Goal: Information Seeking & Learning: Find specific fact

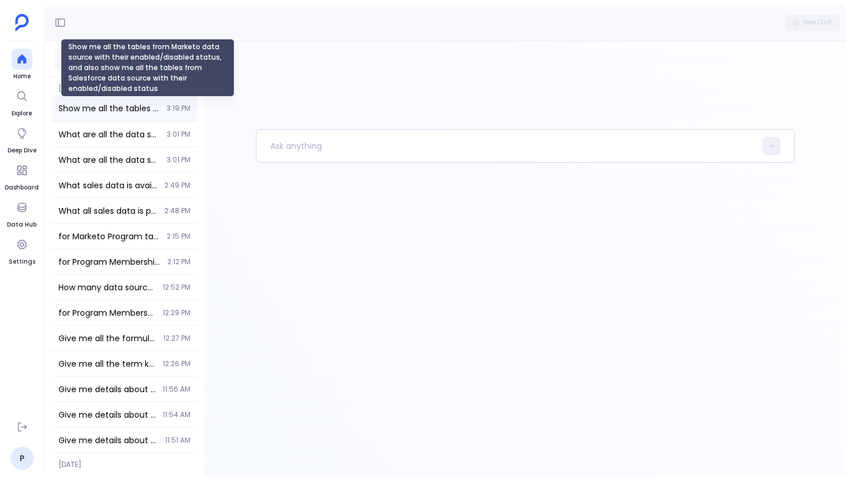
click at [119, 109] on span "Show me all the tables from Marketo data source with their enabled/disabled sta…" at bounding box center [108, 109] width 101 height 12
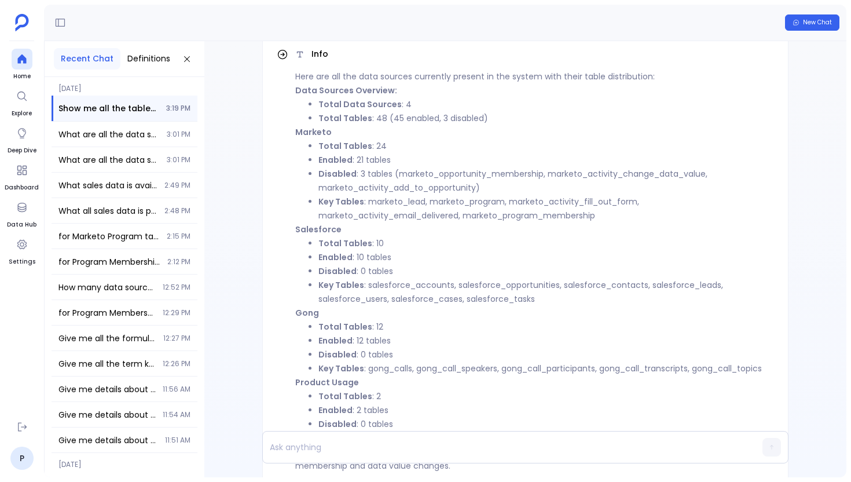
scroll to position [-783, 0]
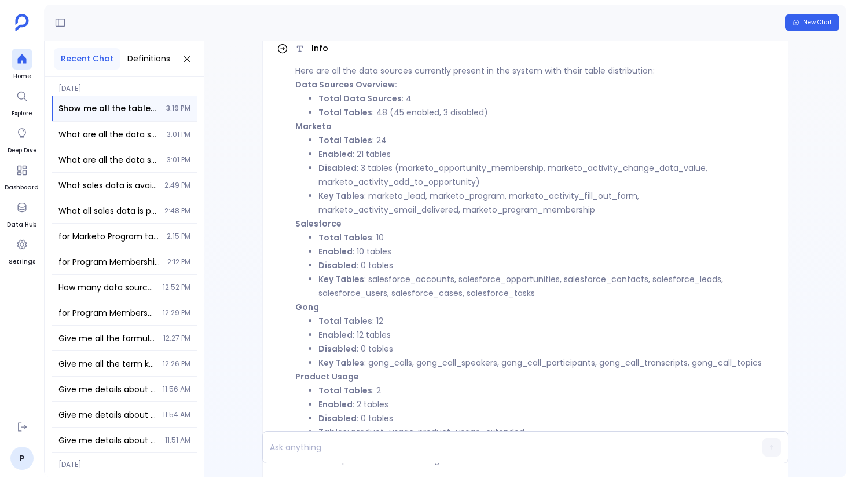
click at [360, 147] on li "Enabled : 21 tables" at bounding box center [547, 154] width 456 height 14
click at [361, 161] on li "Disabled : 3 tables (marketo_opportunity_membership, marketo_activity_change_da…" at bounding box center [547, 175] width 456 height 28
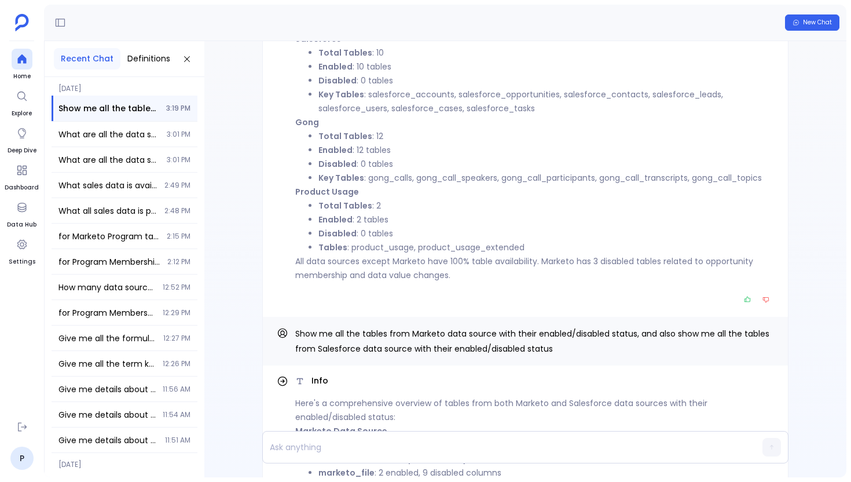
scroll to position [-602, 0]
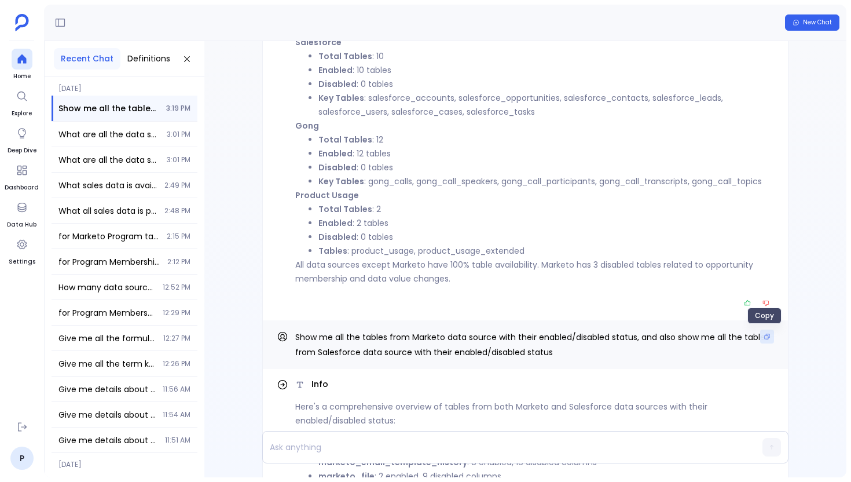
click at [762, 332] on button "Copy" at bounding box center [767, 337] width 14 height 14
click at [30, 63] on div at bounding box center [22, 59] width 21 height 21
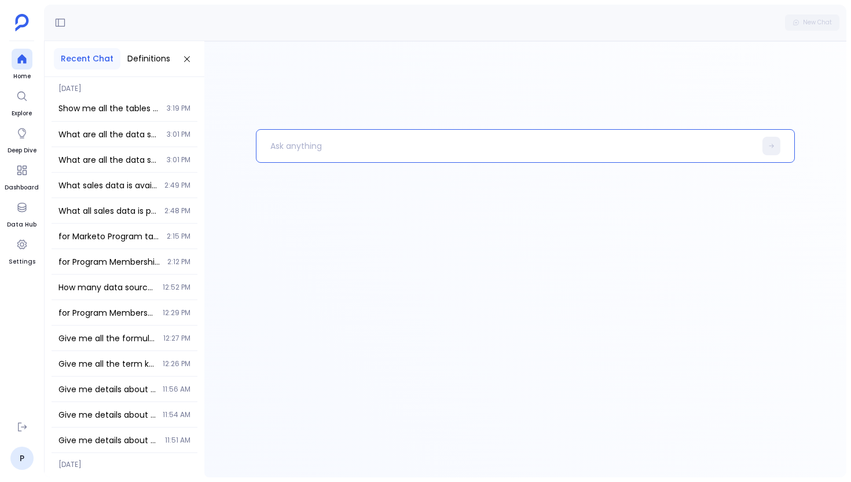
click at [292, 134] on p at bounding box center [506, 146] width 499 height 30
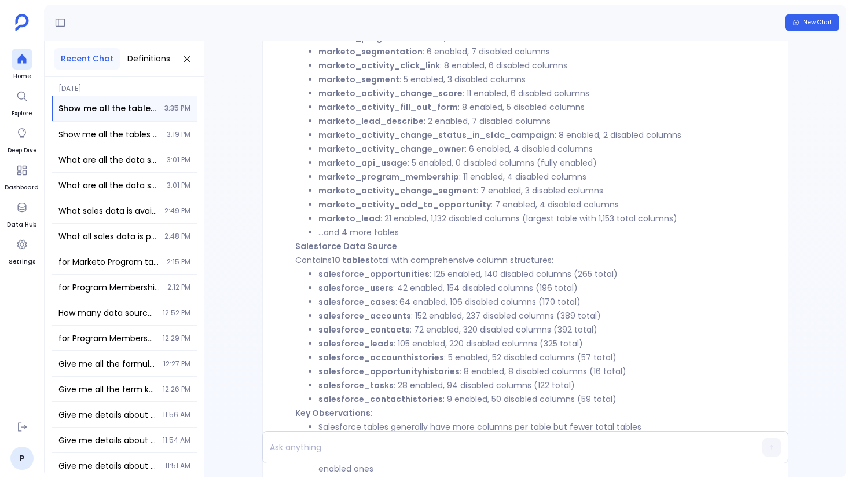
scroll to position [-351, 0]
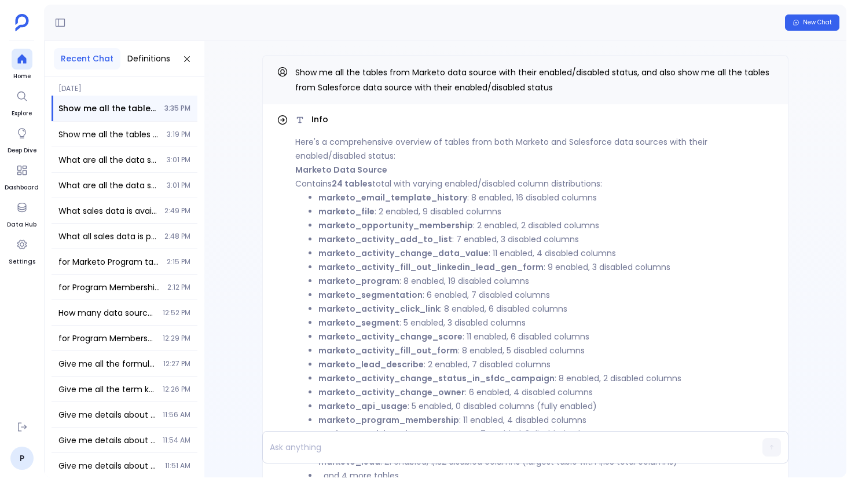
click at [364, 23] on div "New Chat" at bounding box center [445, 23] width 803 height 36
click at [508, 92] on span "Show me all the tables from Marketo data source with their enabled/disabled sta…" at bounding box center [532, 80] width 474 height 27
click at [512, 89] on span "Show me all the tables from Marketo data source with their enabled/disabled sta…" at bounding box center [532, 80] width 474 height 27
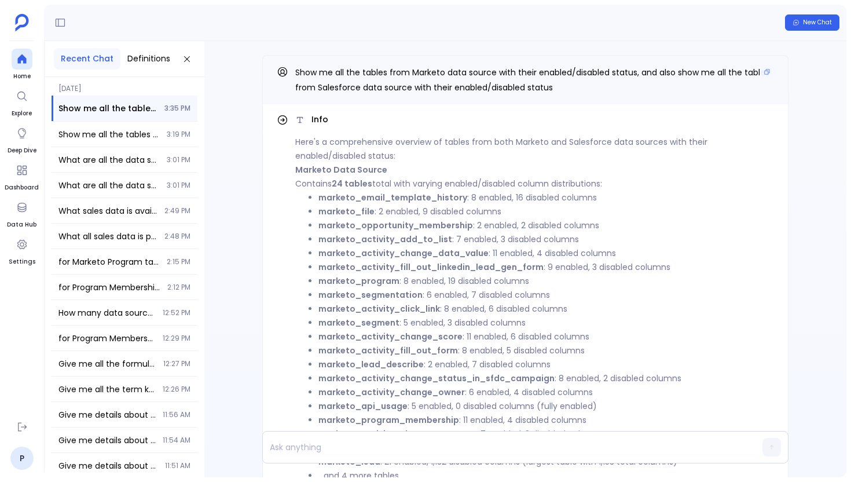
click at [512, 89] on span "Show me all the tables from Marketo data source with their enabled/disabled sta…" at bounding box center [532, 80] width 474 height 27
drag, startPoint x: 296, startPoint y: 67, endPoint x: 645, endPoint y: 129, distance: 354.6
click at [637, 125] on div "Info Here's a comprehensive overview of tables from both Marketo and Salesforce…" at bounding box center [525, 259] width 642 height 436
click at [502, 84] on span "Show me all the tables from Marketo data source with their enabled/disabled sta…" at bounding box center [532, 80] width 474 height 27
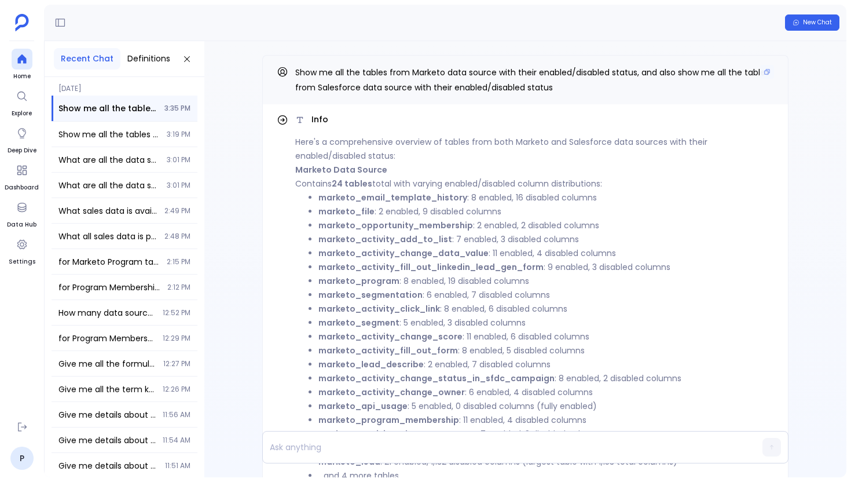
click at [502, 84] on span "Show me all the tables from Marketo data source with their enabled/disabled sta…" at bounding box center [532, 80] width 474 height 27
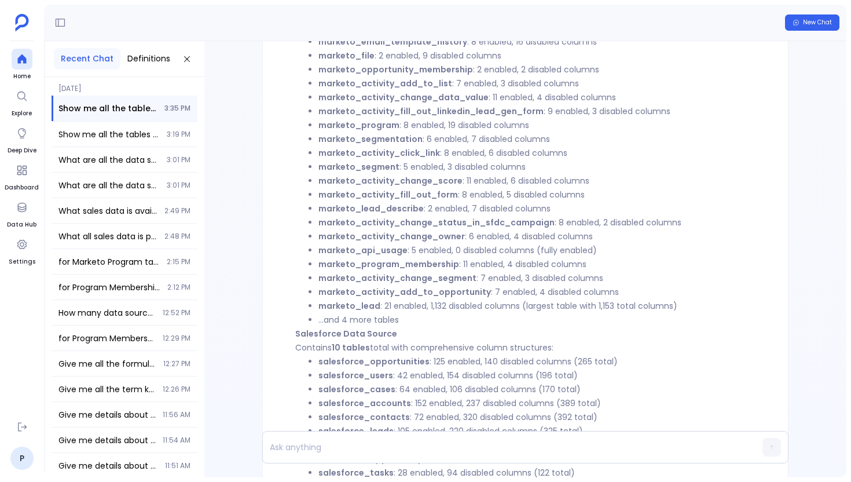
scroll to position [0, 0]
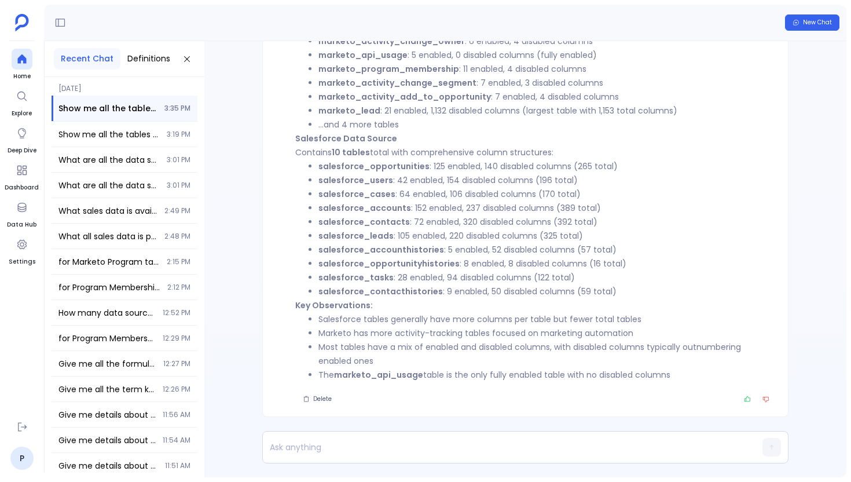
click at [423, 153] on p "Salesforce Data Source Contains 10 tables total with comprehensive column struc…" at bounding box center [534, 145] width 479 height 28
click at [349, 304] on strong "Key Observations:" at bounding box center [334, 305] width 78 height 12
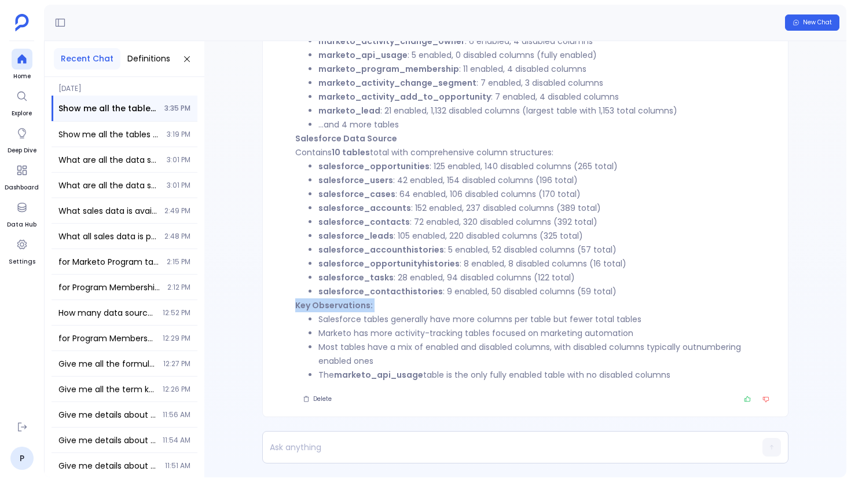
click at [349, 304] on strong "Key Observations:" at bounding box center [334, 305] width 78 height 12
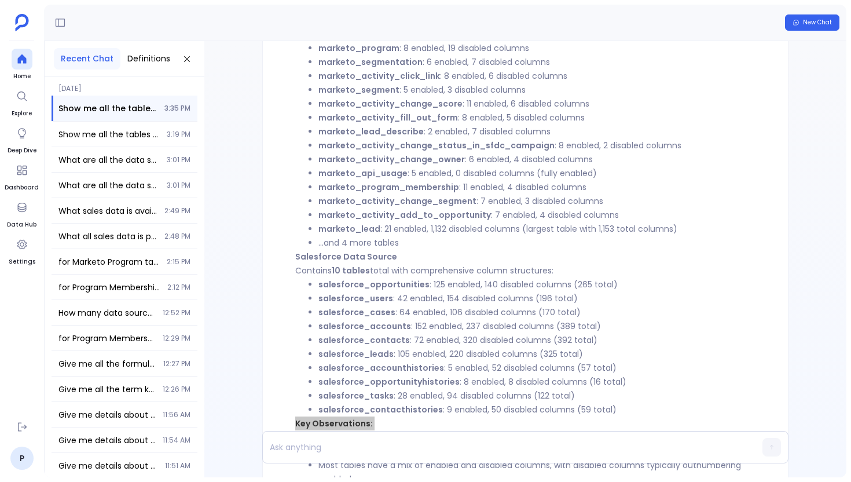
scroll to position [-351, 0]
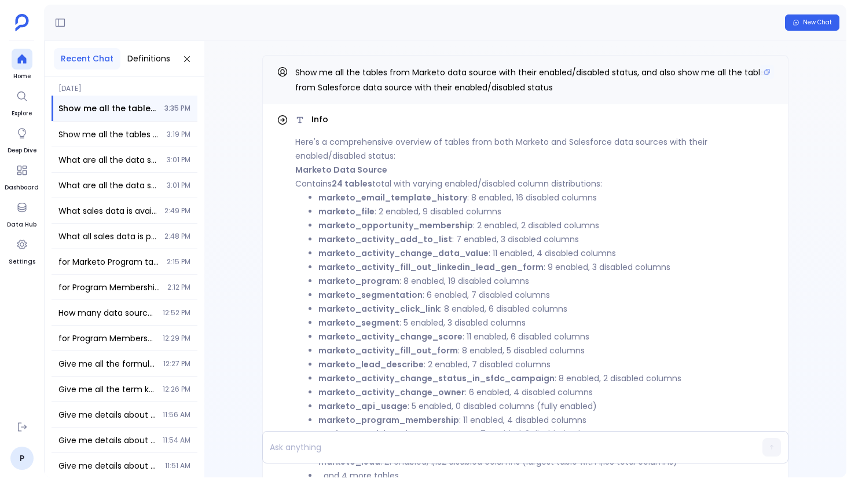
click at [760, 82] on p "Show me all the tables from Marketo data source with their enabled/disabled sta…" at bounding box center [534, 80] width 479 height 30
click at [764, 74] on icon "Copy" at bounding box center [767, 71] width 7 height 7
click at [22, 54] on icon at bounding box center [22, 59] width 12 height 12
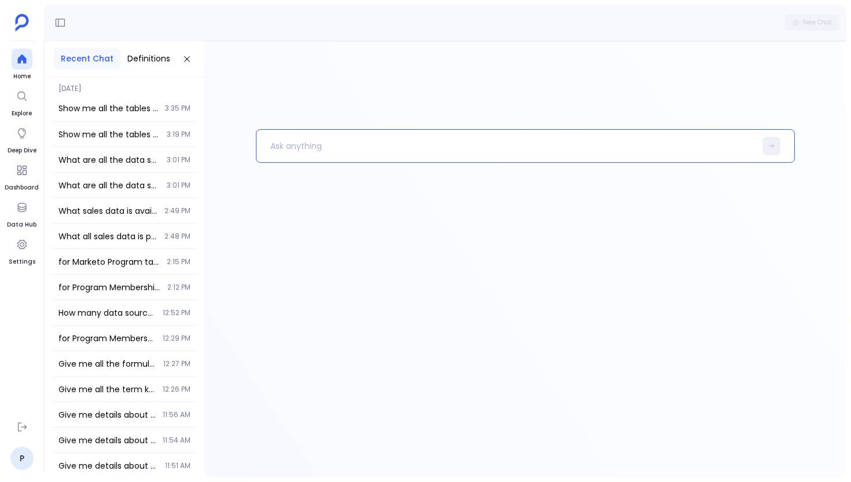
click at [294, 142] on p at bounding box center [506, 146] width 499 height 30
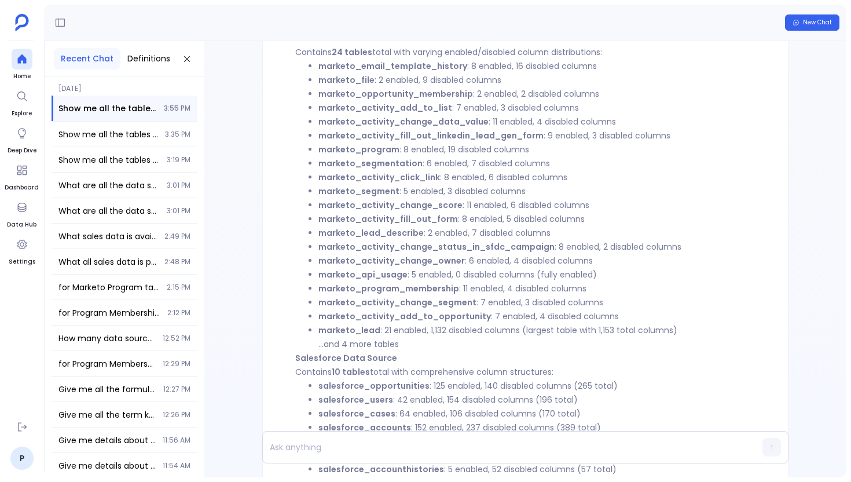
scroll to position [-337, 0]
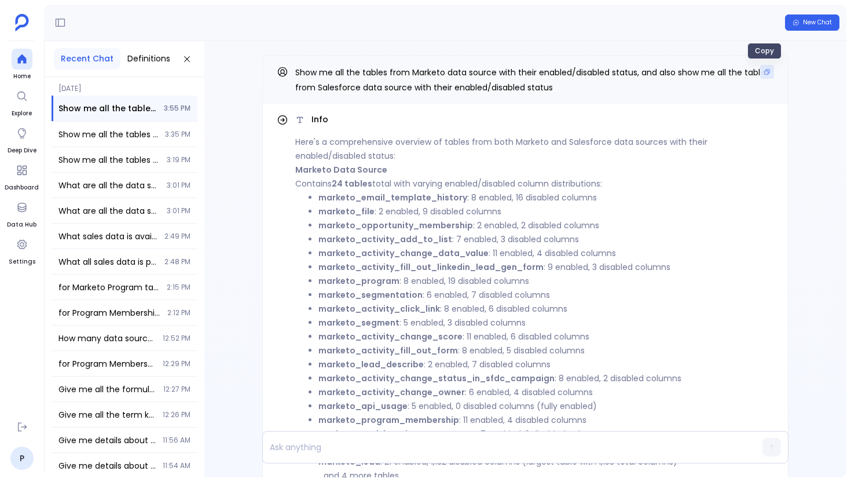
click at [766, 70] on icon "Copy" at bounding box center [767, 71] width 7 height 7
click at [31, 60] on div at bounding box center [22, 59] width 21 height 21
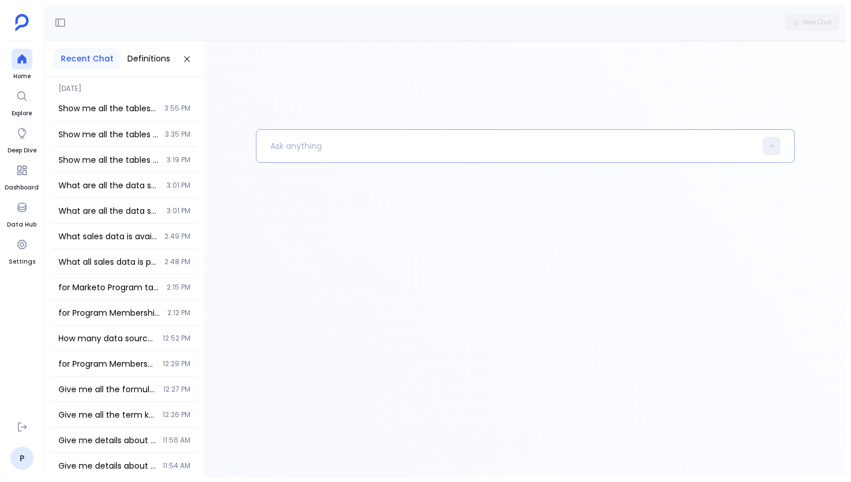
click at [310, 157] on p at bounding box center [506, 146] width 499 height 30
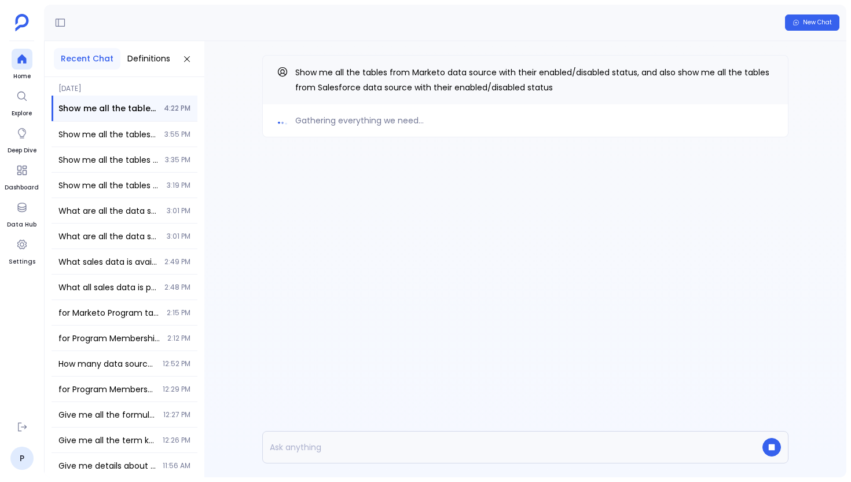
click at [597, 127] on div "Gathering everything we need..." at bounding box center [526, 121] width 498 height 14
click at [141, 135] on span "Show me a detailed list of all tables from Marketo and Salesforce data sources …" at bounding box center [107, 135] width 99 height 12
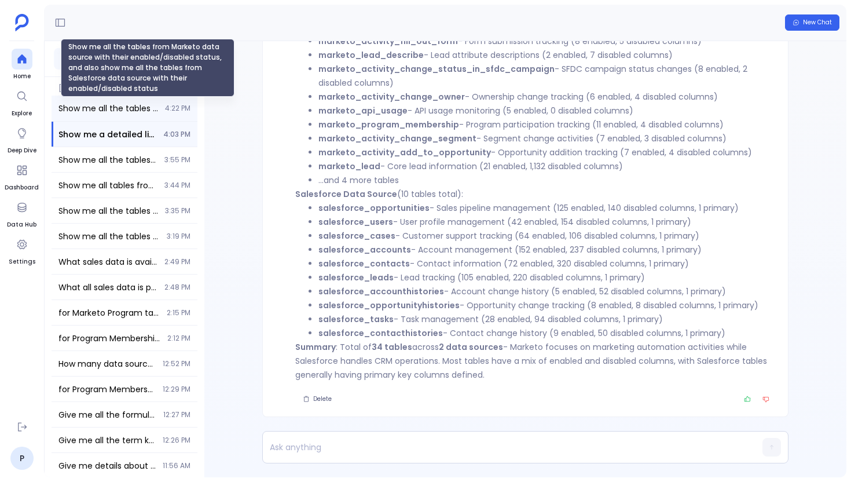
click at [127, 103] on span "Show me all the tables from Marketo data source with their enabled/disabled sta…" at bounding box center [108, 109] width 100 height 12
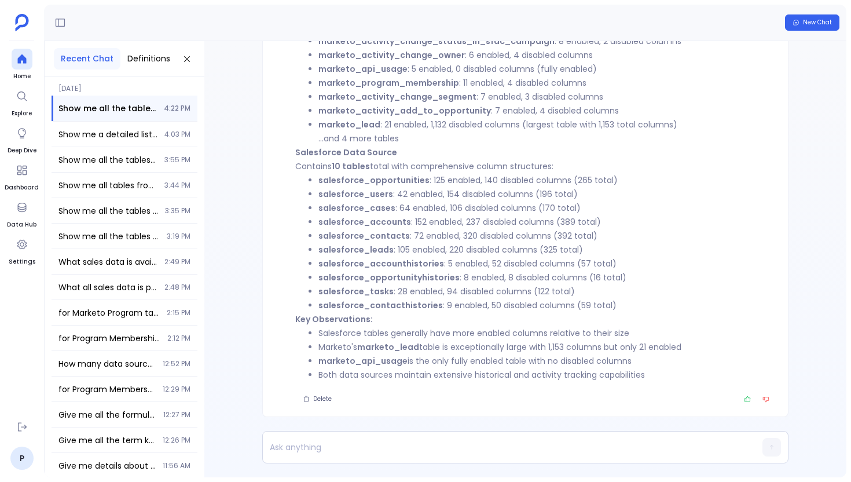
scroll to position [-337, 0]
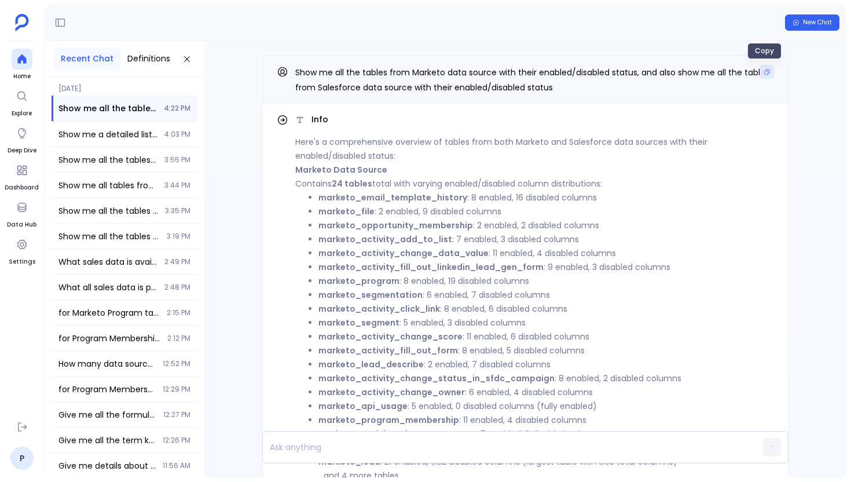
click at [767, 76] on button "Copy" at bounding box center [767, 72] width 14 height 14
click at [31, 64] on div at bounding box center [22, 59] width 21 height 21
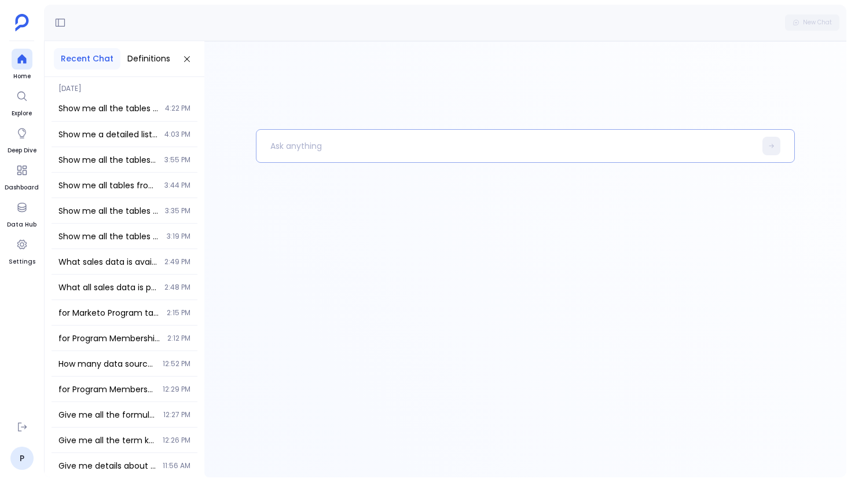
click at [303, 150] on p at bounding box center [506, 146] width 499 height 30
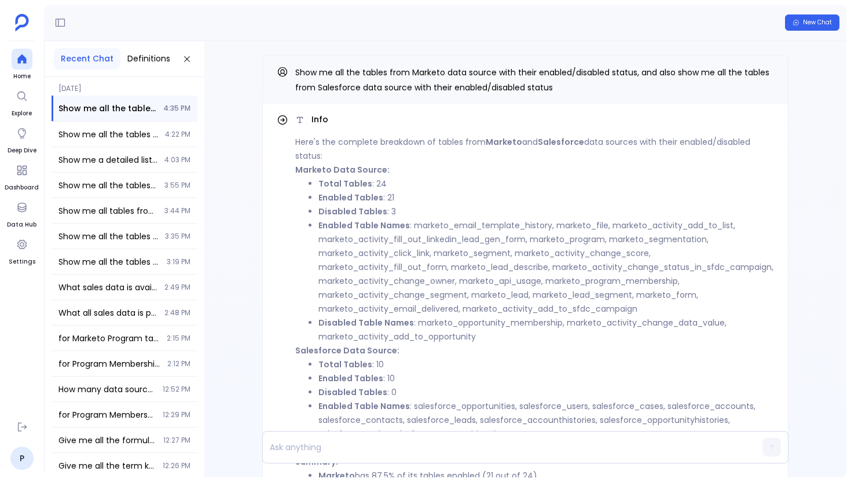
scroll to position [-156, 0]
click at [770, 76] on button "Copy" at bounding box center [767, 72] width 14 height 14
click at [27, 57] on icon at bounding box center [22, 59] width 12 height 12
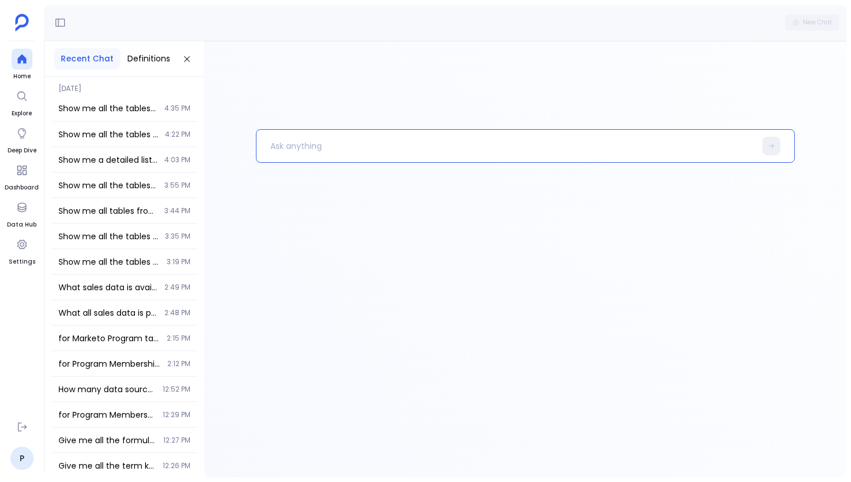
click at [280, 125] on div at bounding box center [525, 259] width 642 height 436
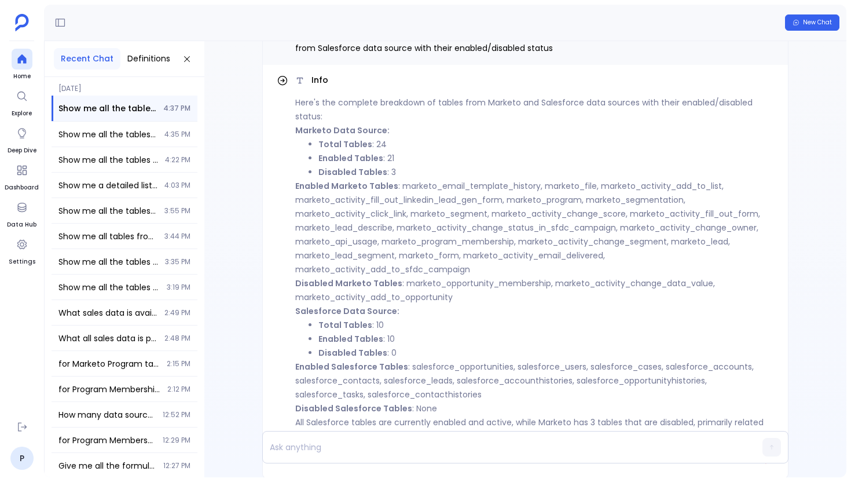
scroll to position [-101, 0]
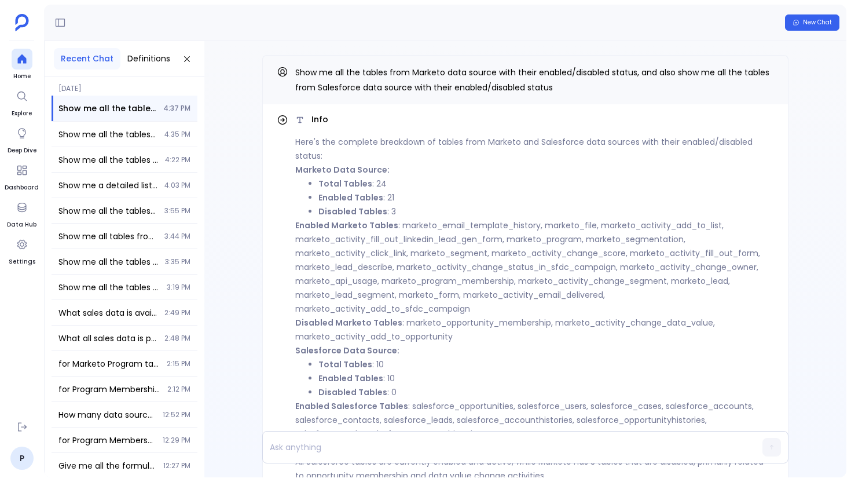
click at [401, 188] on li "Total Tables : 24" at bounding box center [547, 184] width 456 height 14
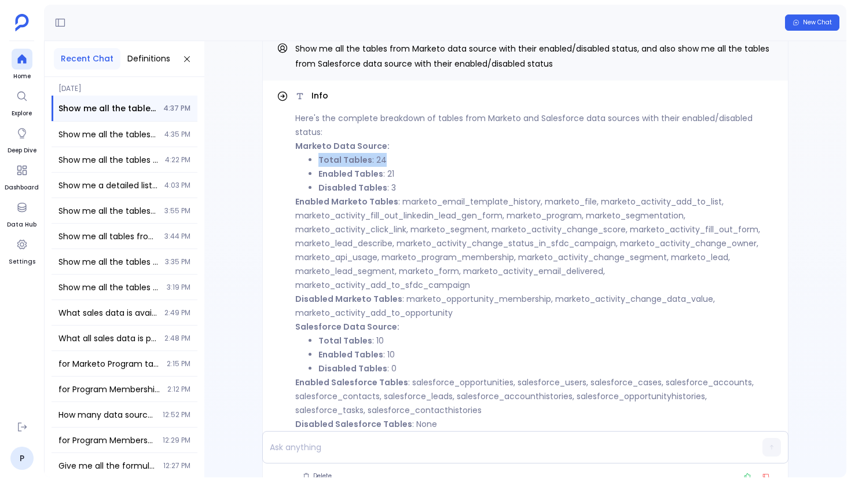
scroll to position [-65, 0]
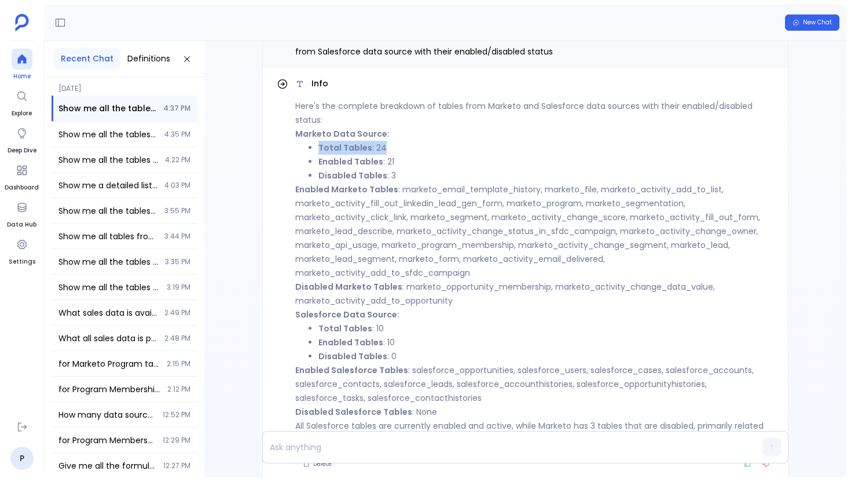
click at [12, 56] on div at bounding box center [22, 59] width 21 height 21
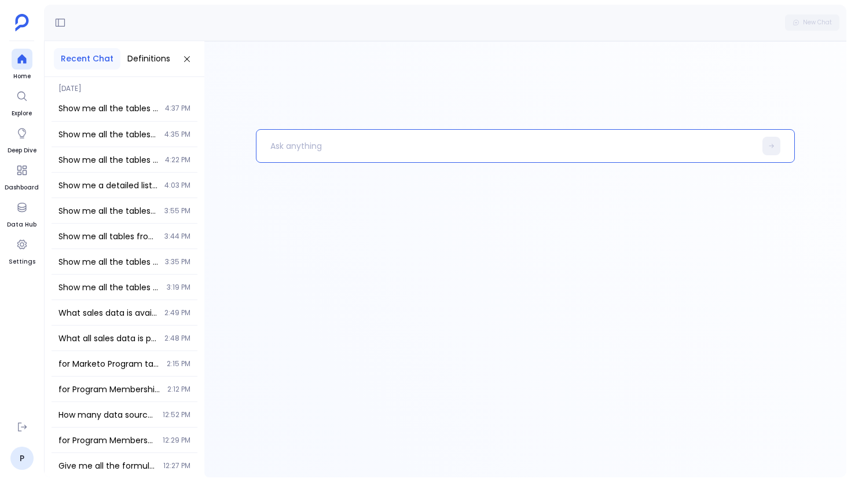
click at [264, 150] on p at bounding box center [506, 146] width 499 height 30
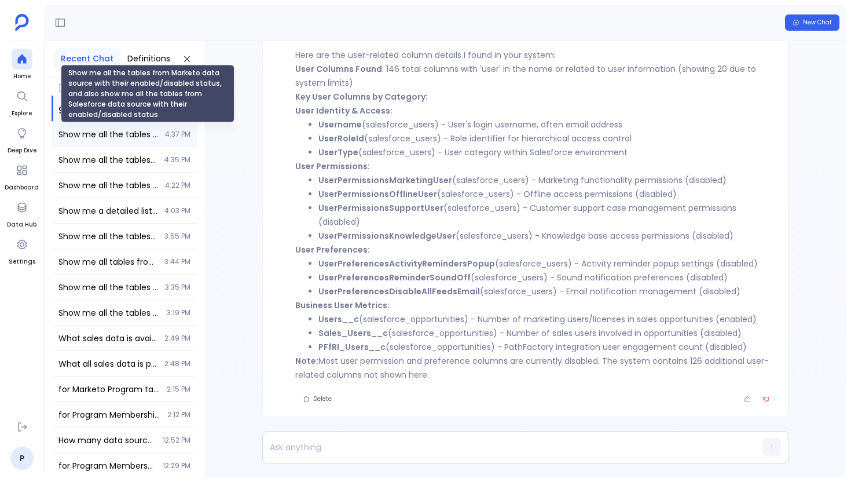
click at [111, 137] on span "Show me all the tables from Marketo data source with their enabled/disabled sta…" at bounding box center [108, 135] width 100 height 12
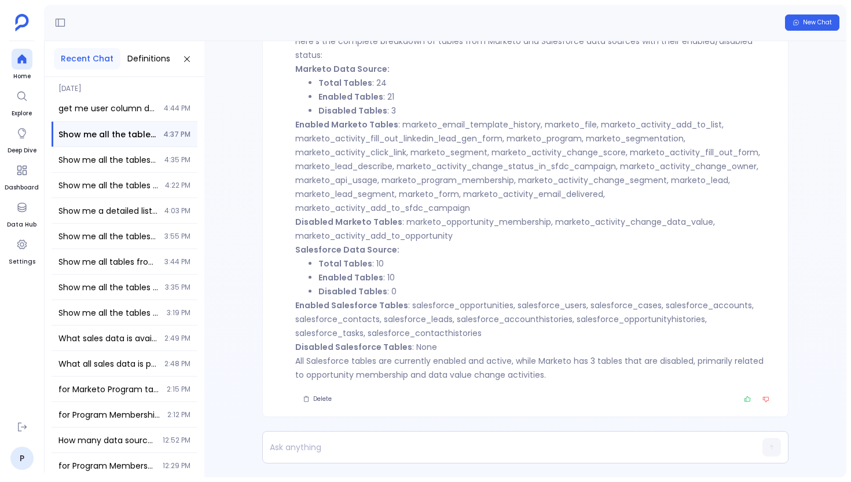
scroll to position [-101, 0]
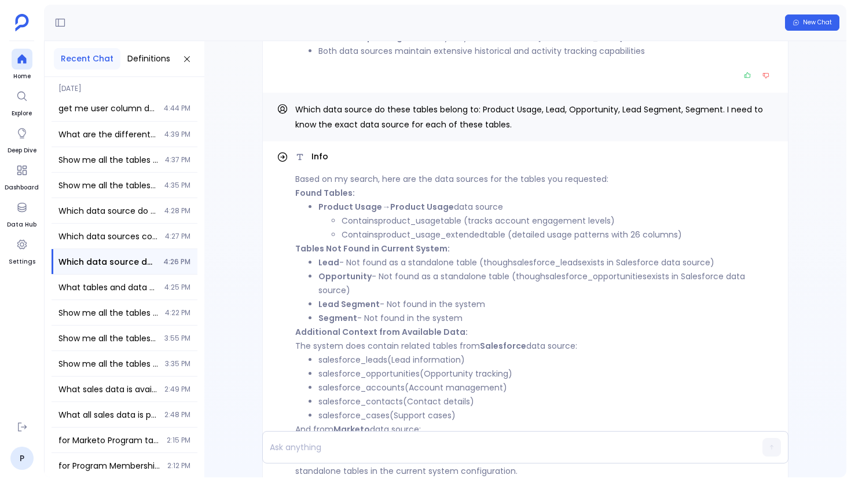
scroll to position [-147, 0]
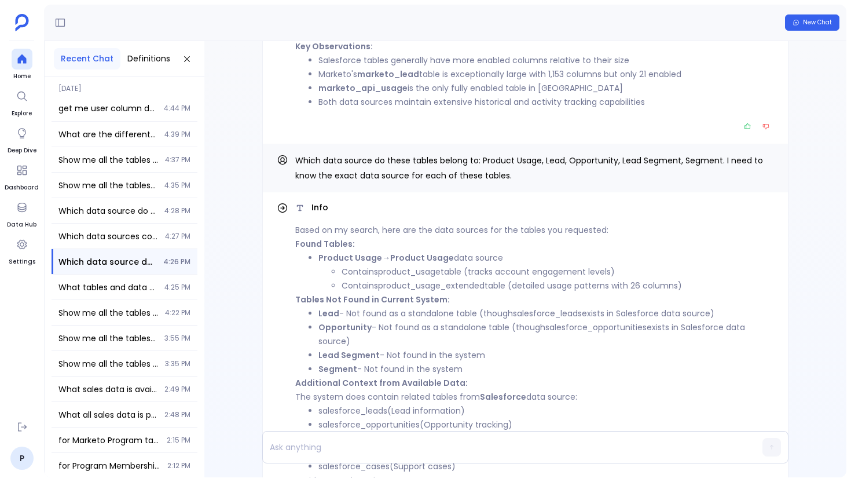
click at [330, 325] on strong "Opportunity" at bounding box center [345, 327] width 53 height 12
click at [363, 329] on strong "Opportunity" at bounding box center [345, 327] width 53 height 12
click at [764, 159] on icon "Copy" at bounding box center [767, 159] width 7 height 7
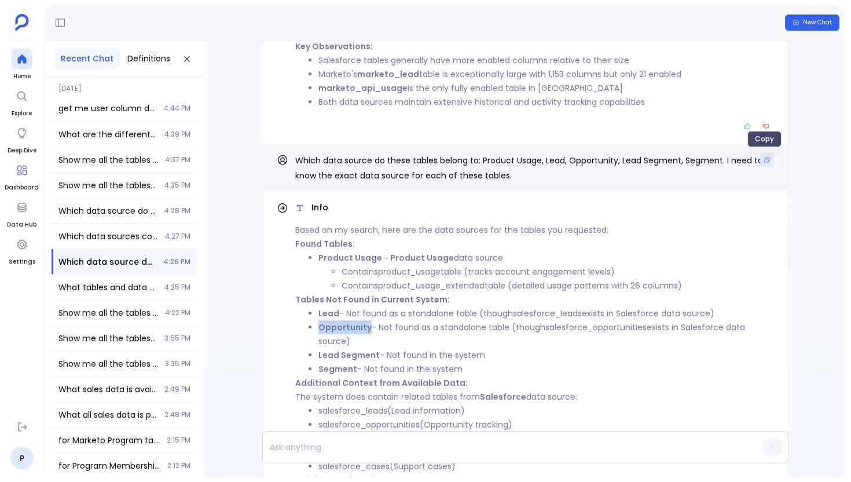
click at [760, 159] on button "Copy" at bounding box center [767, 160] width 14 height 14
click at [24, 57] on icon at bounding box center [22, 59] width 12 height 12
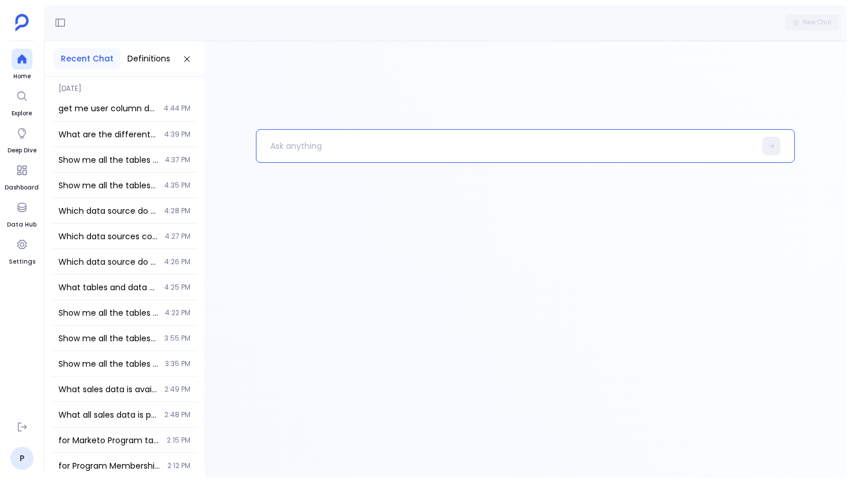
click at [336, 151] on p at bounding box center [506, 146] width 499 height 30
paste p
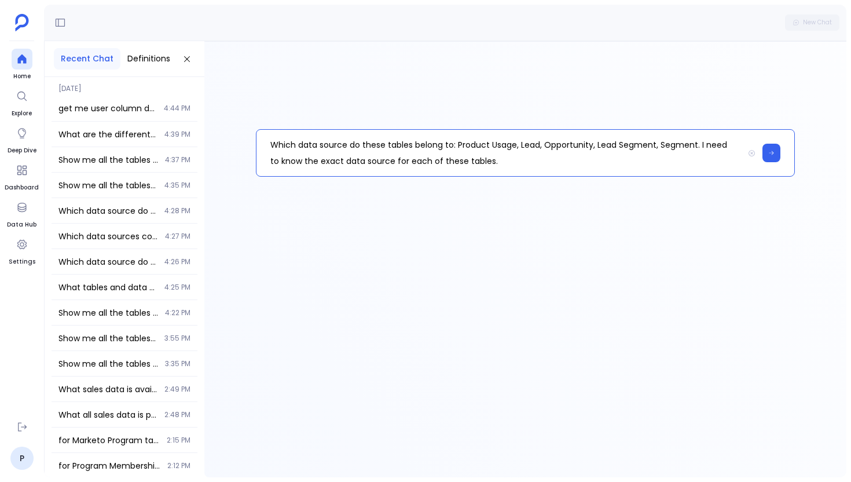
click at [462, 144] on p "Which data source do these tables belong to: Product Usage, Lead, Opportunity, …" at bounding box center [501, 153] width 488 height 46
click at [495, 146] on p "Which data source do these tables belong to: product Usage, Lead, Opportunity, …" at bounding box center [501, 153] width 488 height 46
click at [522, 147] on p "Which data source do these tables belong to: product usage, Lead, Opportunity, …" at bounding box center [501, 153] width 488 height 46
click at [548, 146] on p "Which data source do these tables belong to: product usage, lead, Opportunity, …" at bounding box center [501, 153] width 488 height 46
click at [594, 145] on p "Which data source do these tables belong to: product usage, lead, opportunity, …" at bounding box center [501, 153] width 488 height 46
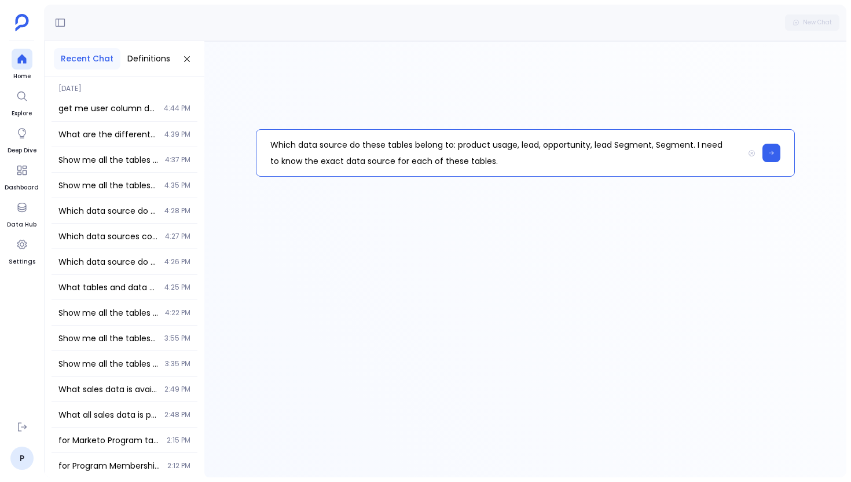
click at [615, 144] on p "Which data source do these tables belong to: product usage, lead, opportunity, …" at bounding box center [501, 153] width 488 height 46
click at [655, 145] on p "Which data source do these tables belong to: product usage, lead, opportunity, …" at bounding box center [501, 153] width 488 height 46
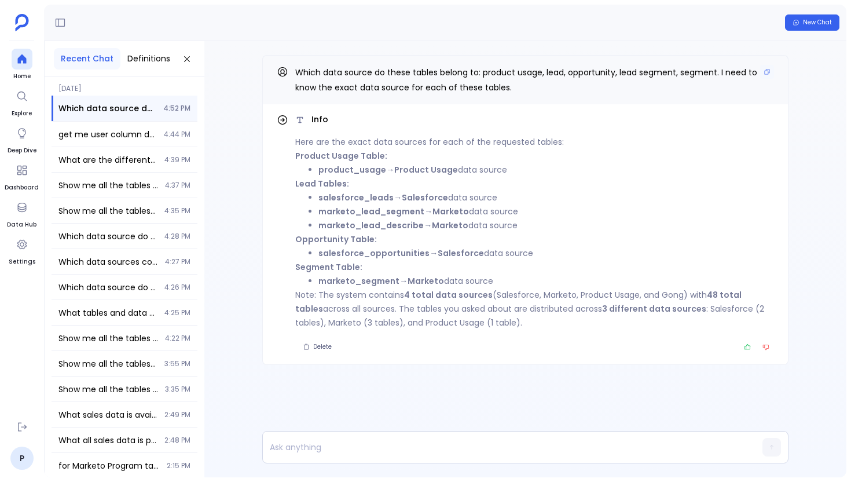
click at [504, 70] on span "Which data source do these tables belong to: product usage, lead, opportunity, …" at bounding box center [526, 80] width 462 height 27
click at [766, 72] on icon "Copy" at bounding box center [767, 71] width 7 height 7
click at [21, 58] on icon at bounding box center [21, 58] width 9 height 9
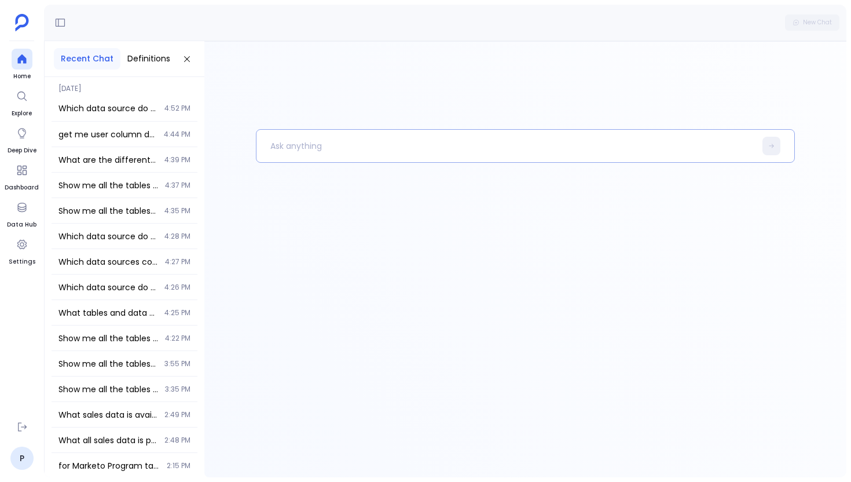
click at [320, 148] on p at bounding box center [506, 146] width 499 height 30
paste p
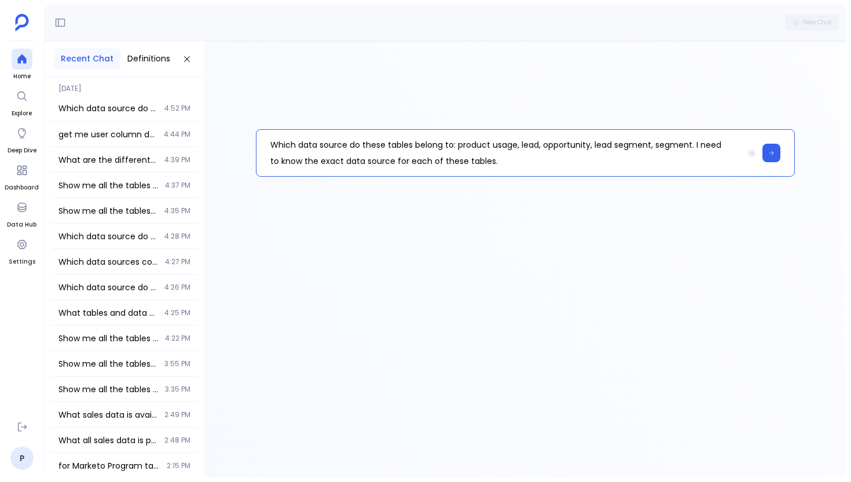
click at [461, 147] on p "Which data source do these tables belong to: product usage, lead, opportunity, …" at bounding box center [501, 153] width 488 height 46
click at [497, 146] on p "Which data source do these tables belong to: Product usage, lead, opportunity, …" at bounding box center [501, 153] width 488 height 46
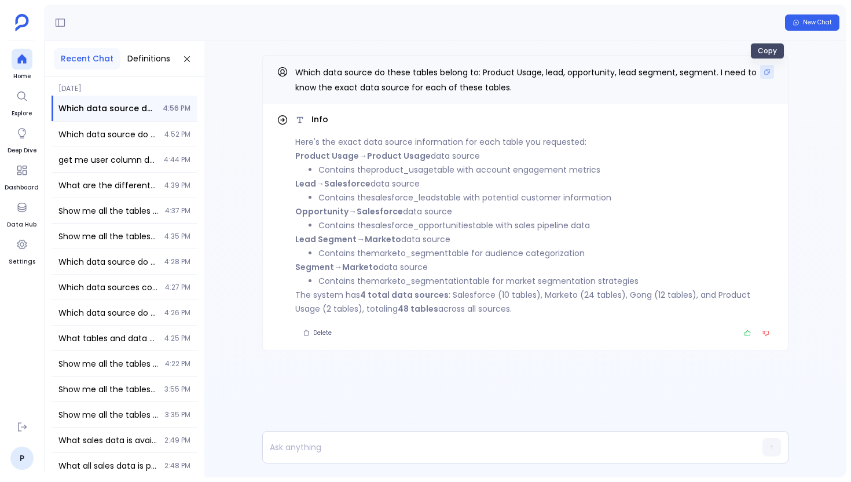
click at [770, 76] on button "Copy" at bounding box center [767, 72] width 14 height 14
click at [17, 57] on icon at bounding box center [22, 59] width 12 height 12
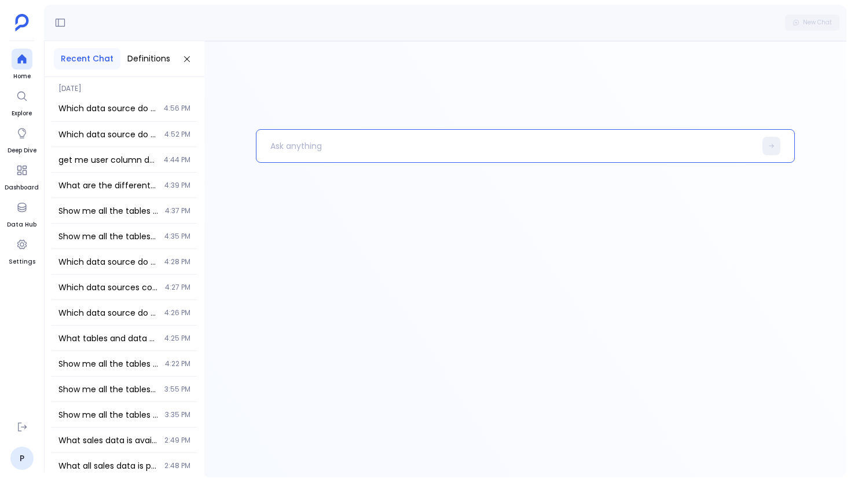
click at [288, 142] on p at bounding box center [506, 146] width 499 height 30
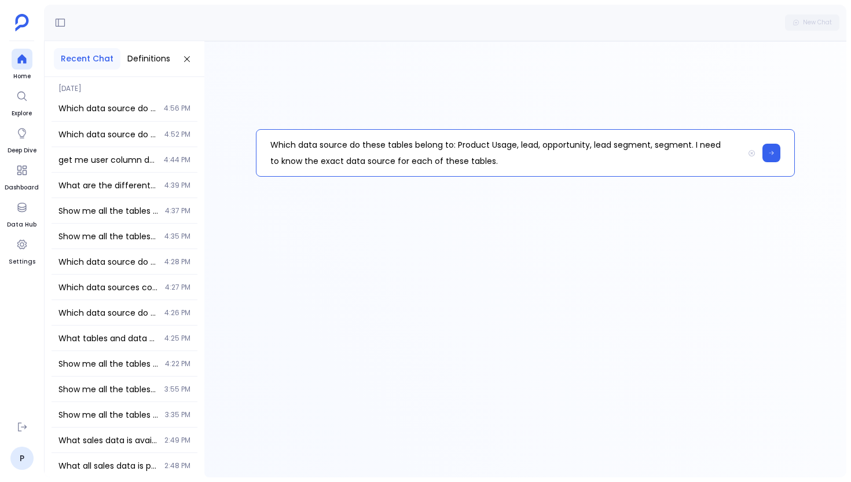
click at [524, 145] on p "Which data source do these tables belong to: Product Usage, lead, opportunity, …" at bounding box center [501, 153] width 488 height 46
click at [547, 144] on p "Which data source do these tables belong to: Product Usage, Lead, opportunity, …" at bounding box center [501, 153] width 488 height 46
click at [598, 144] on p "Which data source do these tables belong to: Product Usage, Lead, Opportunity, …" at bounding box center [501, 153] width 488 height 46
click at [620, 145] on p "Which data source do these tables belong to: Product Usage, Lead, Opportunity, …" at bounding box center [501, 153] width 488 height 46
click at [664, 142] on p "Which data source do these tables belong to: Product Usage, Lead, Opportunity, …" at bounding box center [501, 153] width 488 height 46
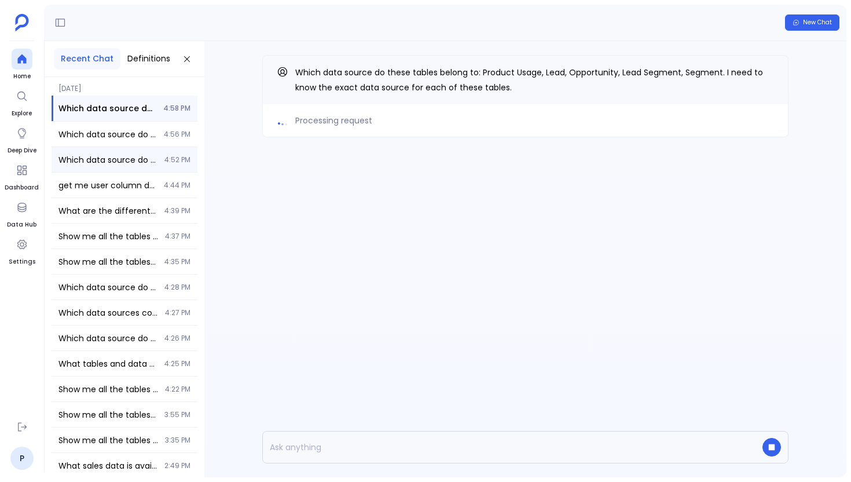
click at [129, 151] on div "Which data source do these tables belong to: product usage, lead, opportunity, …" at bounding box center [125, 159] width 146 height 25
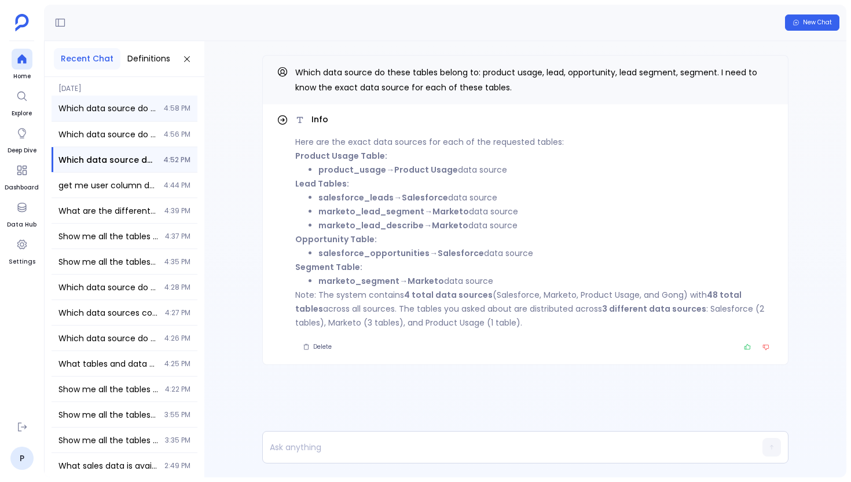
click at [133, 114] on div "Which data source do these tables belong to: Product Usage, Lead, Opportunity, …" at bounding box center [125, 108] width 146 height 25
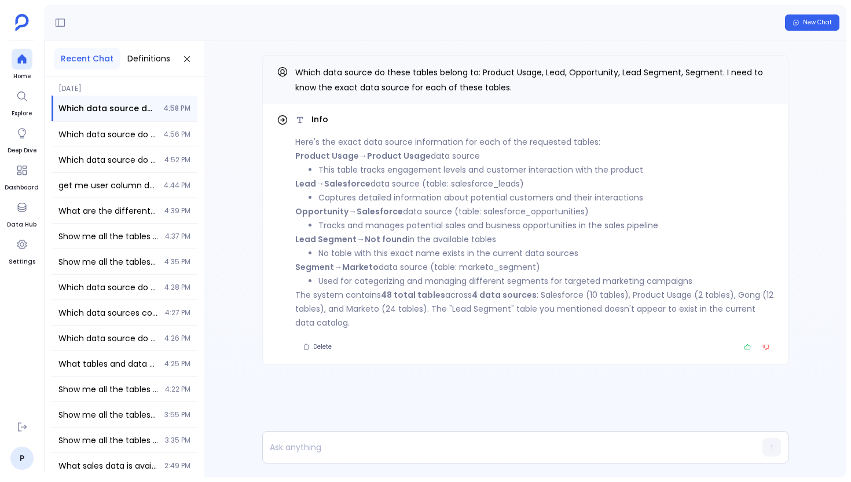
click at [337, 162] on p "Product Usage → Product Usage data source" at bounding box center [534, 156] width 479 height 14
click at [351, 178] on strong "Salesforce" at bounding box center [347, 184] width 46 height 12
click at [318, 207] on strong "Opportunity" at bounding box center [321, 212] width 53 height 12
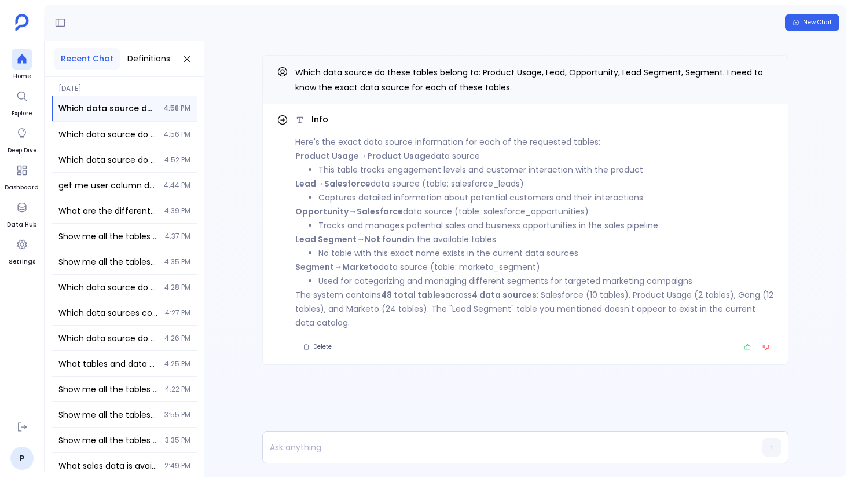
click at [317, 244] on strong "Lead Segment" at bounding box center [325, 239] width 61 height 12
click at [317, 267] on strong "Segment" at bounding box center [314, 267] width 39 height 12
click at [357, 266] on strong "Marketo" at bounding box center [360, 267] width 36 height 12
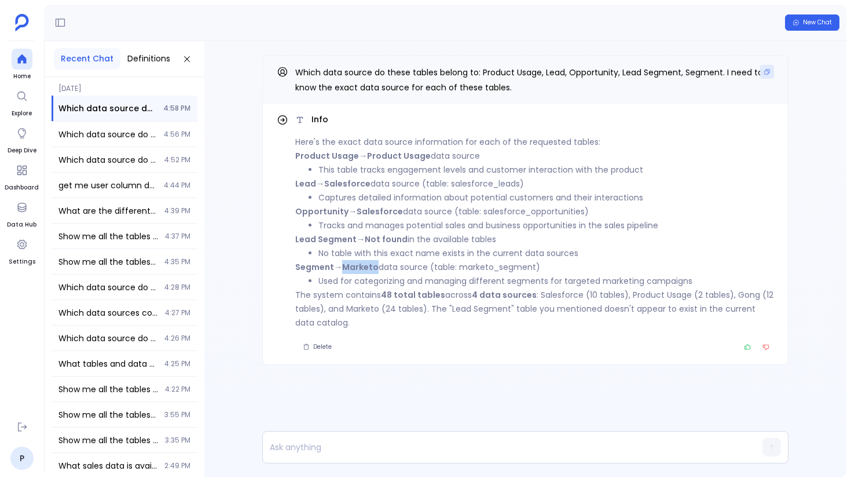
click at [768, 78] on button "Copy" at bounding box center [767, 72] width 14 height 14
click at [27, 63] on div at bounding box center [22, 59] width 21 height 21
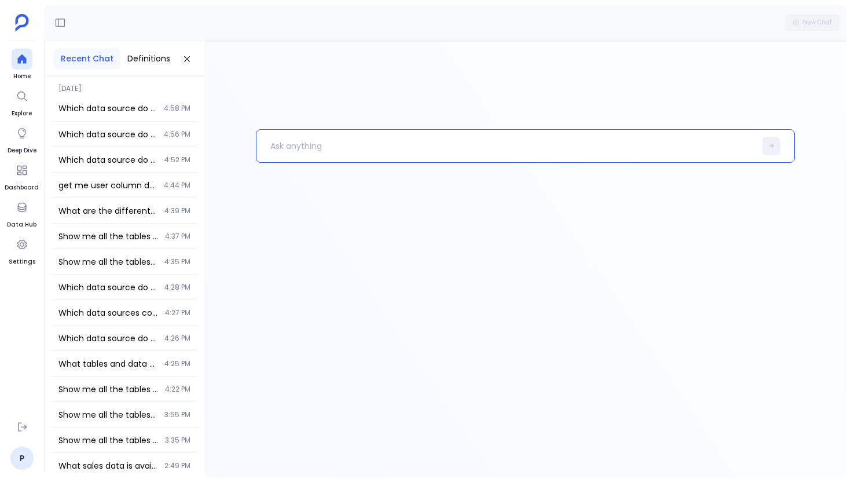
click at [318, 145] on p at bounding box center [506, 146] width 499 height 30
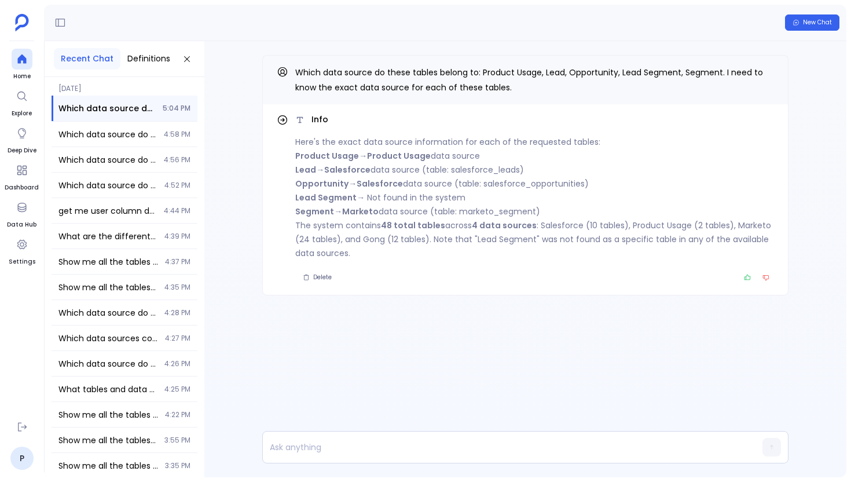
click at [346, 195] on strong "Lead Segment" at bounding box center [325, 198] width 61 height 12
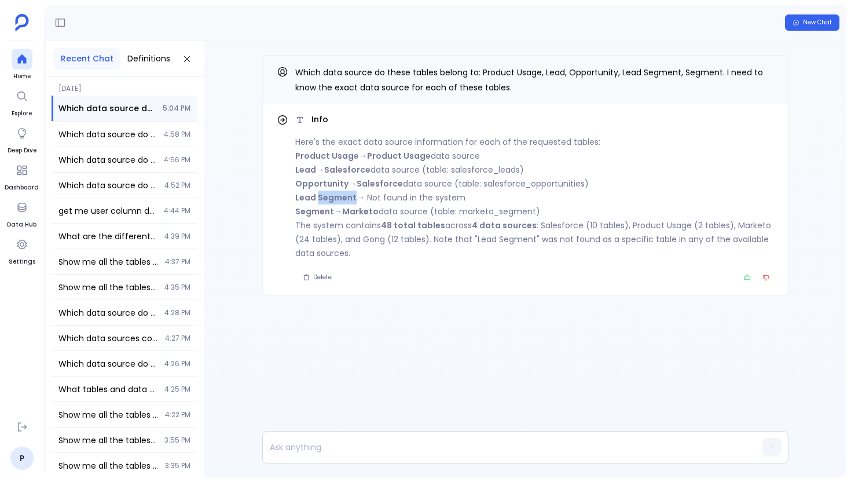
click at [346, 195] on strong "Lead Segment" at bounding box center [325, 198] width 61 height 12
click at [762, 70] on button "Copy" at bounding box center [767, 72] width 14 height 14
click at [27, 64] on icon at bounding box center [22, 59] width 12 height 12
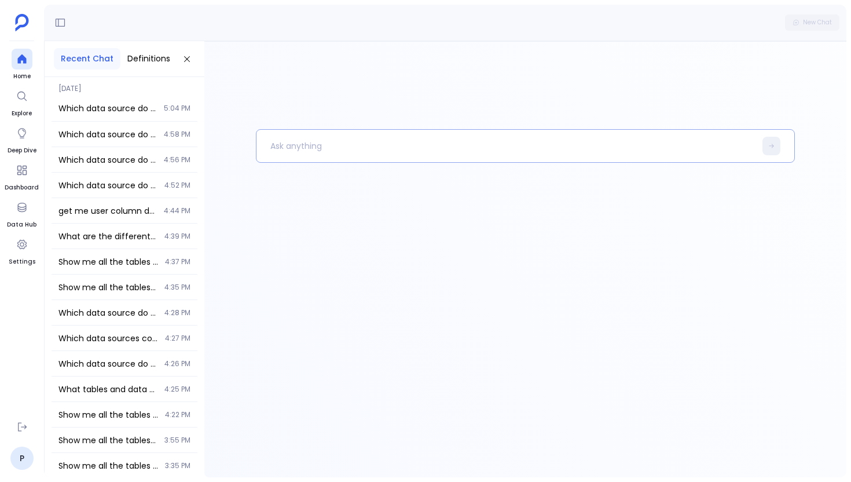
click at [297, 138] on p at bounding box center [506, 146] width 499 height 30
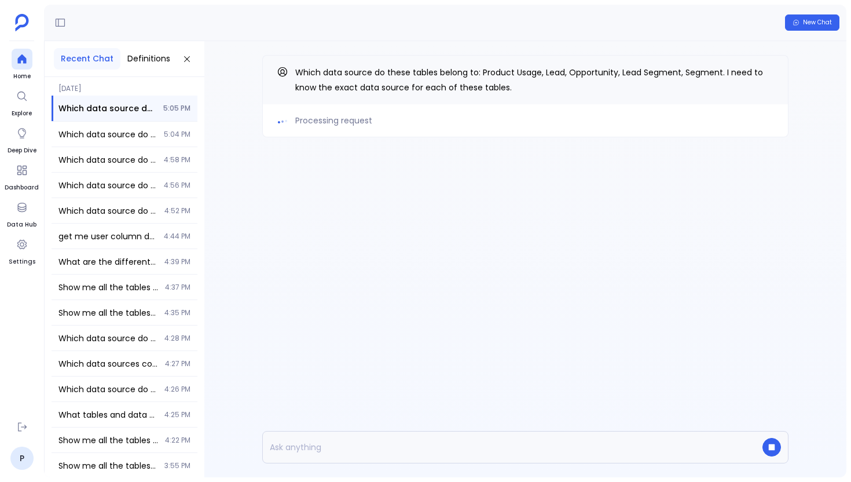
click at [324, 171] on div "Processing request Which data source do these tables belong to: Product Usage, …" at bounding box center [525, 119] width 642 height 156
click at [770, 78] on button "Copy" at bounding box center [767, 72] width 14 height 14
click at [8, 70] on ul "Home Explore Deep Dive Dashboard Data Hub Settings" at bounding box center [22, 230] width 34 height 363
click at [30, 67] on div at bounding box center [22, 59] width 21 height 21
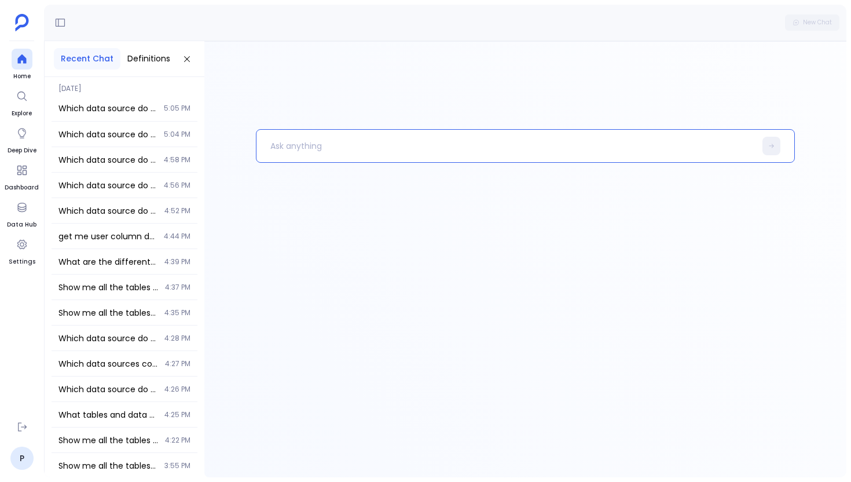
click at [312, 155] on p at bounding box center [506, 146] width 499 height 30
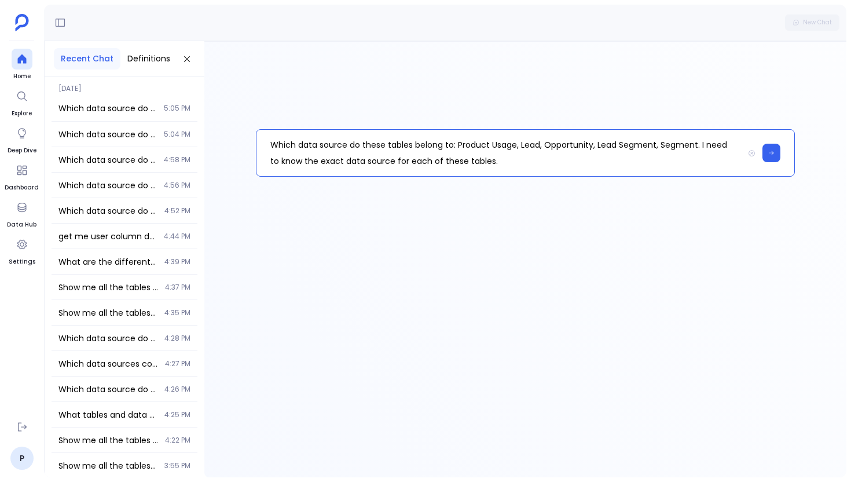
click at [459, 145] on p "Which data source do these tables belong to: Product Usage, Lead, Opportunity, …" at bounding box center [501, 153] width 488 height 46
click at [496, 147] on p "Which data source do these tables belong to: product Usage, Lead, Opportunity, …" at bounding box center [501, 153] width 488 height 46
click at [522, 145] on p "Which data source do these tables belong to: product usage, Lead, Opportunity, …" at bounding box center [501, 153] width 488 height 46
click at [547, 144] on p "Which data source do these tables belong to: product usage, lead, Opportunity, …" at bounding box center [501, 153] width 488 height 46
click at [598, 144] on p "Which data source do these tables belong to: product usage, lead, opportunity, …" at bounding box center [501, 153] width 488 height 46
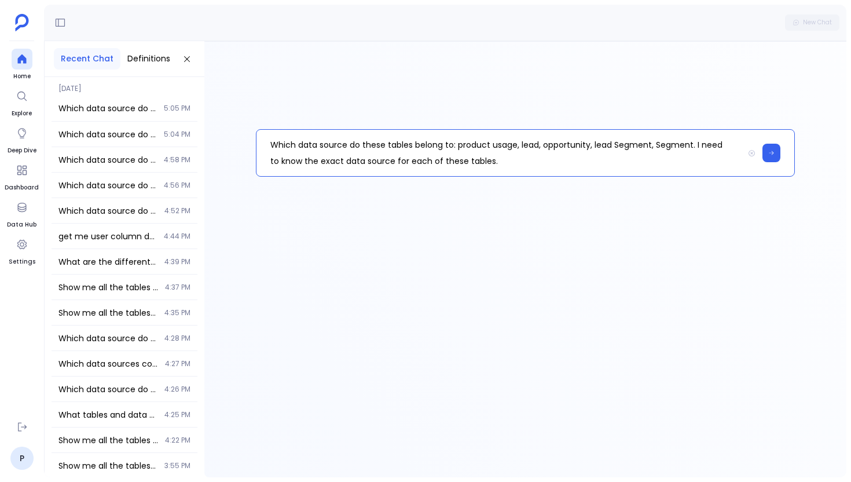
click at [617, 146] on p "Which data source do these tables belong to: product usage, lead, opportunity, …" at bounding box center [501, 153] width 488 height 46
click at [659, 145] on p "Which data source do these tables belong to: product usage, lead, opportunity, …" at bounding box center [501, 153] width 488 height 46
click at [554, 162] on p "Which data source do these tables belong to: product usage, lead, opportunity, …" at bounding box center [501, 153] width 488 height 46
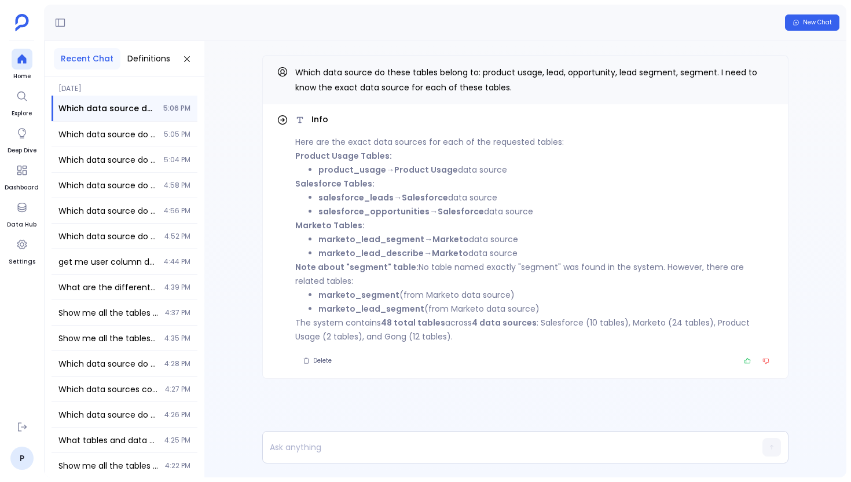
click at [371, 192] on strong "salesforce_leads" at bounding box center [356, 198] width 75 height 12
click at [390, 209] on strong "salesforce_opportunities" at bounding box center [374, 212] width 111 height 12
click at [368, 236] on strong "marketo_lead_segment" at bounding box center [372, 239] width 106 height 12
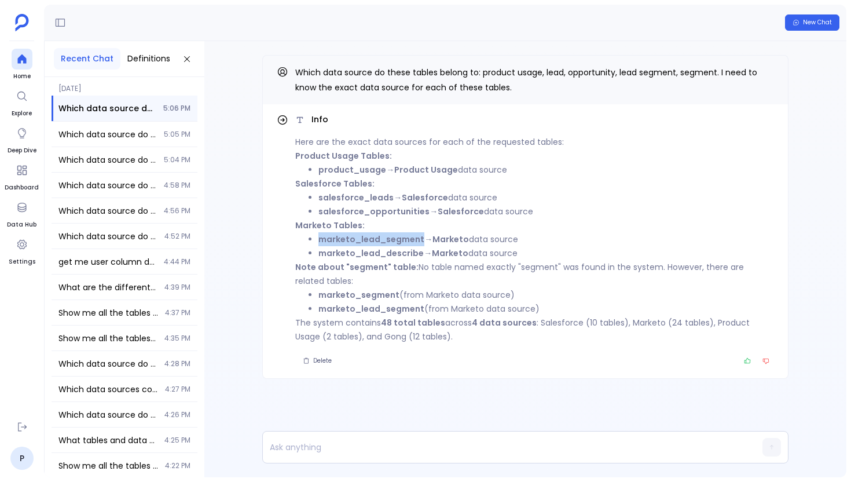
click at [368, 236] on strong "marketo_lead_segment" at bounding box center [372, 239] width 106 height 12
click at [367, 254] on strong "marketo_lead_describe" at bounding box center [371, 253] width 105 height 12
click at [364, 267] on strong "Note about "segment" table:" at bounding box center [356, 267] width 123 height 12
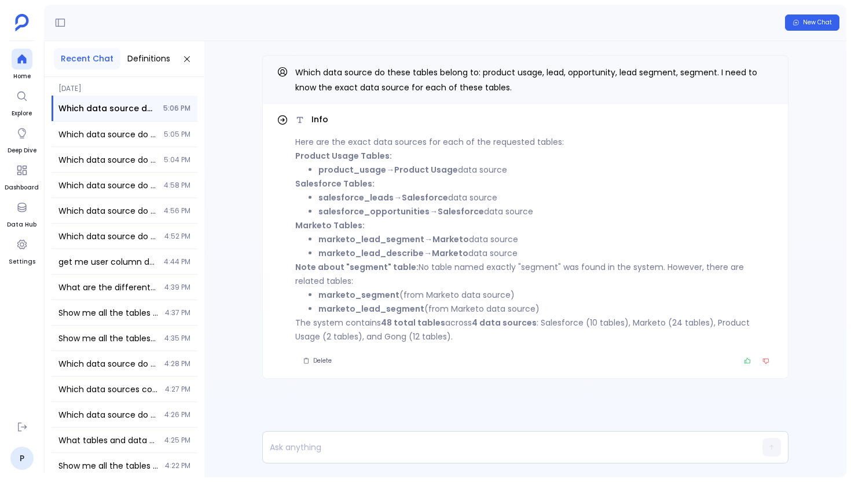
click at [353, 297] on strong "marketo_segment" at bounding box center [359, 295] width 81 height 12
click at [355, 309] on strong "marketo_lead_segment" at bounding box center [372, 309] width 106 height 12
click at [765, 70] on icon "Copy" at bounding box center [767, 71] width 7 height 7
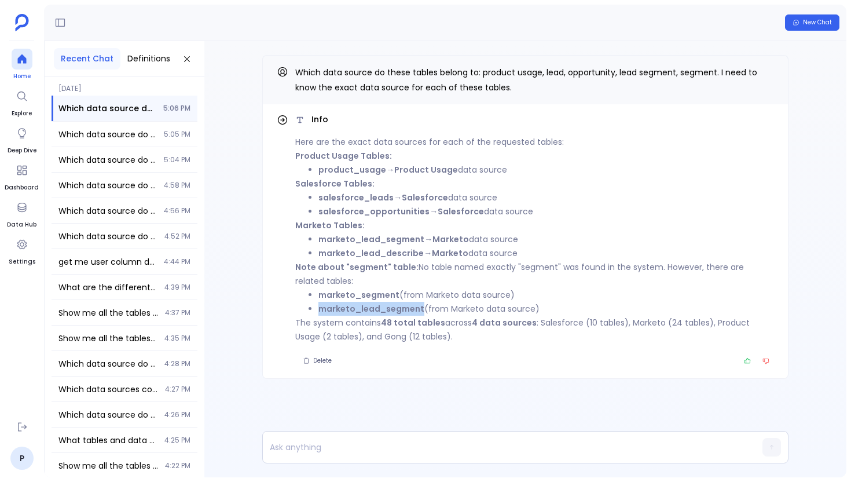
click at [20, 58] on icon at bounding box center [21, 58] width 9 height 9
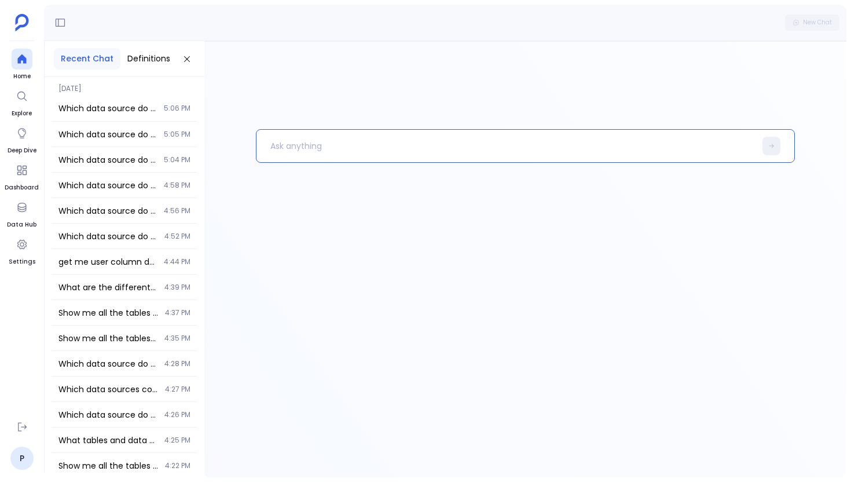
click at [355, 159] on p at bounding box center [506, 146] width 499 height 30
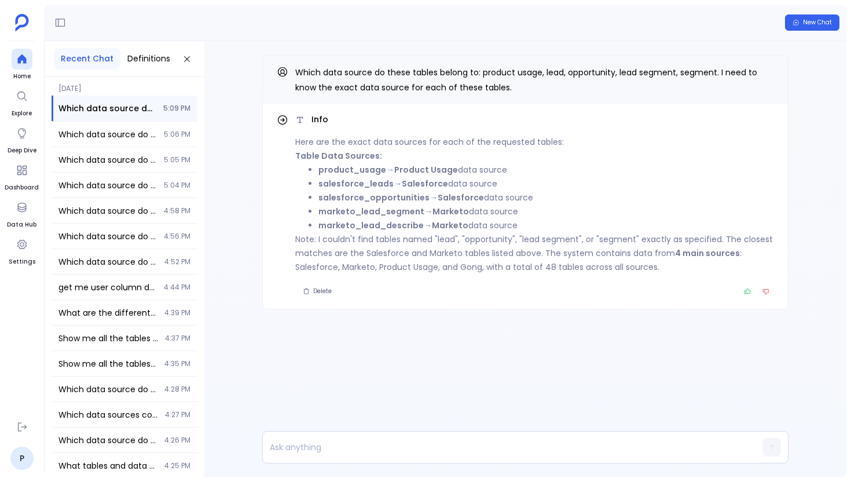
click at [416, 225] on strong "marketo_lead_describe" at bounding box center [371, 226] width 105 height 12
click at [514, 244] on p "Note: I couldn't find tables named "lead", "opportunity", "lead segment", or "s…" at bounding box center [534, 253] width 479 height 42
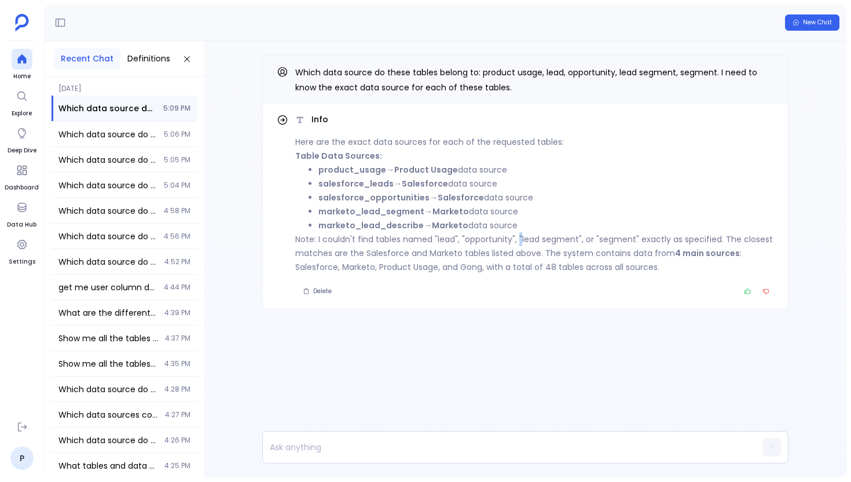
click at [604, 172] on li "product_usage → Product Usage data source" at bounding box center [547, 170] width 456 height 14
click at [773, 63] on div "Which data source do these tables belong to: product usage, lead, opportunity, …" at bounding box center [525, 79] width 526 height 49
click at [767, 70] on icon "Copy" at bounding box center [767, 72] width 5 height 5
click at [756, 74] on p "Which data source do these tables belong to: product usage, lead, opportunity, …" at bounding box center [534, 80] width 479 height 30
click at [762, 74] on button "Copy" at bounding box center [767, 72] width 14 height 14
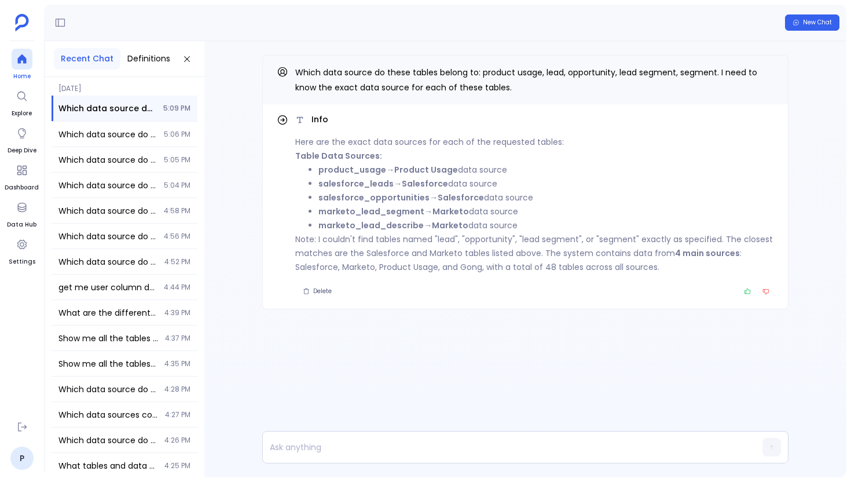
click at [19, 59] on icon at bounding box center [21, 58] width 9 height 9
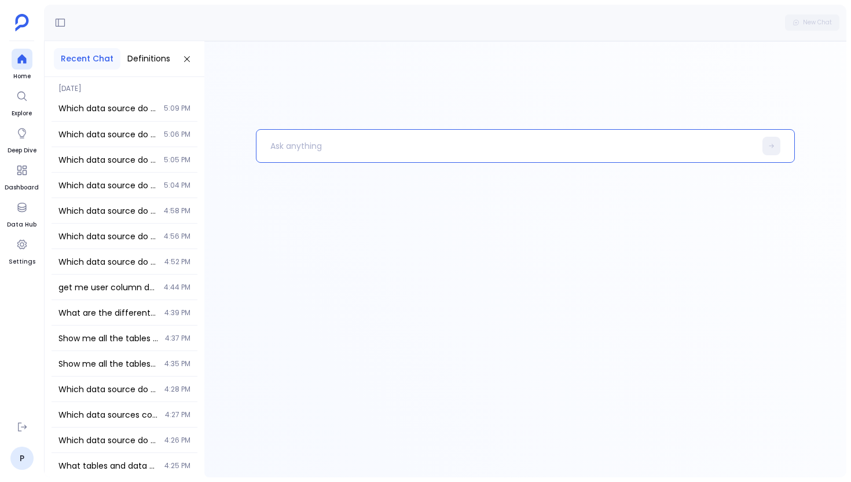
click at [325, 154] on p at bounding box center [506, 146] width 499 height 30
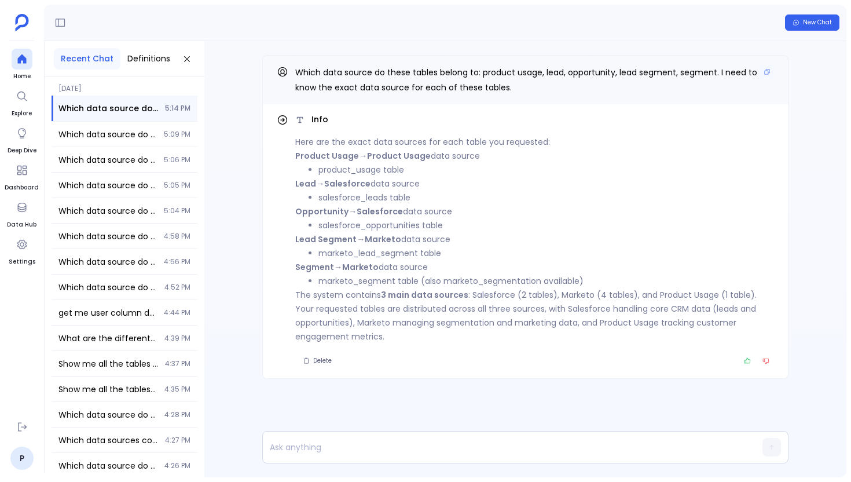
click at [767, 63] on div "Which data source do these tables belong to: product usage, lead, opportunity, …" at bounding box center [525, 79] width 526 height 49
click at [767, 70] on icon "Copy" at bounding box center [767, 71] width 7 height 7
click at [21, 58] on icon at bounding box center [21, 58] width 9 height 9
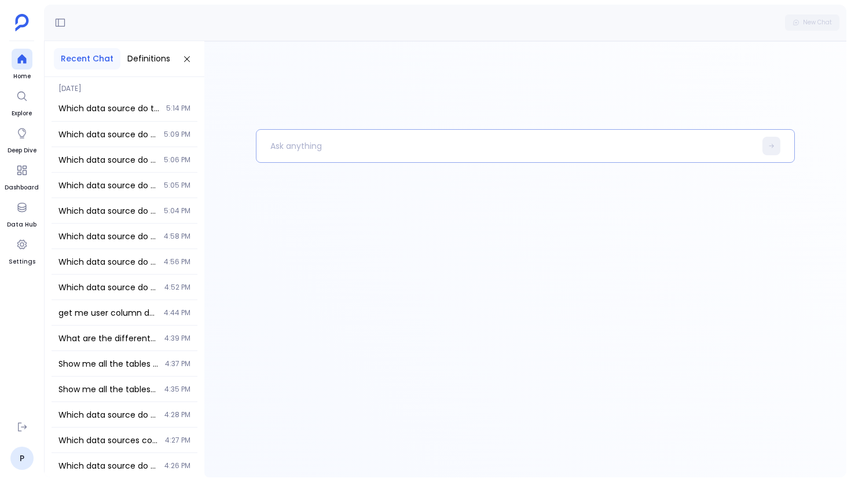
click at [342, 137] on p at bounding box center [506, 146] width 499 height 30
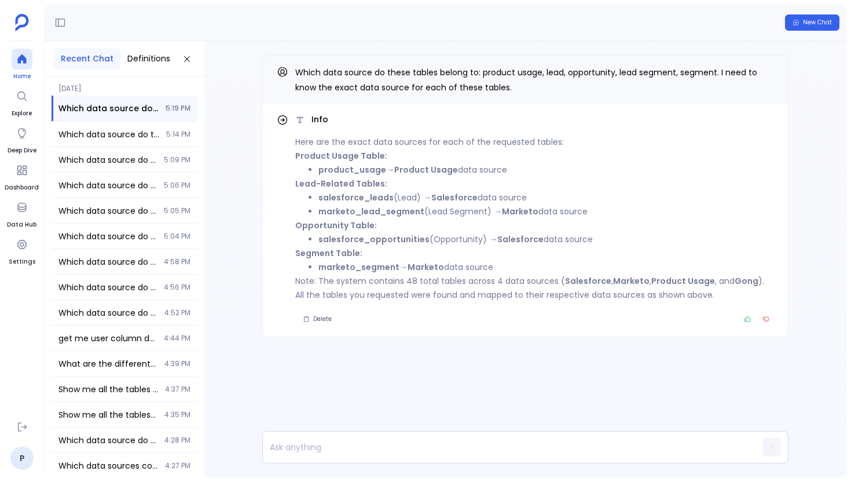
click at [21, 60] on icon at bounding box center [22, 59] width 12 height 12
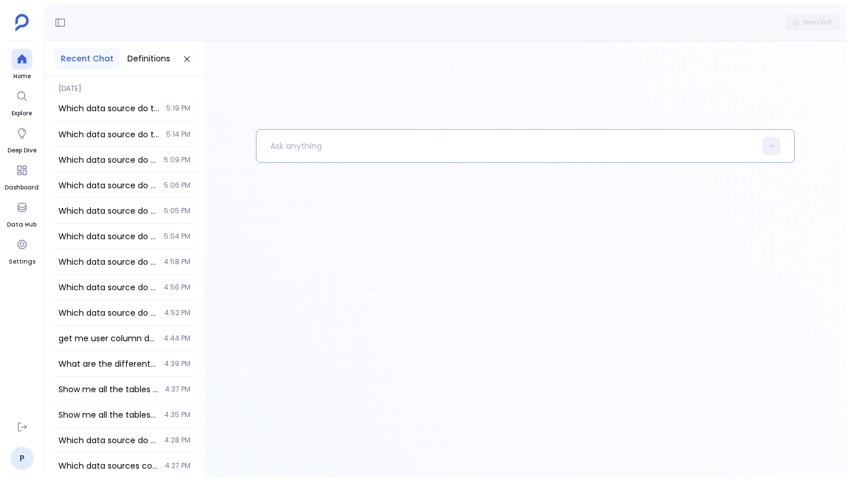
click at [314, 148] on p at bounding box center [506, 146] width 499 height 30
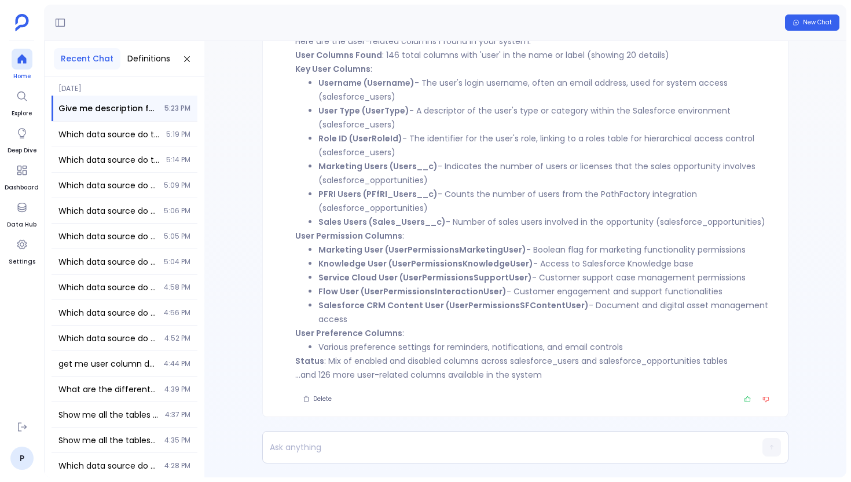
click at [20, 53] on icon at bounding box center [22, 59] width 12 height 12
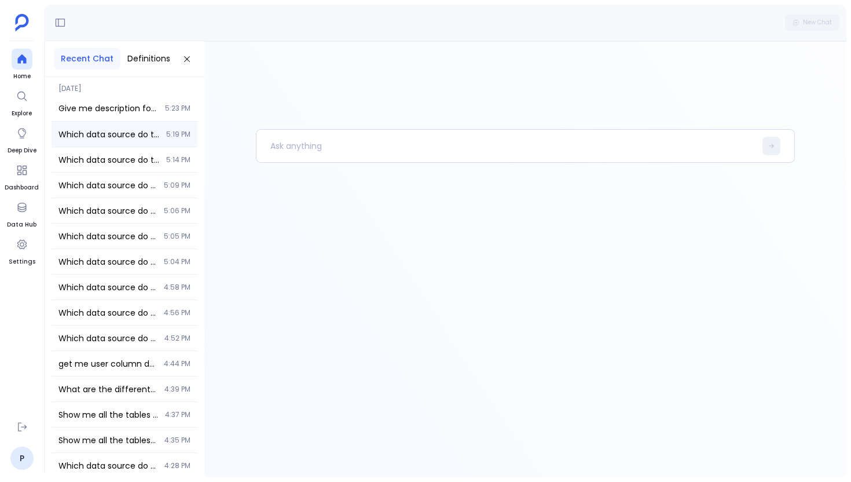
click at [119, 126] on div "Which data source do these tables belong to: product usage, lead, opportunity, …" at bounding box center [125, 134] width 146 height 25
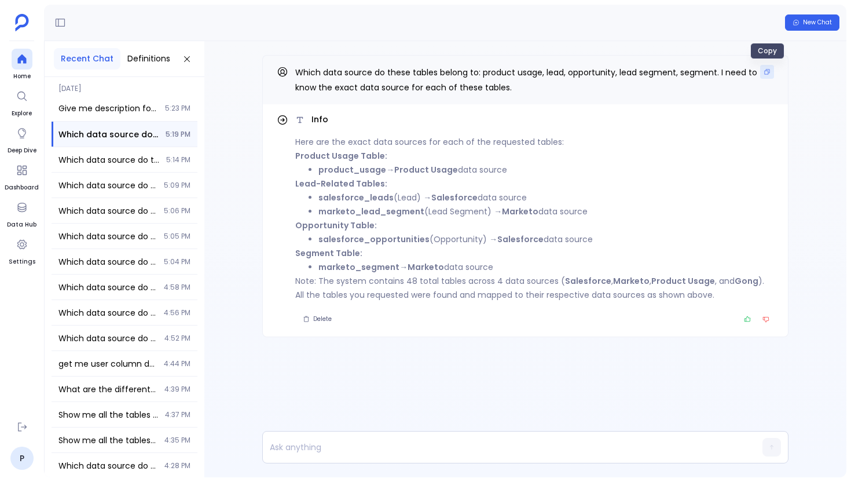
click at [767, 75] on button "Copy" at bounding box center [767, 72] width 14 height 14
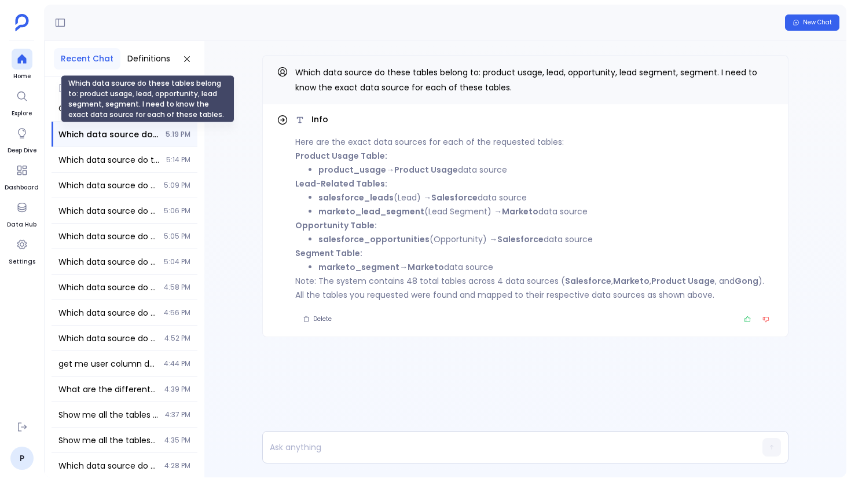
click at [147, 129] on span "Which data source do these tables belong to: product usage, lead, opportunity, …" at bounding box center [108, 135] width 100 height 12
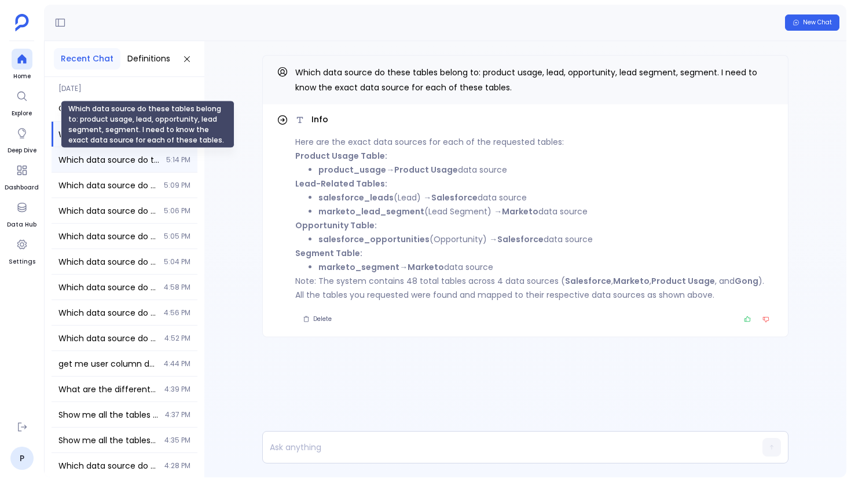
click at [149, 155] on span "Which data source do these tables belong to: product usage, lead, opportunity, …" at bounding box center [108, 160] width 101 height 12
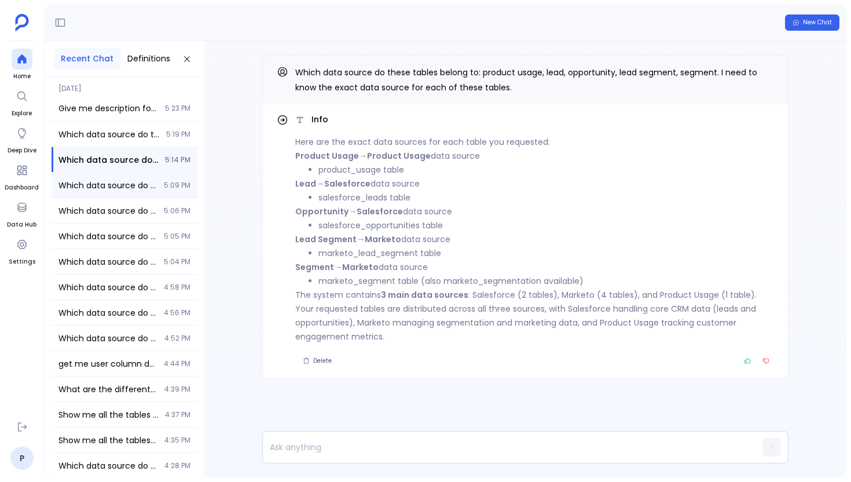
click at [159, 191] on div "Which data source do these tables belong to: product usage, lead, opportunity, …" at bounding box center [125, 185] width 146 height 25
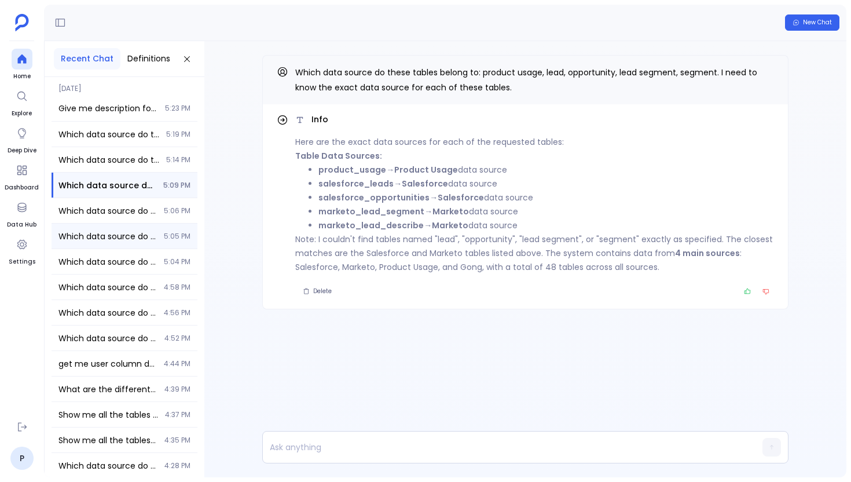
click at [134, 227] on div "Which data source do these tables belong to: Product Usage, Lead, Opportunity, …" at bounding box center [125, 236] width 146 height 25
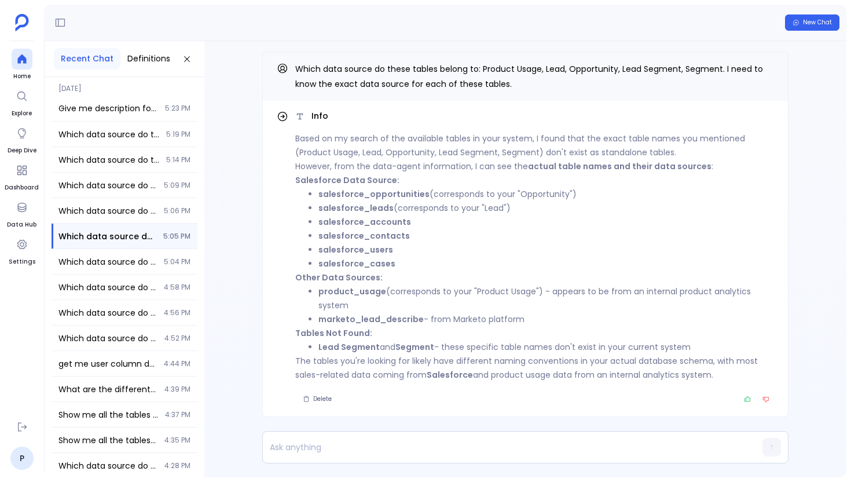
scroll to position [-3, 0]
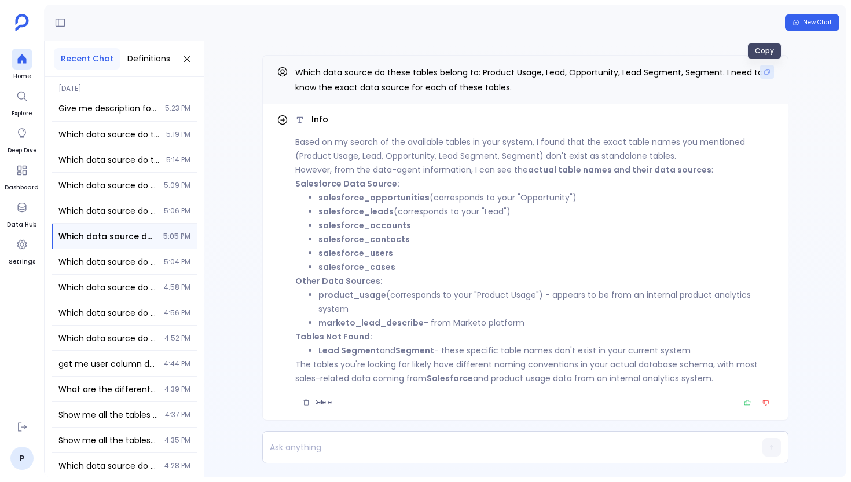
click at [768, 76] on button "Copy" at bounding box center [767, 72] width 14 height 14
click at [128, 269] on div "Which data source do these tables belong to: Product Usage, Lead, Opportunity, …" at bounding box center [125, 261] width 146 height 25
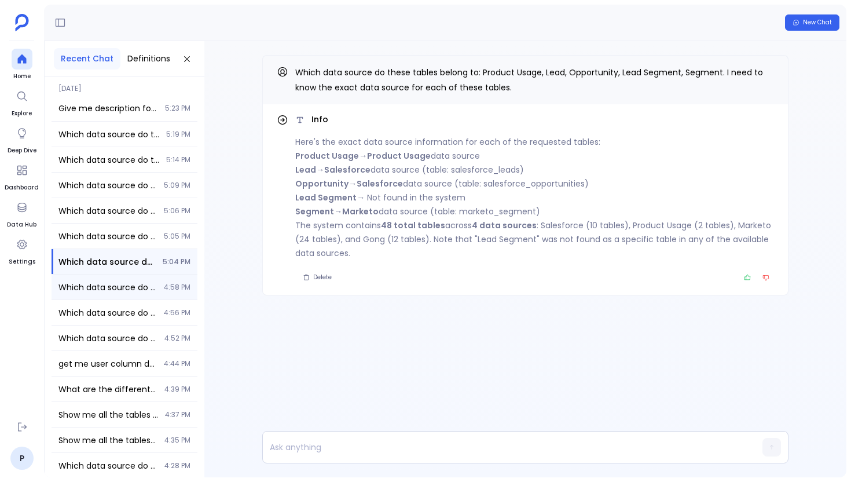
click at [110, 279] on div "Which data source do these tables belong to: Product Usage, Lead, Opportunity, …" at bounding box center [125, 287] width 146 height 25
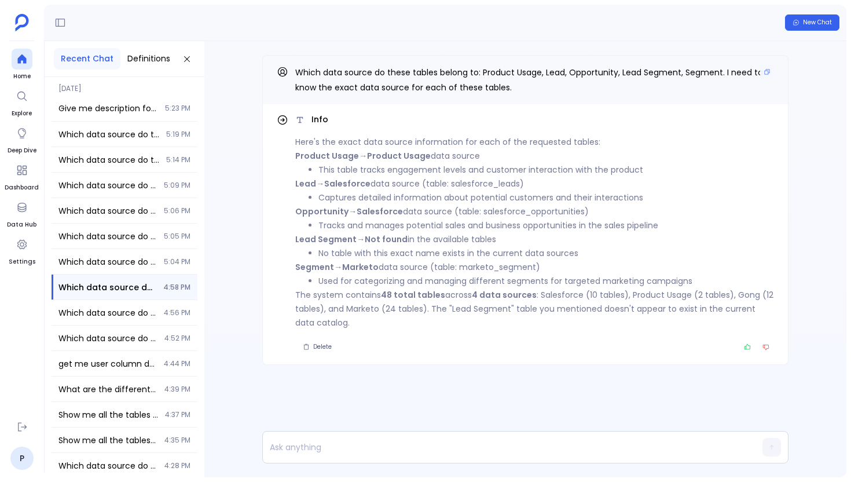
click at [758, 72] on span "Which data source do these tables belong to: Product Usage, Lead, Opportunity, …" at bounding box center [529, 80] width 468 height 27
click at [762, 72] on button "Copy" at bounding box center [767, 72] width 14 height 14
click at [24, 59] on icon at bounding box center [21, 58] width 9 height 9
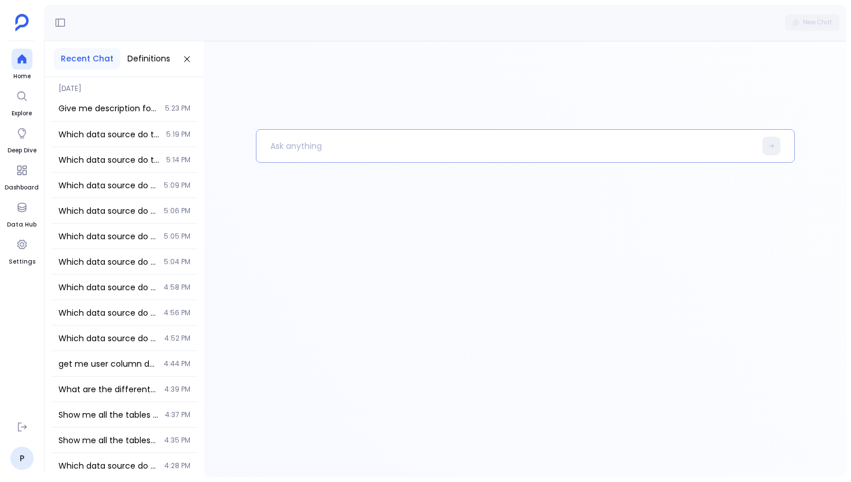
click at [293, 140] on p at bounding box center [506, 146] width 499 height 30
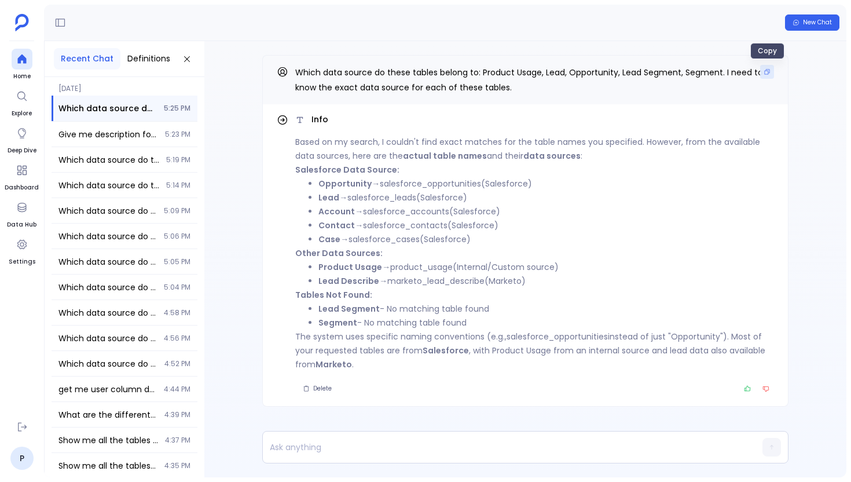
click at [761, 74] on button "Copy" at bounding box center [767, 72] width 14 height 14
click at [28, 203] on div at bounding box center [22, 207] width 21 height 21
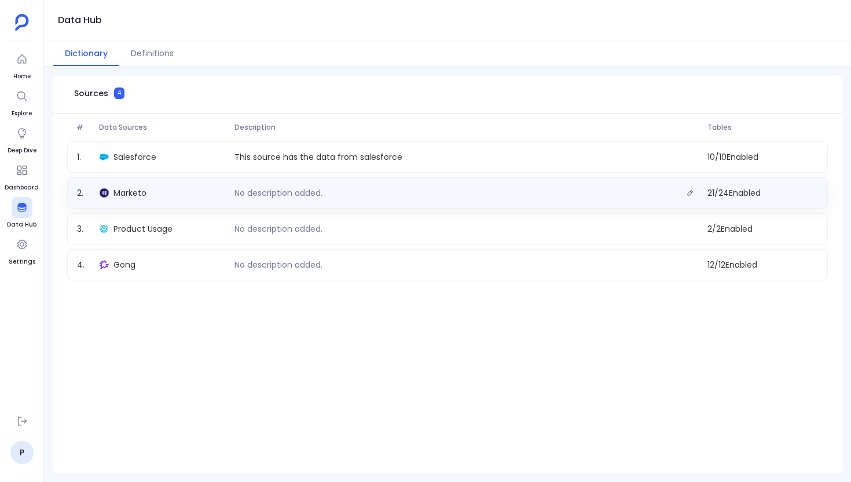
click at [186, 204] on div "2 . Marketo No description added. 21 / 24 Enabled" at bounding box center [447, 192] width 761 height 31
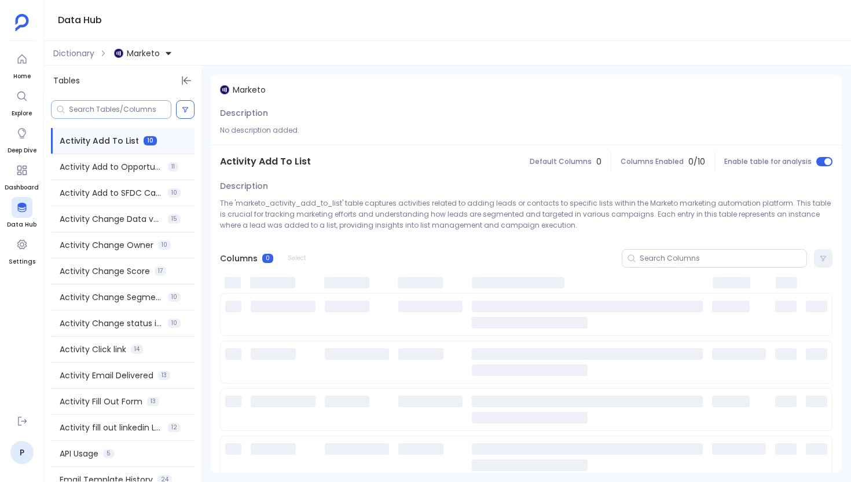
click at [120, 107] on input at bounding box center [120, 109] width 102 height 9
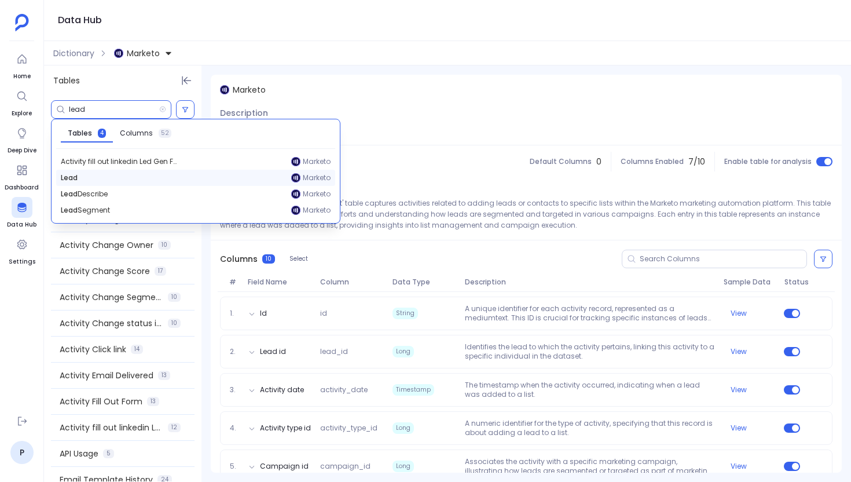
type input "lead"
click at [129, 175] on div "Lead Marketo" at bounding box center [195, 178] width 279 height 16
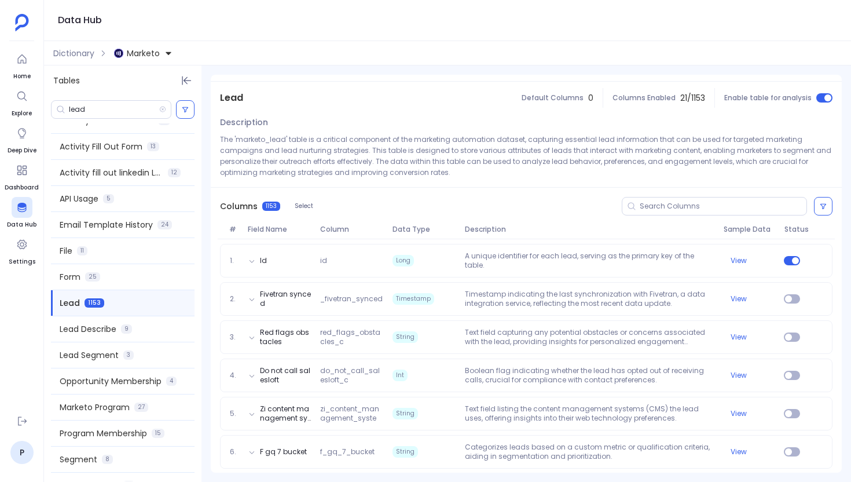
scroll to position [58, 0]
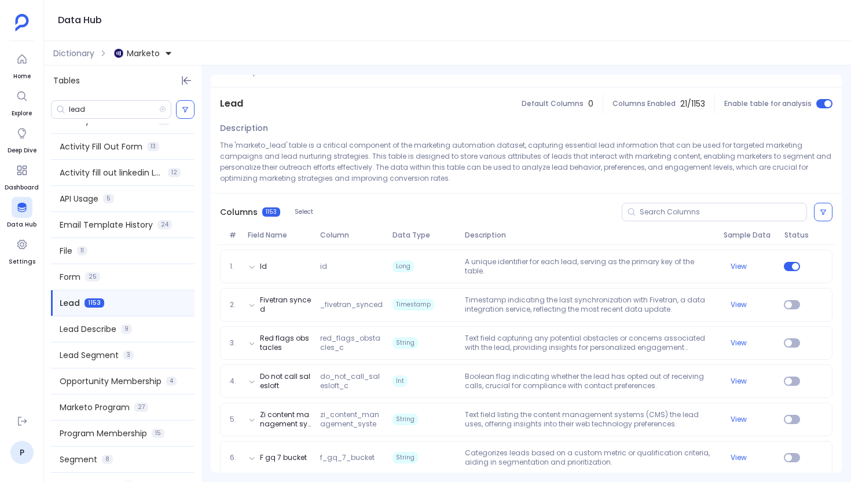
click at [36, 66] on ul "Home Explore Deep Dive Dashboard Data Hub Settings" at bounding box center [22, 227] width 34 height 356
click at [9, 61] on ul "Home Explore Deep Dive Dashboard Data Hub Settings" at bounding box center [22, 227] width 34 height 356
click at [24, 61] on icon at bounding box center [22, 59] width 12 height 12
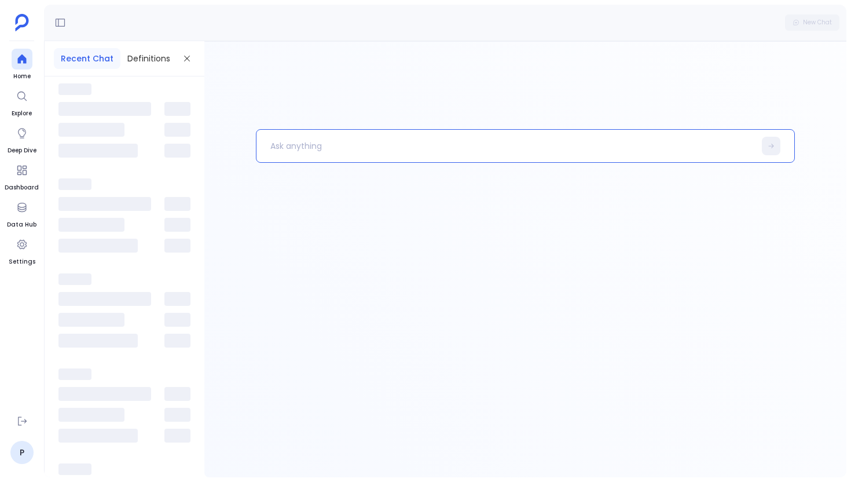
click at [266, 141] on p at bounding box center [506, 146] width 499 height 30
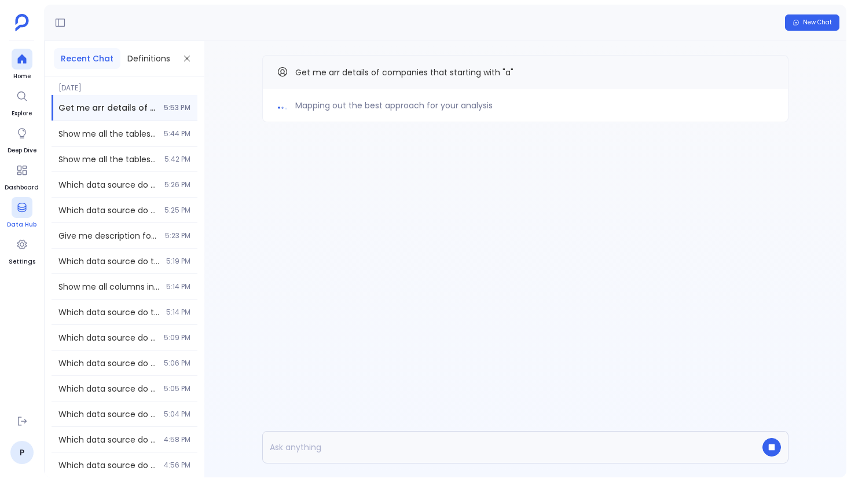
click at [30, 217] on link "Data Hub" at bounding box center [22, 213] width 30 height 32
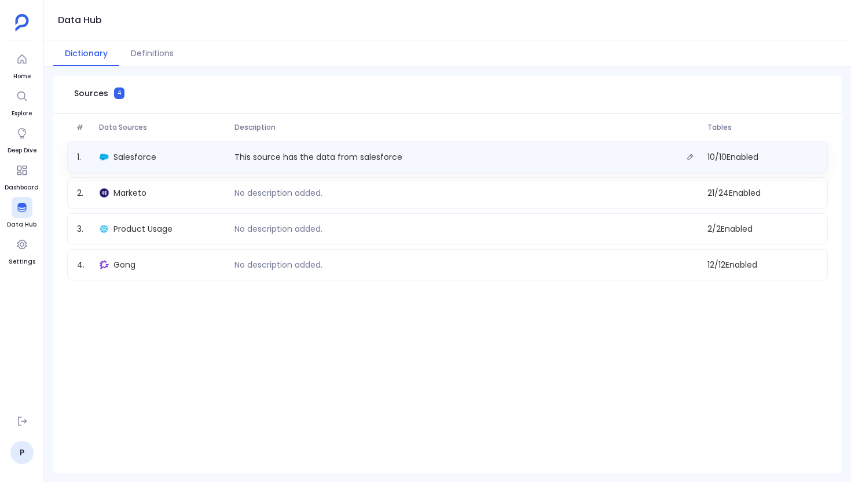
click at [163, 146] on div "1 . Salesforce This source has the data from salesforce 10 / 10 Enabled" at bounding box center [447, 156] width 761 height 31
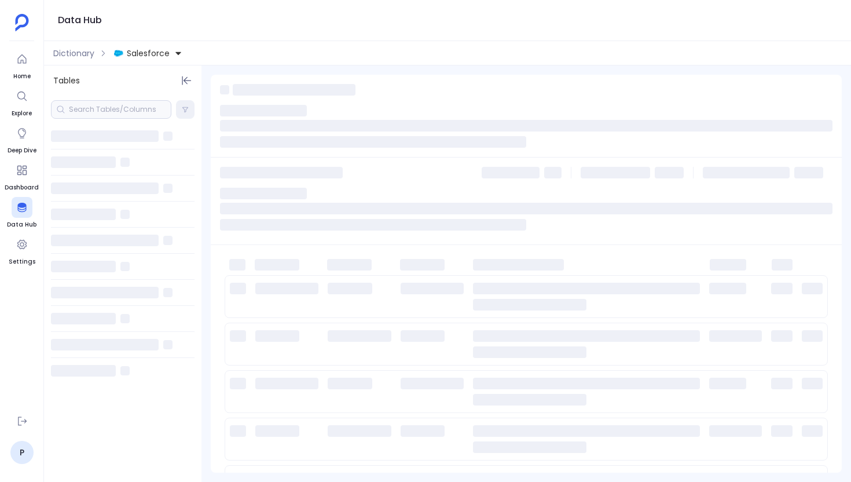
click at [120, 119] on div at bounding box center [123, 110] width 158 height 28
click at [124, 115] on div at bounding box center [111, 109] width 120 height 19
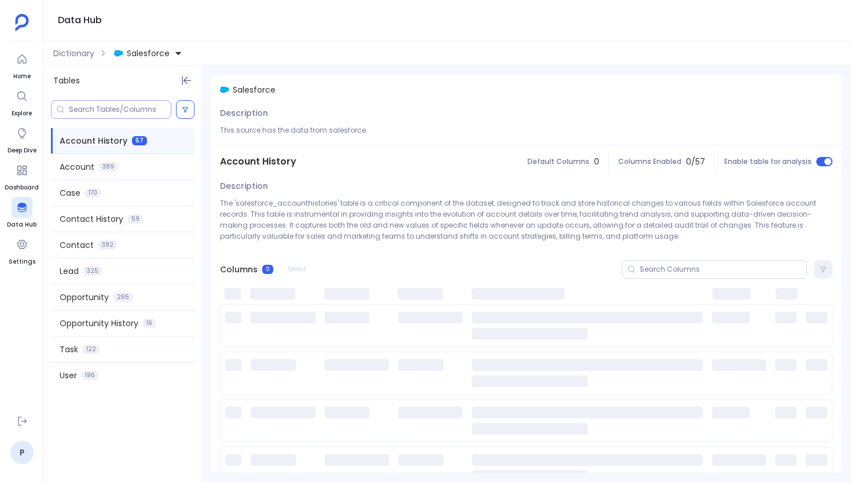
click at [141, 104] on div at bounding box center [111, 109] width 120 height 19
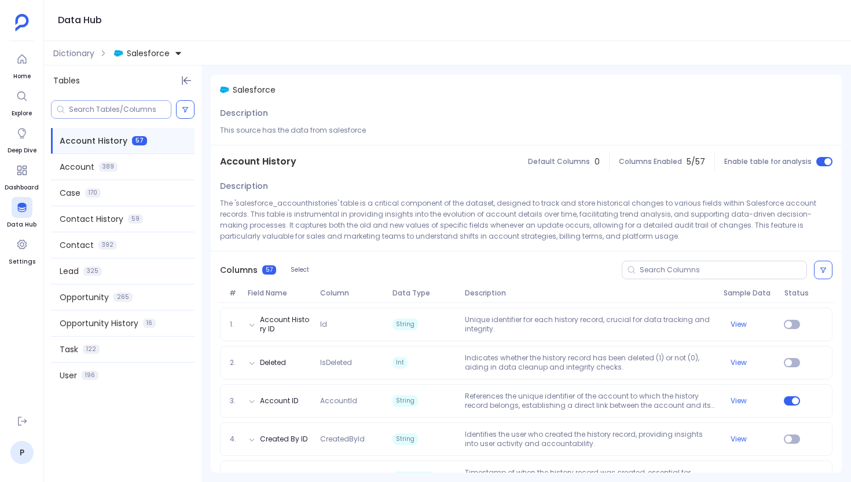
click at [125, 116] on div at bounding box center [111, 109] width 120 height 19
click at [129, 112] on input at bounding box center [120, 109] width 102 height 9
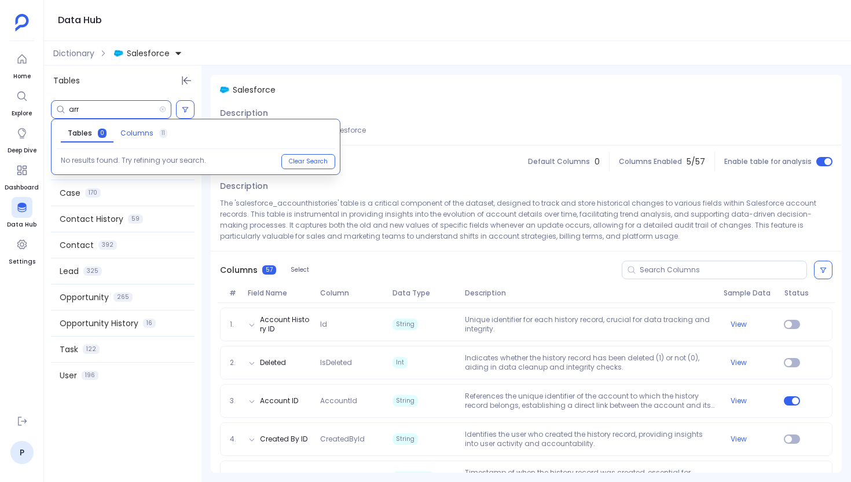
type input "arr"
click at [141, 133] on span "Columns" at bounding box center [136, 133] width 33 height 9
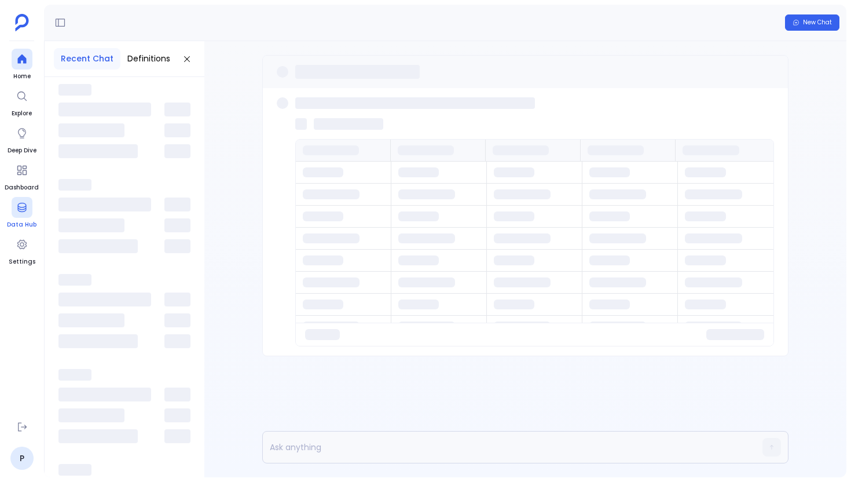
click at [25, 211] on icon at bounding box center [22, 208] width 12 height 12
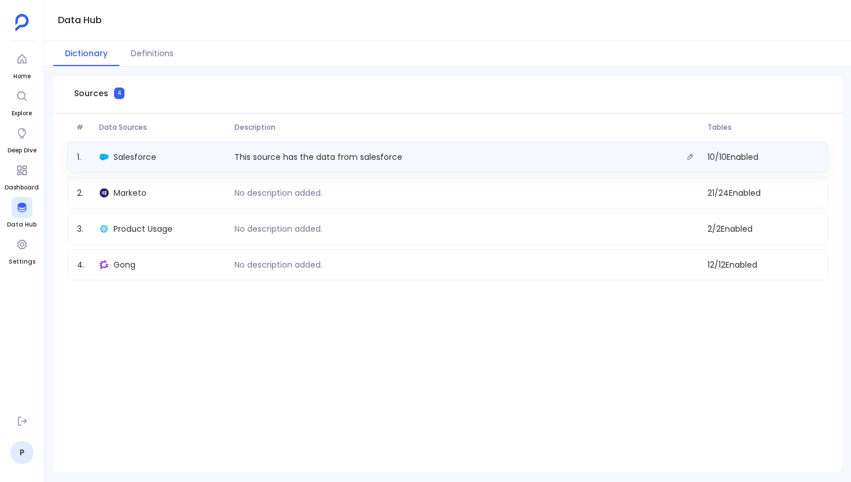
click at [174, 157] on div "Salesforce" at bounding box center [162, 157] width 135 height 16
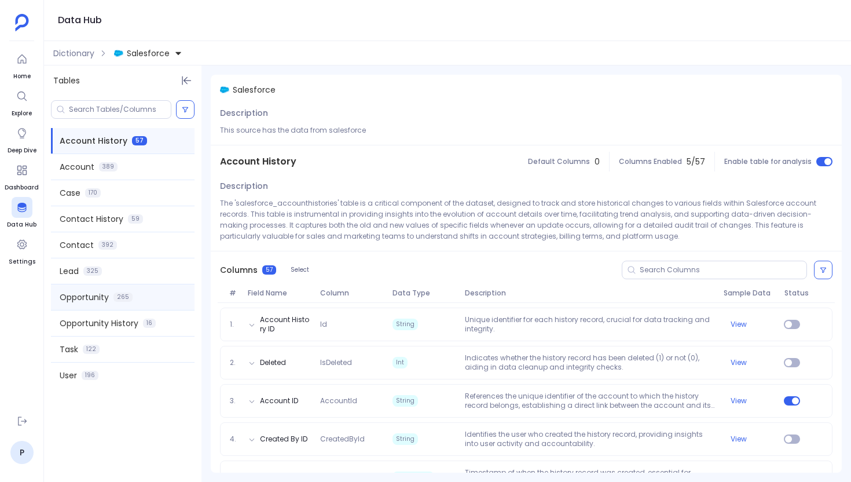
click at [132, 286] on div "Opportunity 265" at bounding box center [123, 296] width 144 height 25
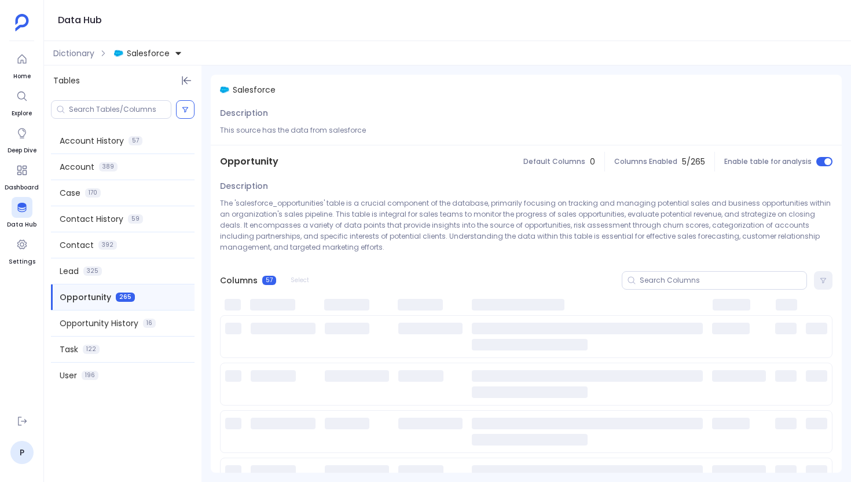
click at [264, 163] on span "Opportunity" at bounding box center [249, 162] width 58 height 14
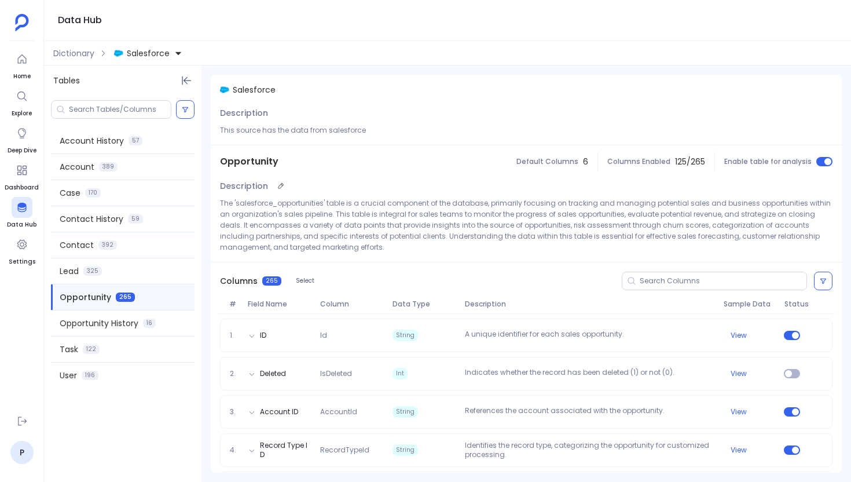
click at [283, 204] on p "The 'salesforce_opportunities' table is a crucial component of the database, pr…" at bounding box center [526, 224] width 613 height 55
click at [33, 56] on ul "Home Explore Deep Dive Dashboard Data Hub Settings" at bounding box center [22, 227] width 34 height 356
click at [20, 57] on icon at bounding box center [22, 59] width 12 height 12
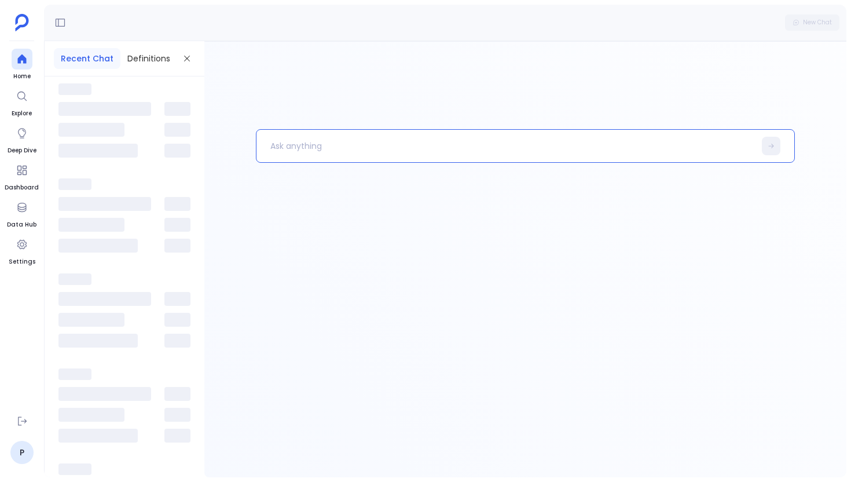
click at [314, 159] on p at bounding box center [506, 146] width 499 height 30
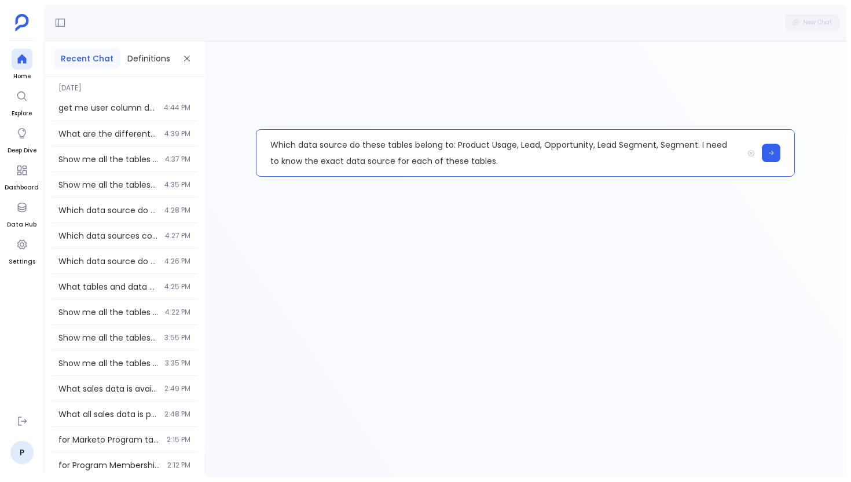
click at [489, 147] on p "Which data source do these tables belong to: Product Usage, Lead, Opportunity, …" at bounding box center [500, 153] width 487 height 46
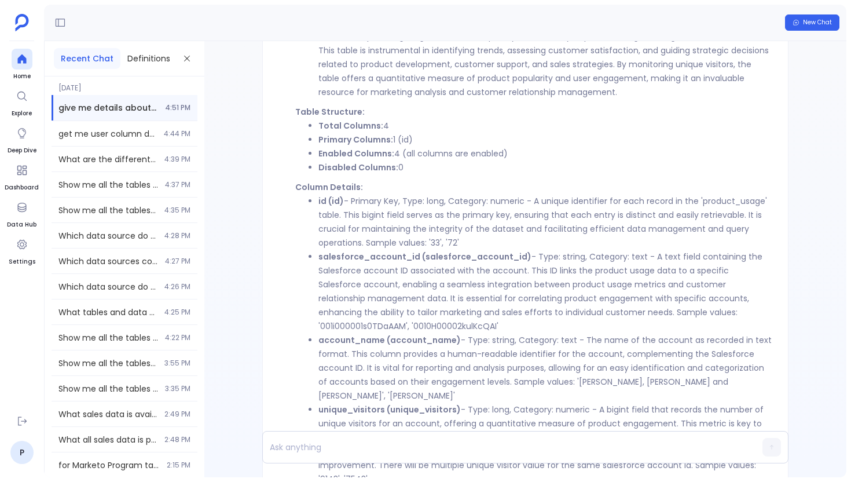
scroll to position [-288, 0]
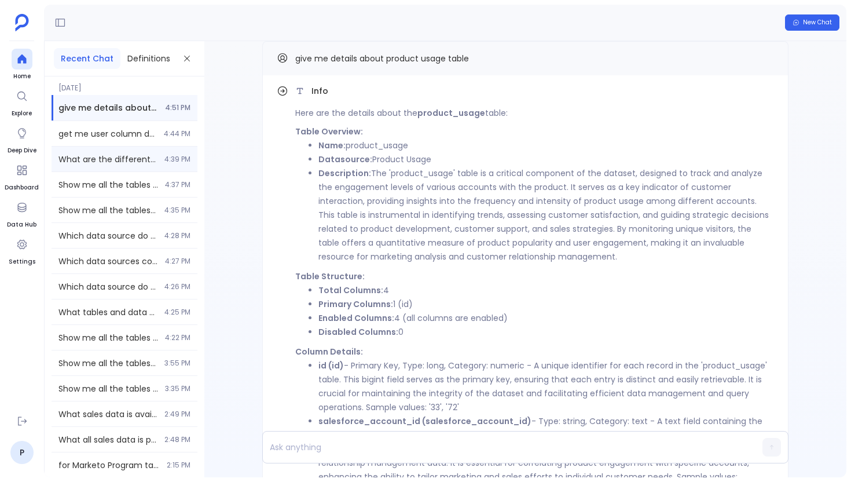
click at [158, 153] on div "What are the different opportunity stages and their definitions? What do Educat…" at bounding box center [125, 159] width 146 height 25
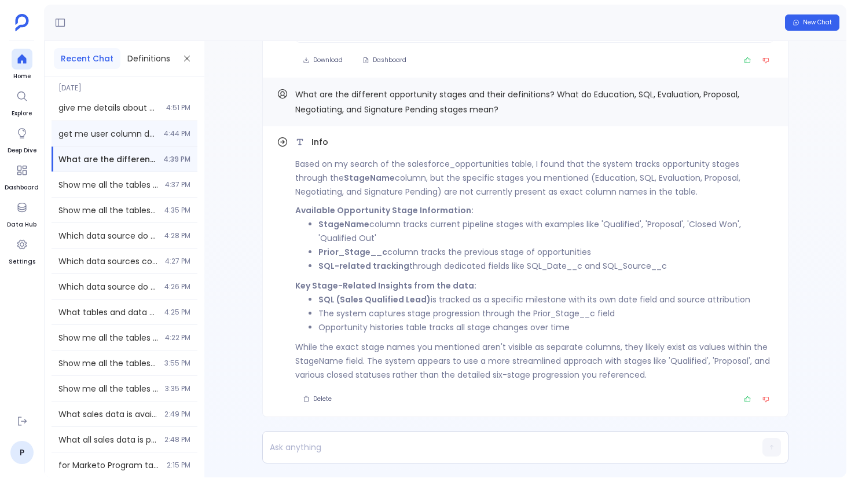
click at [150, 129] on span "get me user column details" at bounding box center [107, 134] width 98 height 12
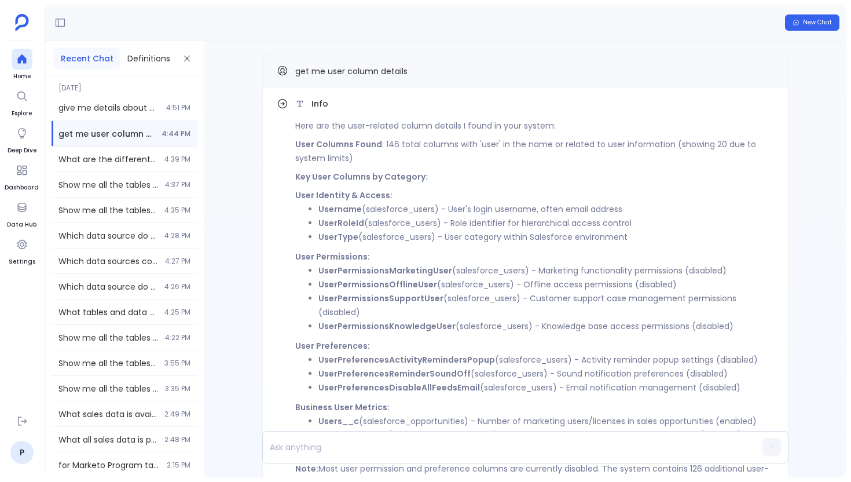
scroll to position [-109, 0]
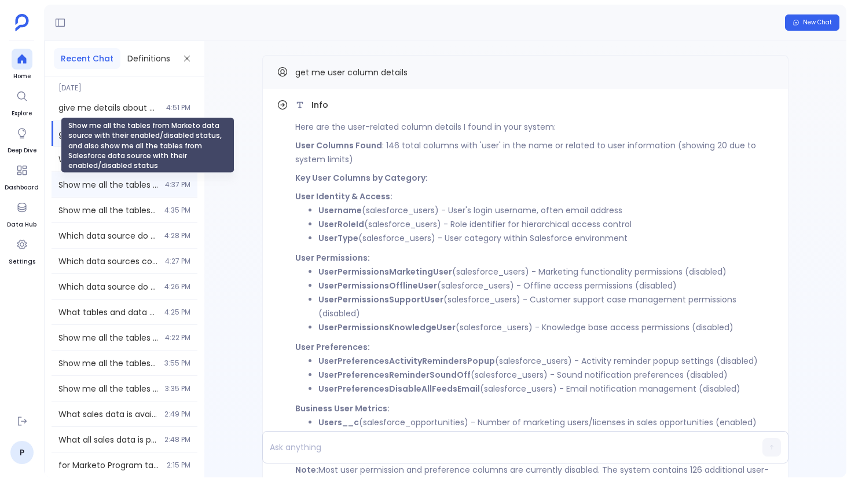
click at [113, 187] on span "Show me all the tables from Marketo data source with their enabled/disabled sta…" at bounding box center [108, 185] width 100 height 12
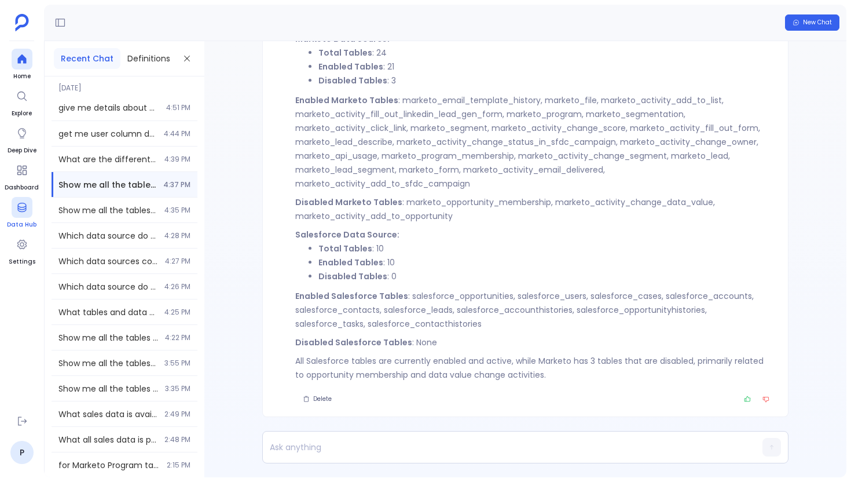
click at [14, 201] on div at bounding box center [22, 207] width 21 height 21
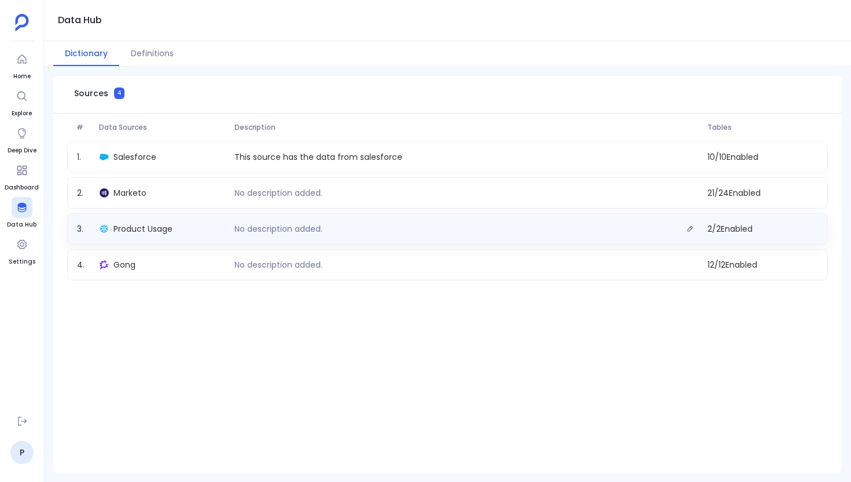
click at [187, 228] on div "Product Usage" at bounding box center [162, 229] width 135 height 16
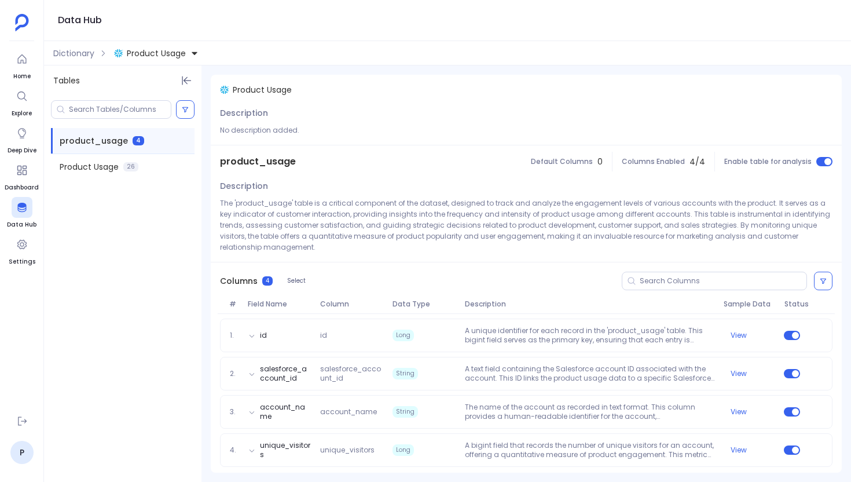
click at [147, 60] on button "Product Usage" at bounding box center [156, 53] width 89 height 19
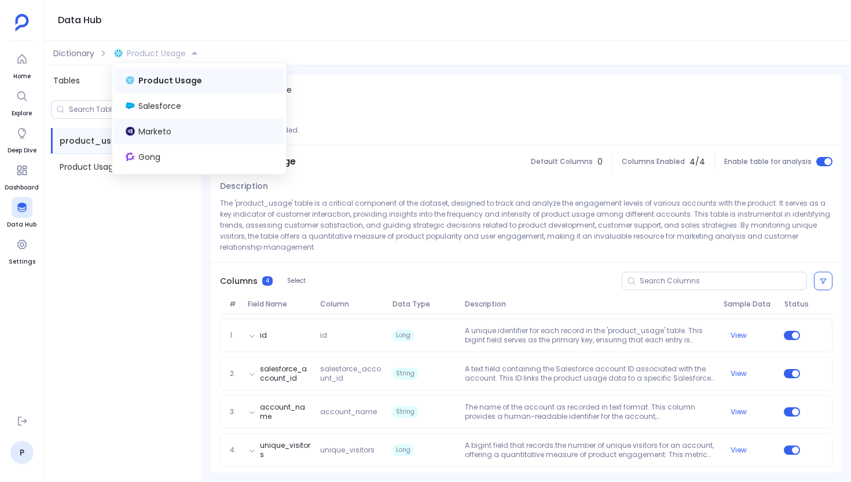
click at [151, 124] on div "Marketo" at bounding box center [199, 131] width 169 height 25
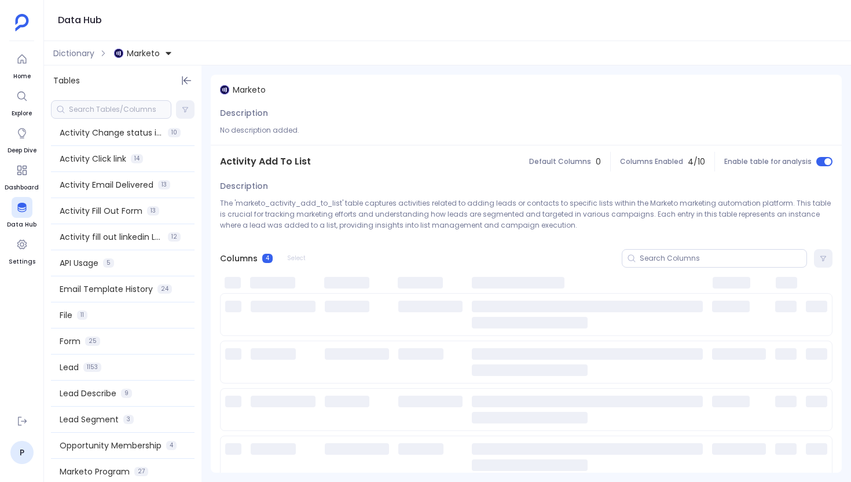
scroll to position [276, 0]
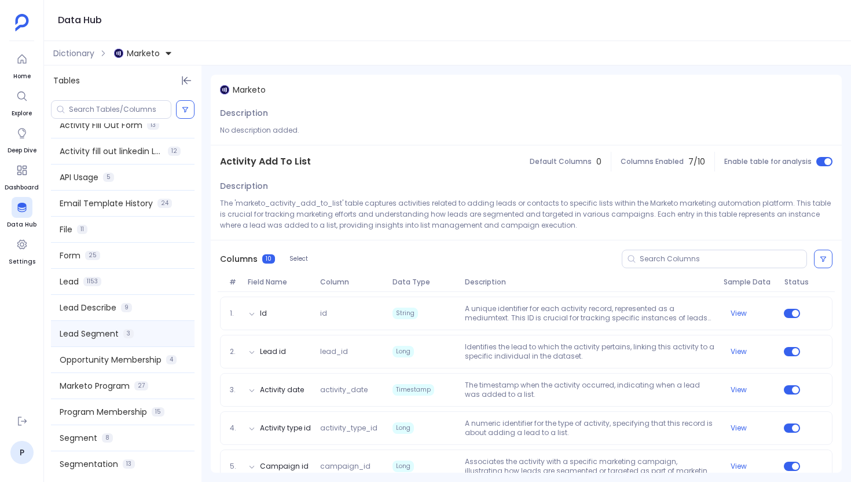
click at [143, 335] on div "Lead Segment 3" at bounding box center [123, 333] width 144 height 25
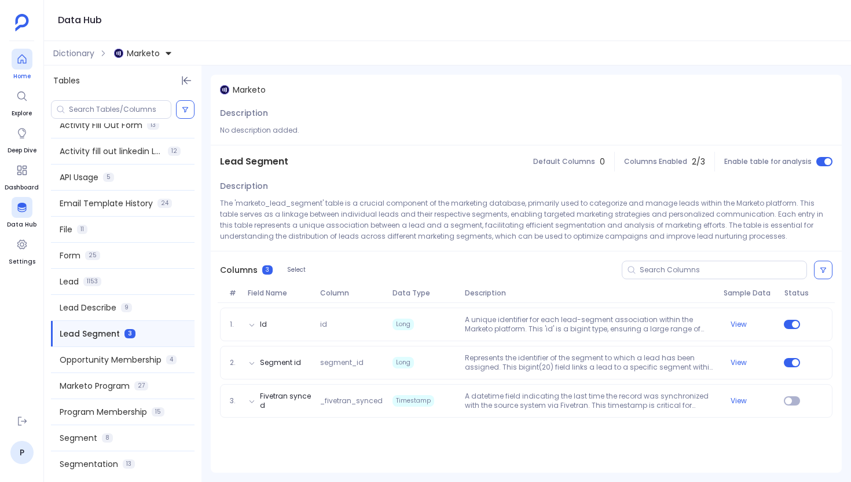
click at [23, 65] on div at bounding box center [22, 59] width 21 height 21
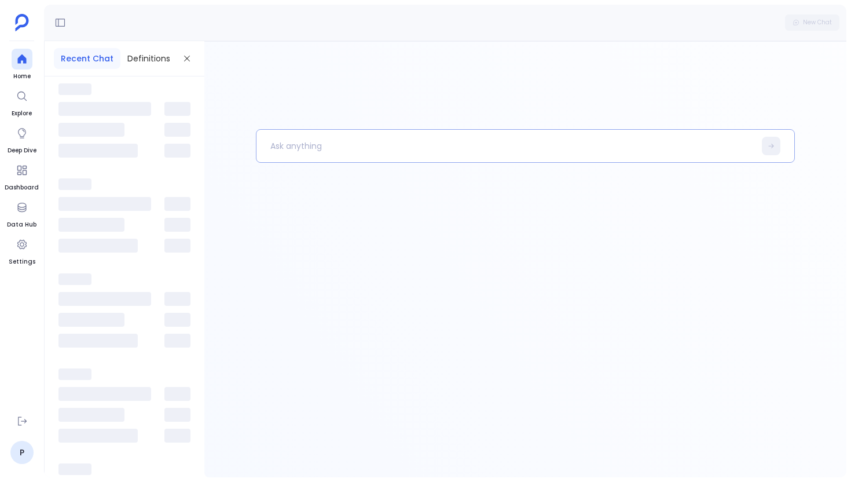
click at [306, 151] on p at bounding box center [506, 146] width 499 height 30
paste p
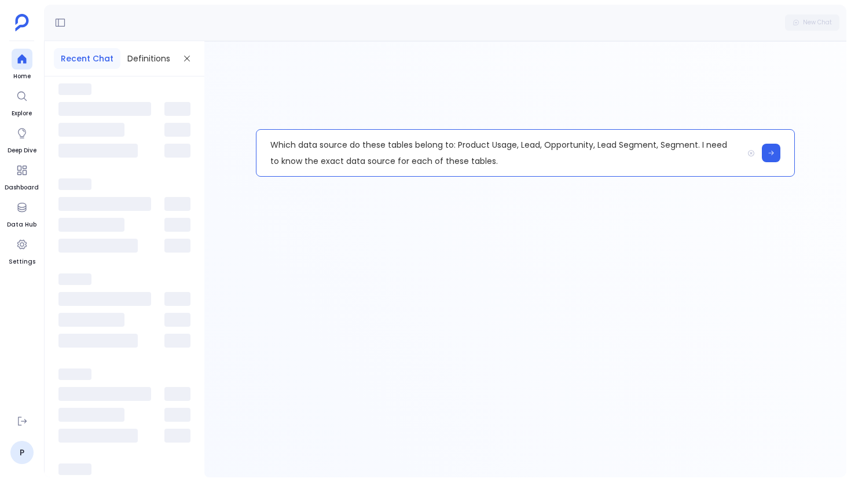
click at [457, 146] on p "Which data source do these tables belong to: Product Usage, Lead, Opportunity, …" at bounding box center [500, 153] width 487 height 46
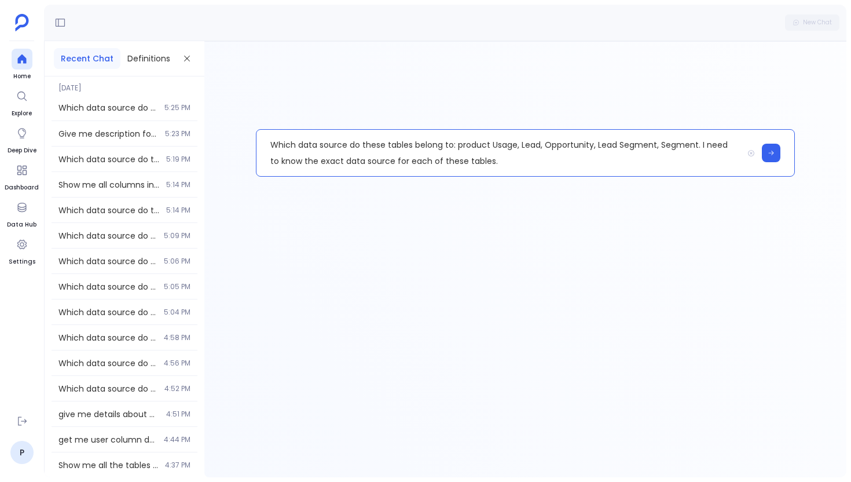
click at [495, 144] on p "Which data source do these tables belong to: product Usage, Lead, Opportunity, …" at bounding box center [500, 153] width 487 height 46
click at [524, 145] on p "Which data source do these tables belong to: product usage, Lead, Opportunity, …" at bounding box center [500, 153] width 487 height 46
click at [549, 146] on p "Which data source do these tables belong to: product usage, lead, Opportunity, …" at bounding box center [500, 153] width 487 height 46
click at [597, 143] on p "Which data source do these tables belong to: product usage, lead, opportunity, …" at bounding box center [500, 153] width 487 height 46
click at [617, 145] on p "Which data source do these tables belong to: product usage, lead, opportunity, …" at bounding box center [500, 153] width 487 height 46
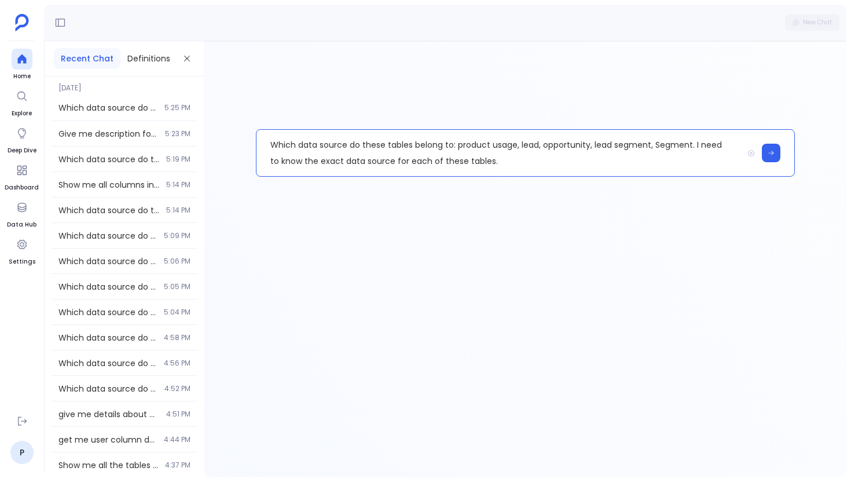
click at [658, 142] on p "Which data source do these tables belong to: product usage, lead, opportunity, …" at bounding box center [500, 153] width 487 height 46
click at [622, 163] on p "Which data source do these tables belong to: product usage, lead, opportunity, …" at bounding box center [500, 153] width 487 height 46
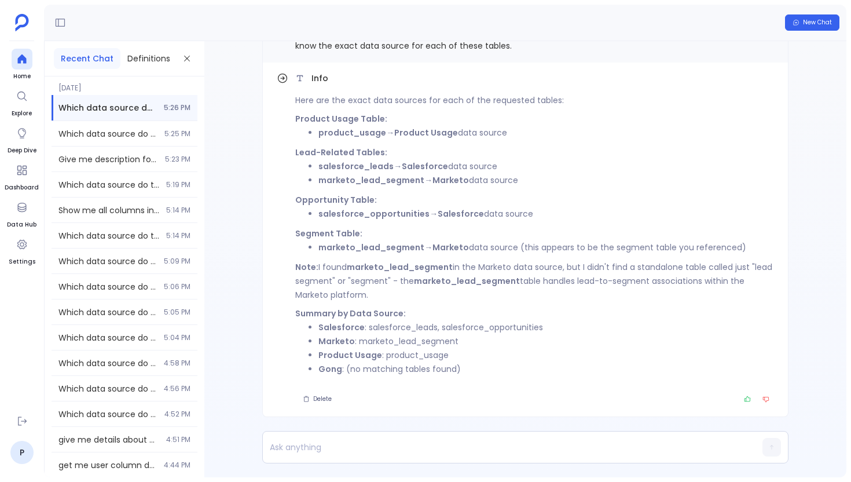
click at [400, 246] on strong "marketo_lead_segment" at bounding box center [372, 248] width 106 height 12
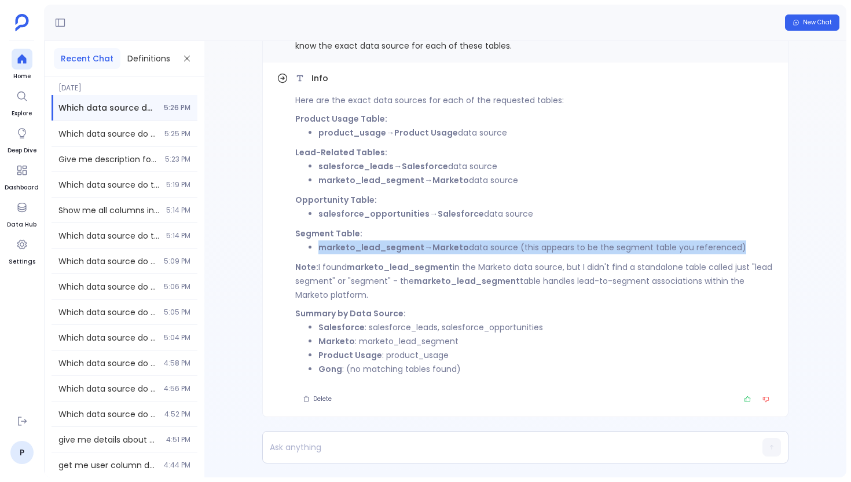
click at [400, 246] on strong "marketo_lead_segment" at bounding box center [372, 248] width 106 height 12
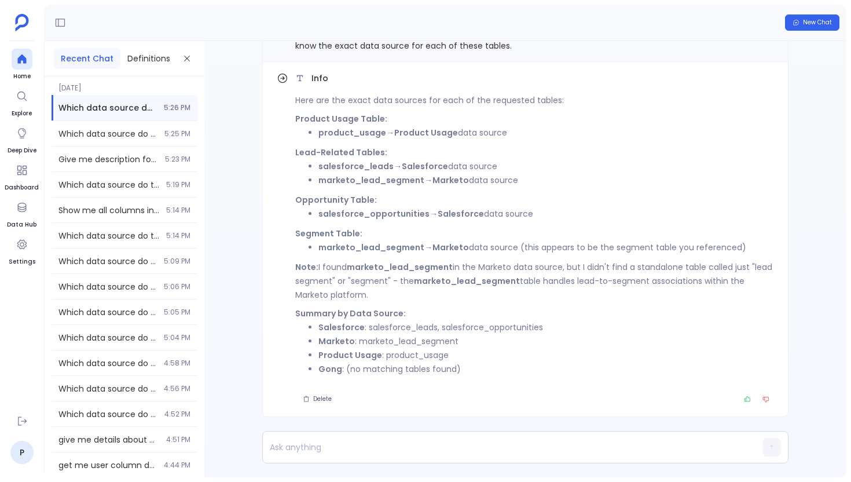
click at [345, 194] on strong "Opportunity Table:" at bounding box center [336, 200] width 82 height 12
click at [351, 155] on strong "Lead-Related Tables:" at bounding box center [341, 153] width 92 height 12
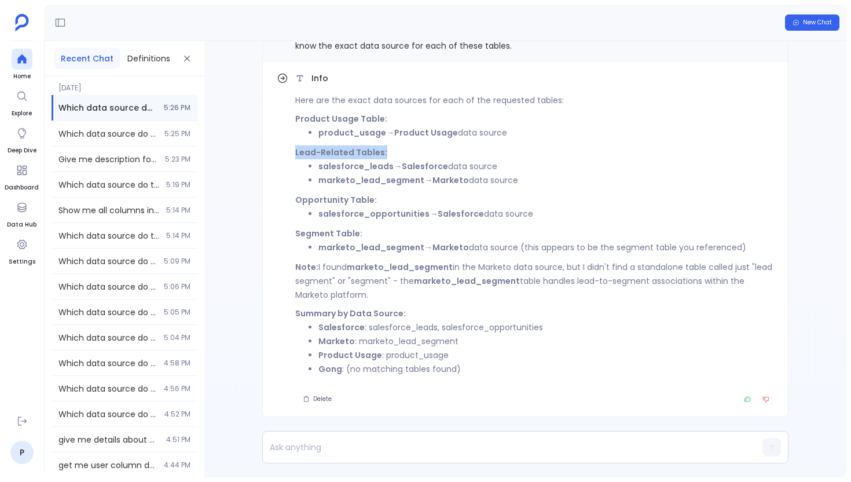
click at [351, 155] on strong "Lead-Related Tables:" at bounding box center [341, 153] width 92 height 12
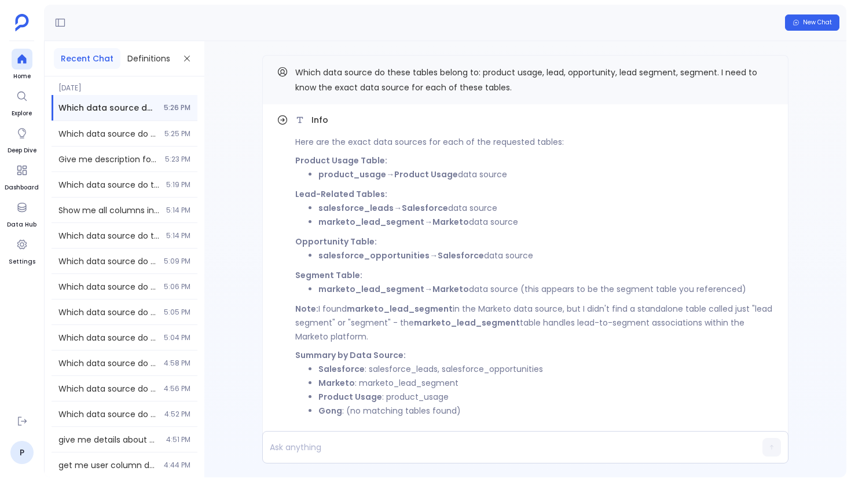
click at [369, 175] on strong "product_usage" at bounding box center [353, 175] width 68 height 12
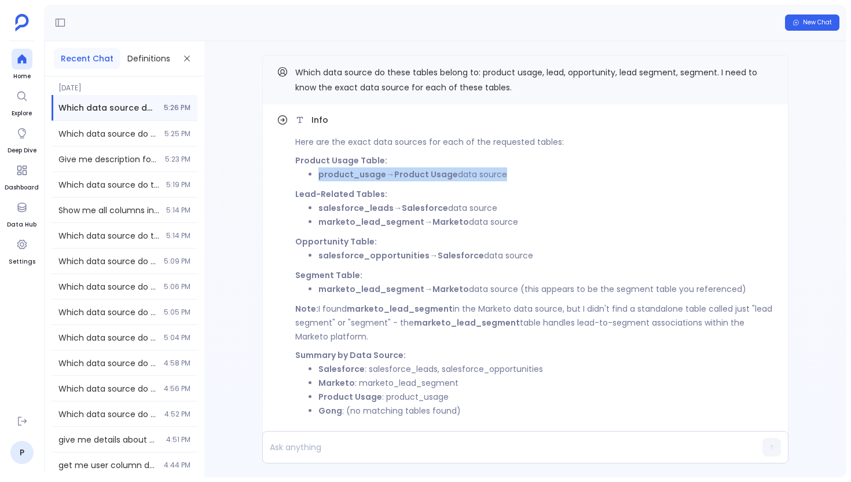
click at [369, 175] on strong "product_usage" at bounding box center [353, 175] width 68 height 12
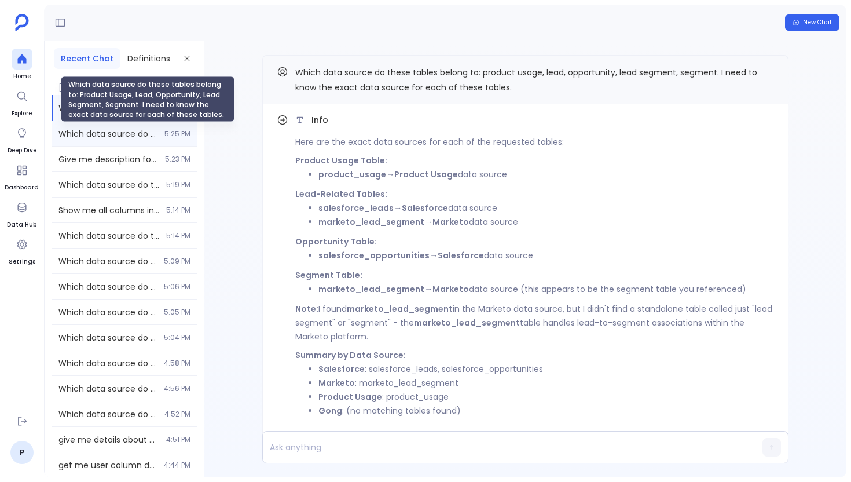
click at [126, 138] on span "Which data source do these tables belong to: Product Usage, Lead, Opportunity, …" at bounding box center [107, 134] width 99 height 12
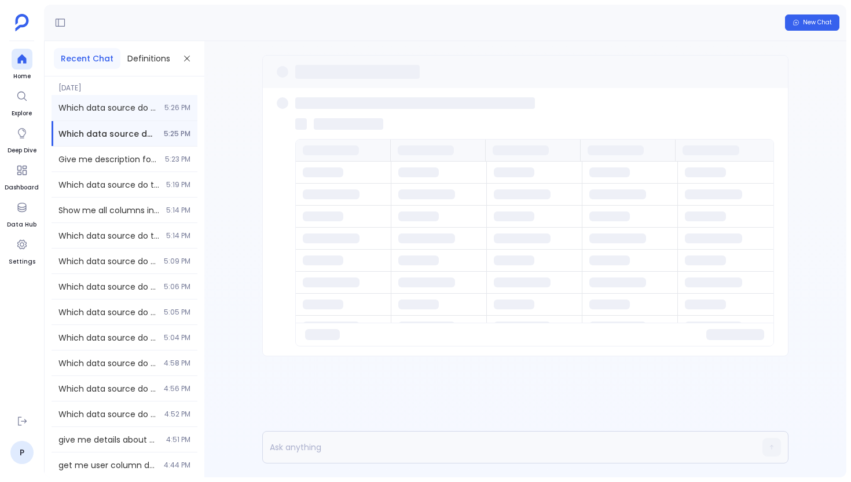
click at [56, 104] on div "Which data source do these tables belong to: product usage, lead, opportunity, …" at bounding box center [125, 107] width 146 height 25
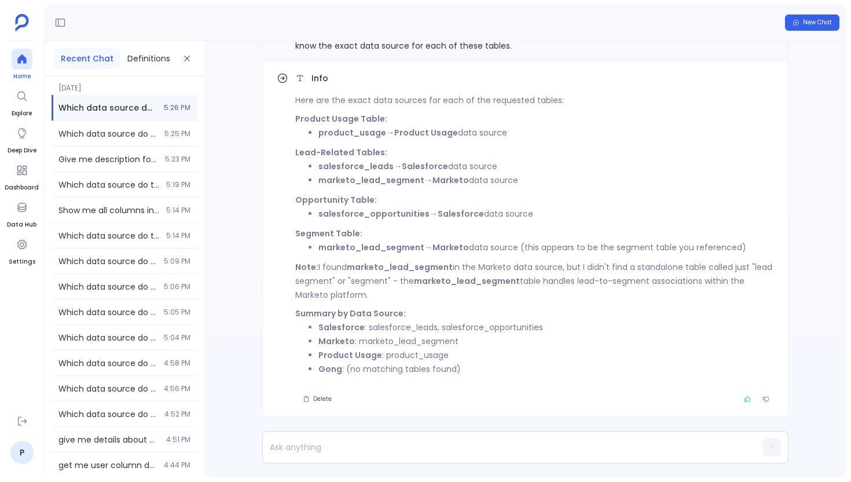
click at [23, 58] on icon at bounding box center [21, 58] width 9 height 9
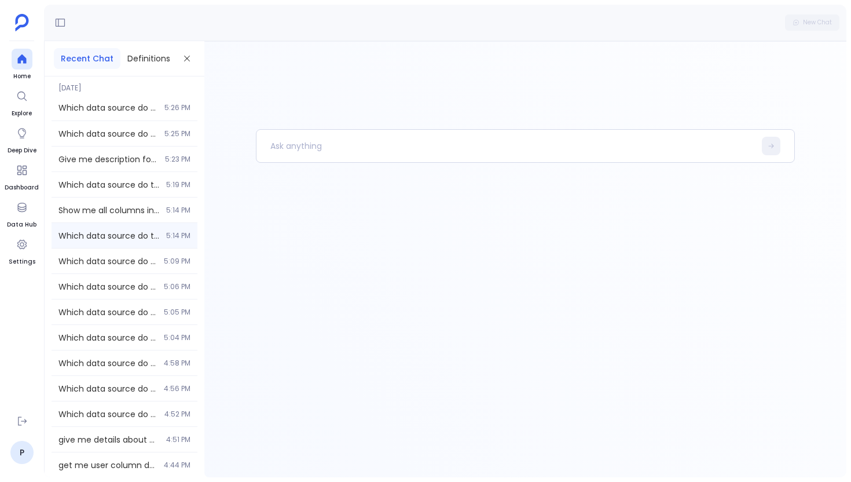
click at [182, 227] on div "Which data source do these tables belong to: product usage, lead, opportunity, …" at bounding box center [125, 235] width 146 height 25
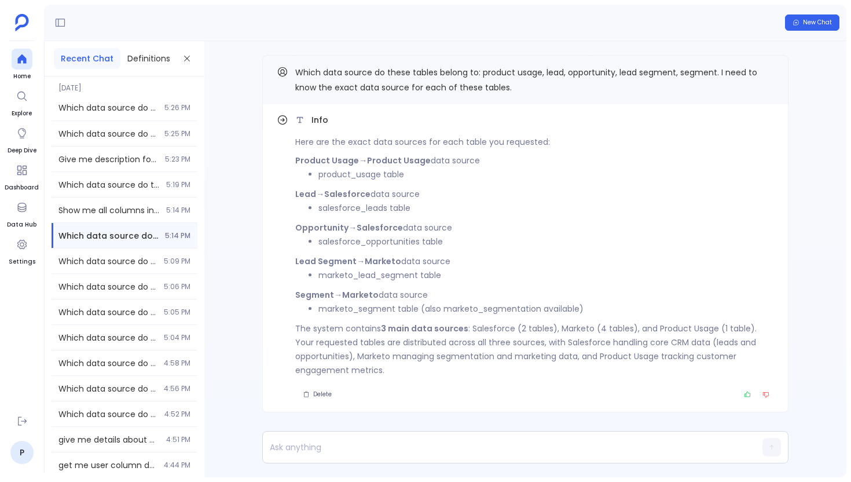
click at [140, 246] on div "Which data source do these tables belong to: product usage, lead, opportunity, …" at bounding box center [125, 235] width 146 height 25
click at [139, 265] on span "Which data source do these tables belong to: product usage, lead, opportunity, …" at bounding box center [107, 261] width 98 height 12
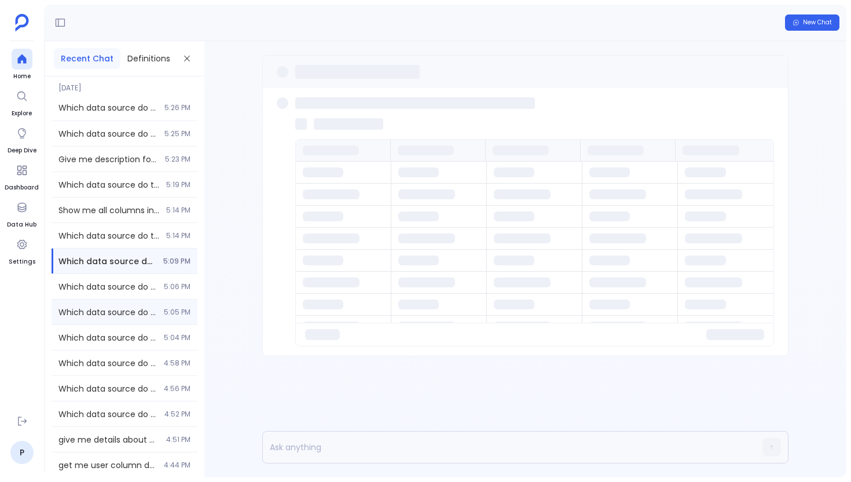
click at [136, 304] on div "Which data source do these tables belong to: Product Usage, Lead, Opportunity, …" at bounding box center [125, 311] width 146 height 25
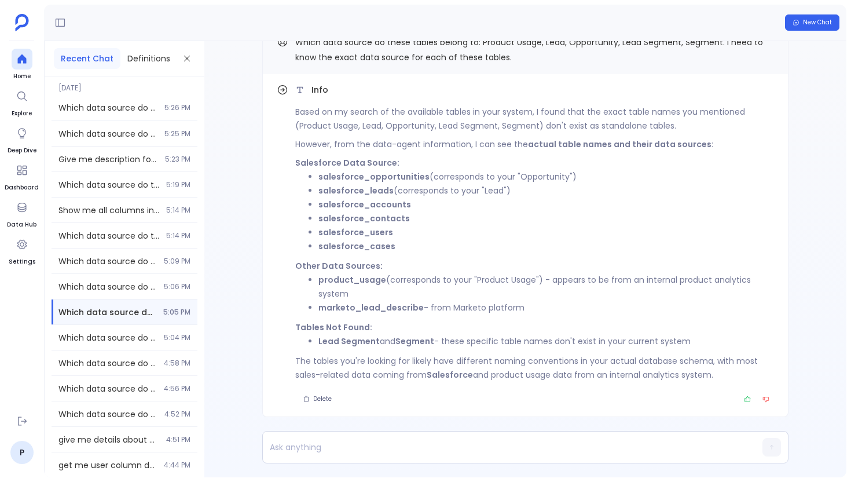
scroll to position [-30, 0]
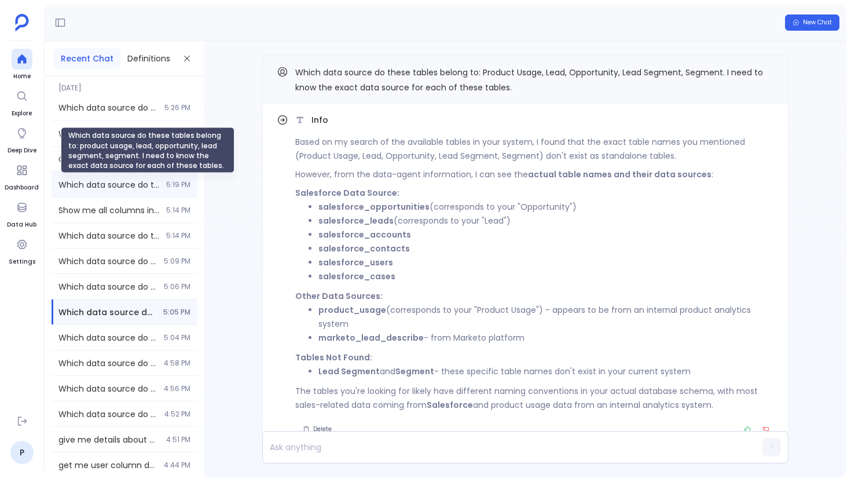
click at [125, 185] on span "Which data source do these tables belong to: product usage, lead, opportunity, …" at bounding box center [108, 185] width 101 height 12
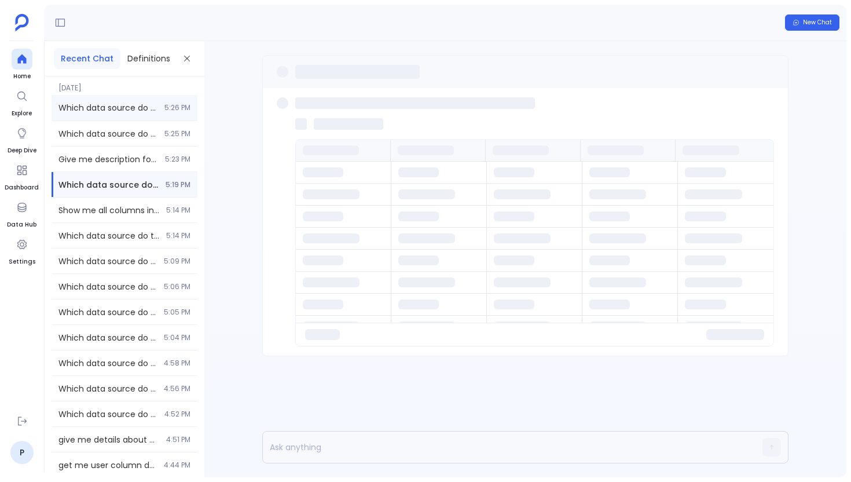
click at [139, 97] on div "Which data source do these tables belong to: product usage, lead, opportunity, …" at bounding box center [125, 107] width 146 height 25
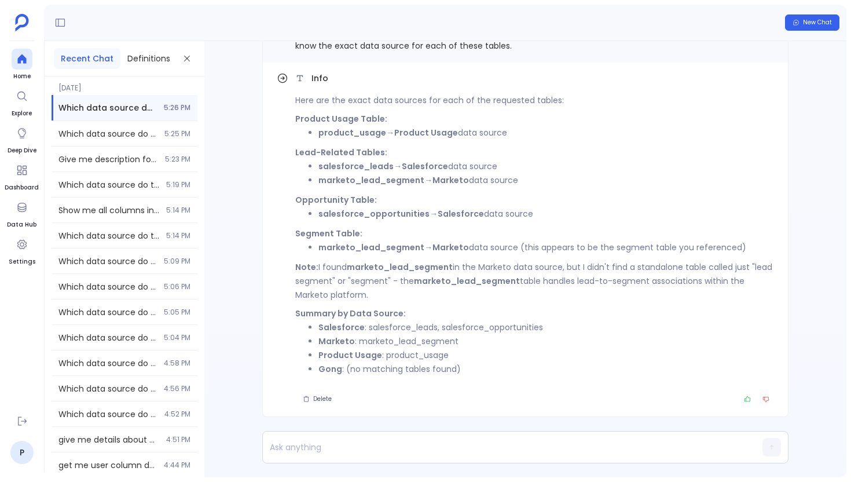
click at [351, 168] on strong "salesforce_leads" at bounding box center [356, 166] width 75 height 12
click at [351, 177] on strong "marketo_lead_segment" at bounding box center [372, 180] width 106 height 12
click at [348, 216] on strong "salesforce_opportunities" at bounding box center [374, 214] width 111 height 12
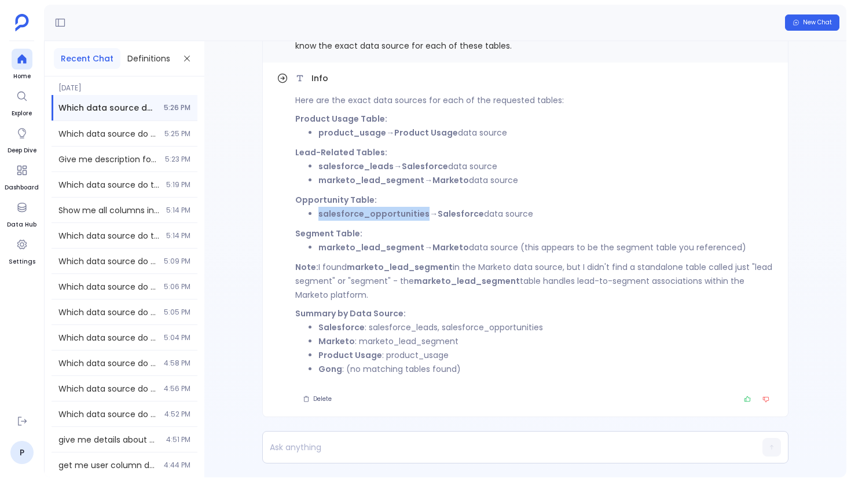
click at [348, 216] on strong "salesforce_opportunities" at bounding box center [374, 214] width 111 height 12
click at [348, 237] on strong "Segment Table:" at bounding box center [328, 234] width 67 height 12
click at [348, 246] on strong "marketo_lead_segment" at bounding box center [372, 248] width 106 height 12
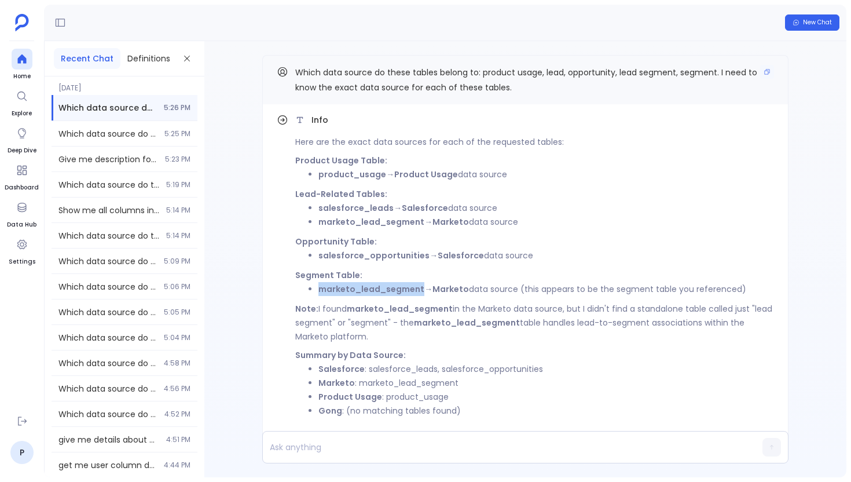
click at [418, 69] on span "Which data source do these tables belong to: product usage, lead, opportunity, …" at bounding box center [526, 80] width 462 height 27
click at [141, 191] on div "Which data source do these tables belong to: product usage, lead, opportunity, …" at bounding box center [125, 184] width 146 height 25
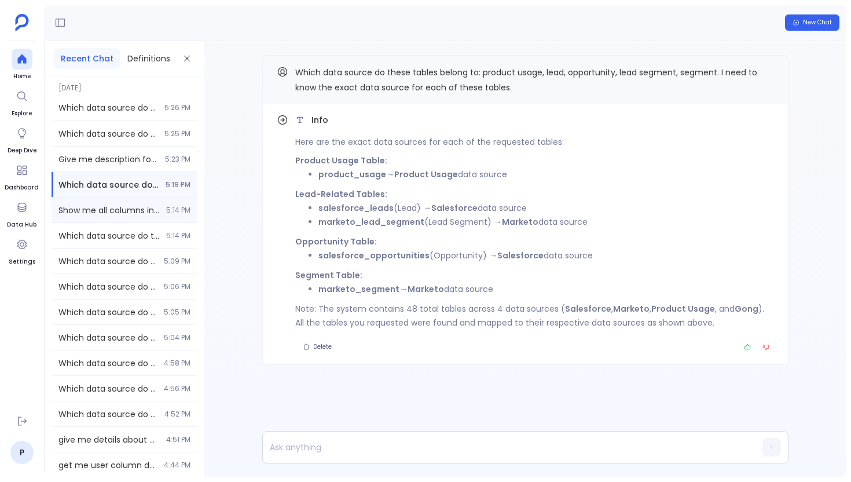
click at [107, 205] on span "Show me all columns in salesforce_opportunities table that can be used to ident…" at bounding box center [108, 210] width 101 height 12
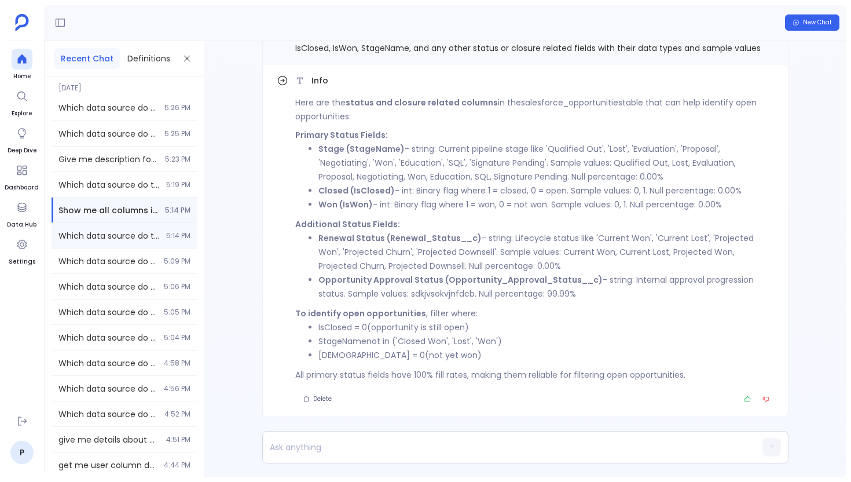
click at [164, 242] on div "Which data source do these tables belong to: product usage, lead, opportunity, …" at bounding box center [125, 235] width 146 height 25
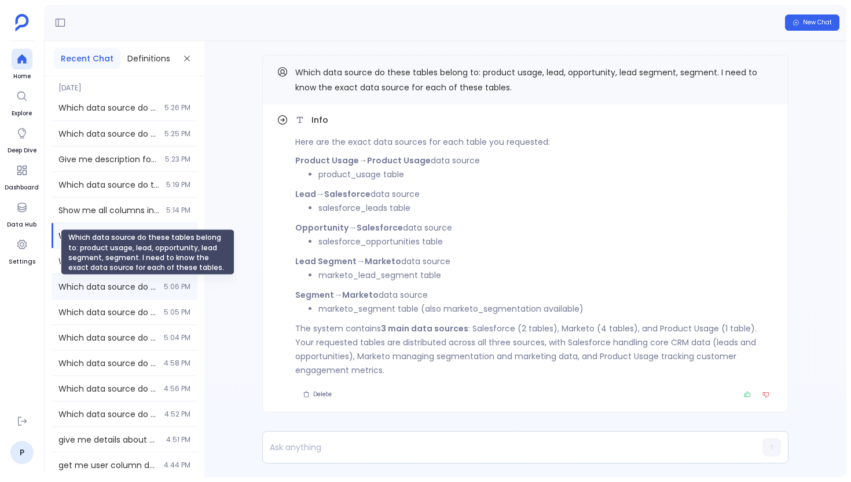
click at [149, 281] on span "Which data source do these tables belong to: product usage, lead, opportunity, …" at bounding box center [107, 287] width 98 height 12
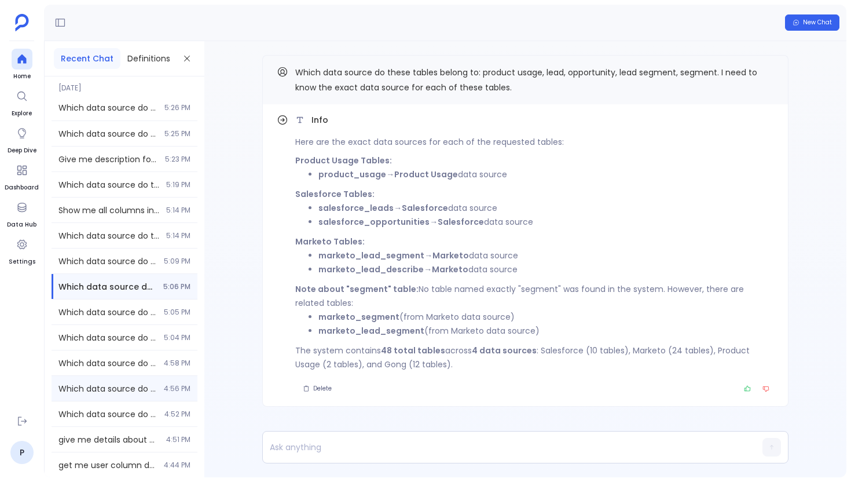
click at [146, 381] on div "Which data source do these tables belong to: Product Usage, lead, opportunity, …" at bounding box center [125, 388] width 146 height 25
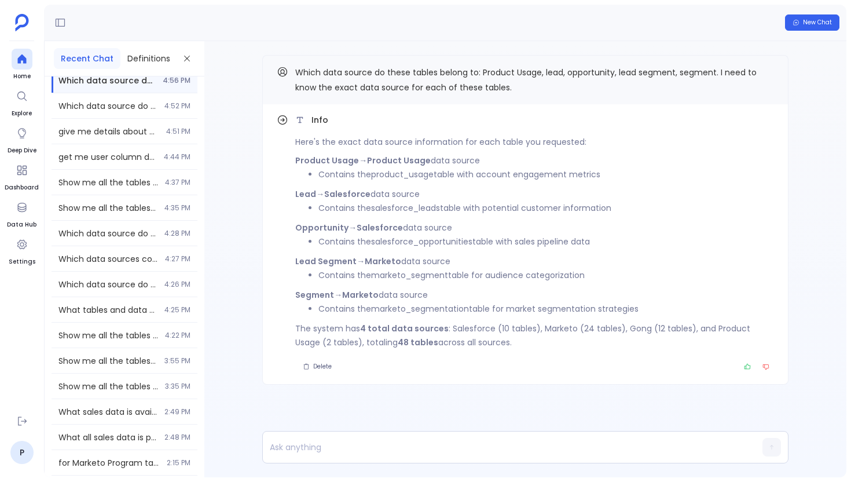
scroll to position [374, 0]
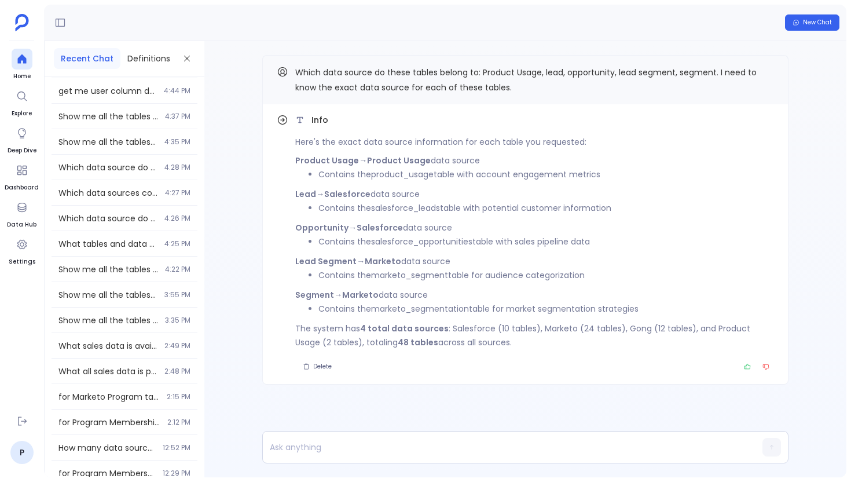
click at [117, 325] on div "Show me all the tables from Marketo data source with their enabled/disabled sta…" at bounding box center [125, 320] width 146 height 25
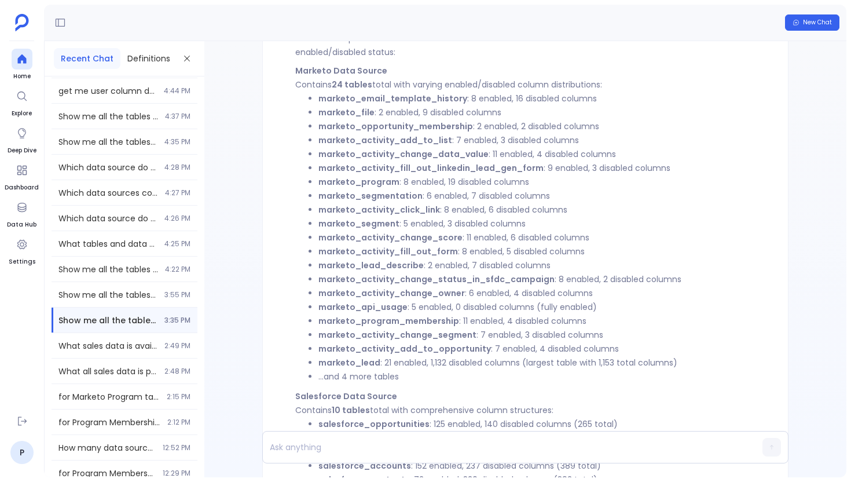
scroll to position [-373, 0]
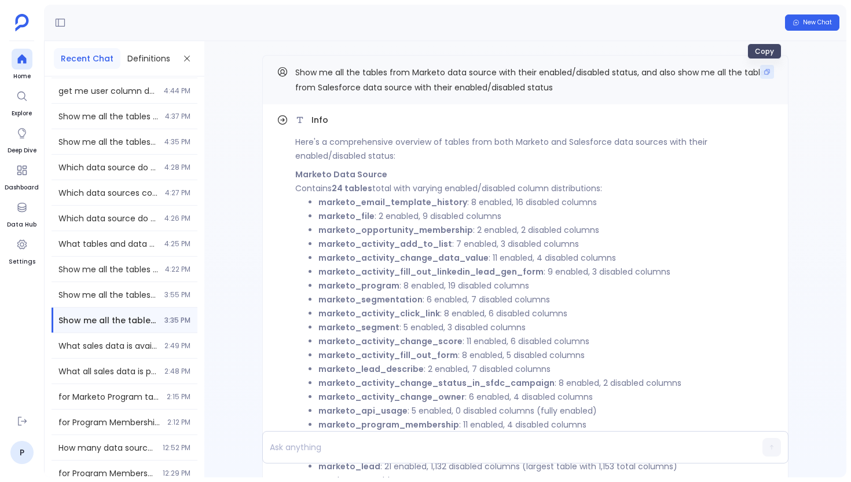
click at [769, 76] on button "Copy" at bounding box center [767, 72] width 14 height 14
click at [32, 74] on ul "Home Explore Deep Dive Dashboard Data Hub Settings" at bounding box center [22, 227] width 34 height 356
click at [20, 59] on icon at bounding box center [21, 58] width 9 height 9
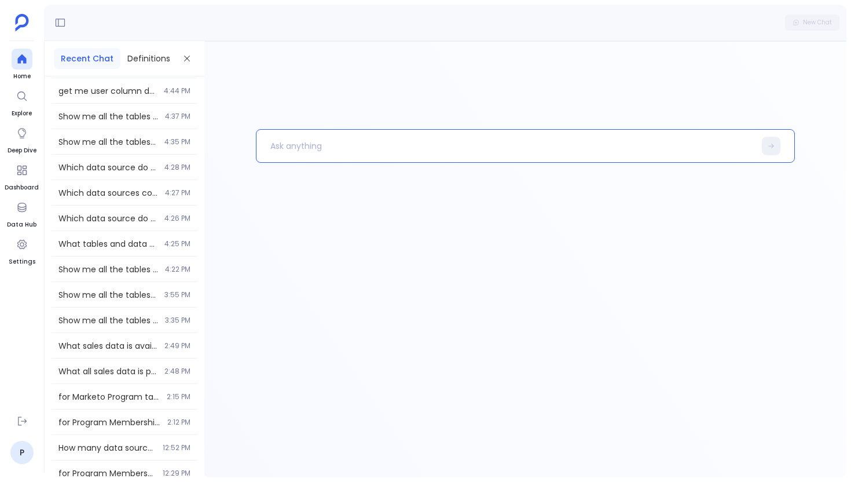
click at [286, 137] on p at bounding box center [506, 146] width 499 height 30
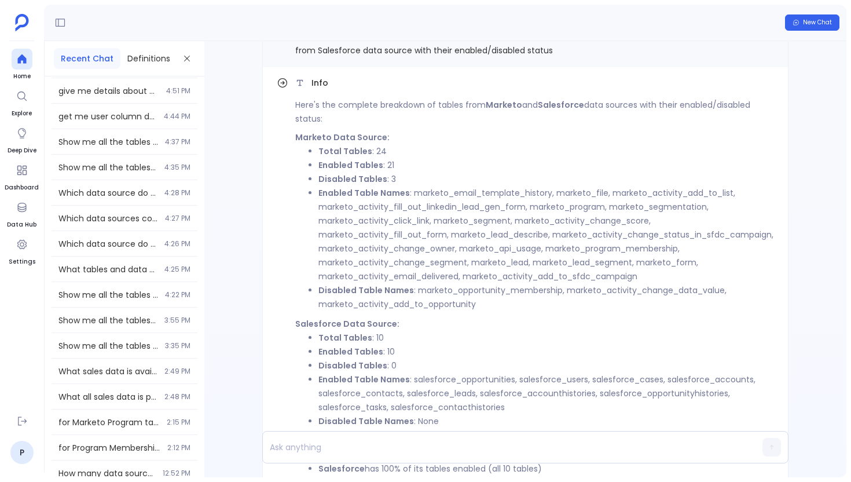
scroll to position [-178, 0]
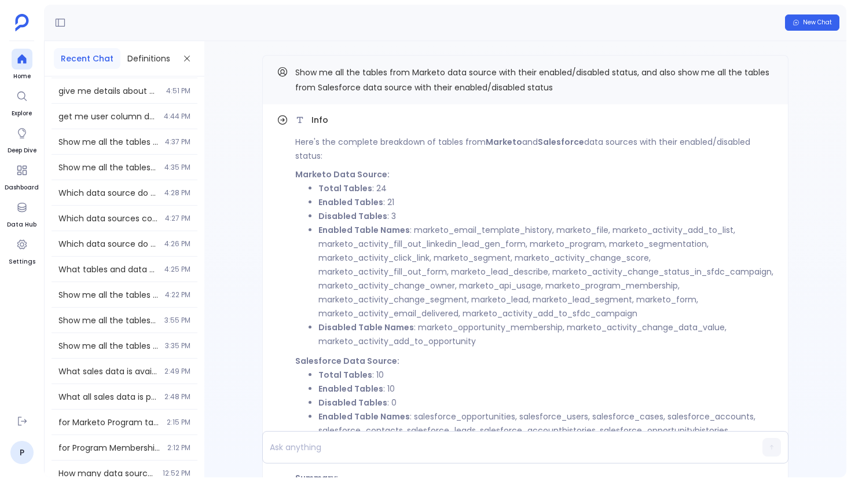
click at [371, 177] on strong "Marketo Data Source:" at bounding box center [342, 175] width 94 height 12
click at [342, 142] on p "Here's the complete breakdown of tables from Marketo and Salesforce data source…" at bounding box center [534, 149] width 479 height 28
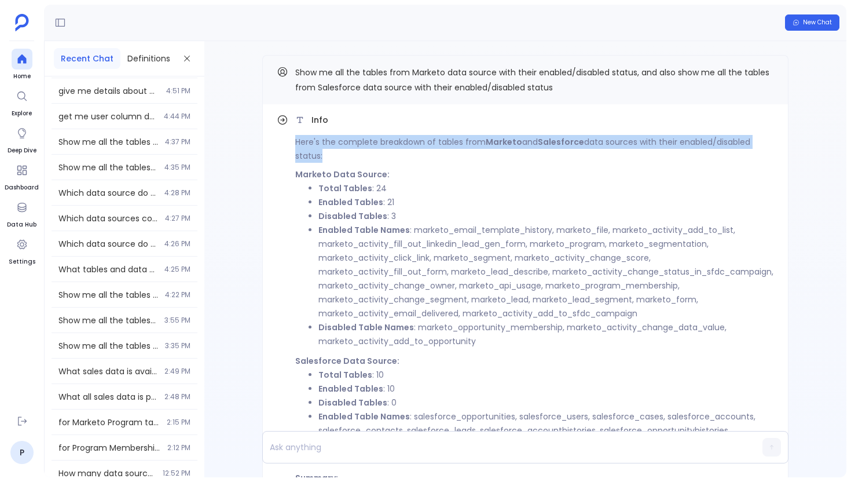
click at [342, 142] on p "Here's the complete breakdown of tables from Marketo and Salesforce data source…" at bounding box center [534, 149] width 479 height 28
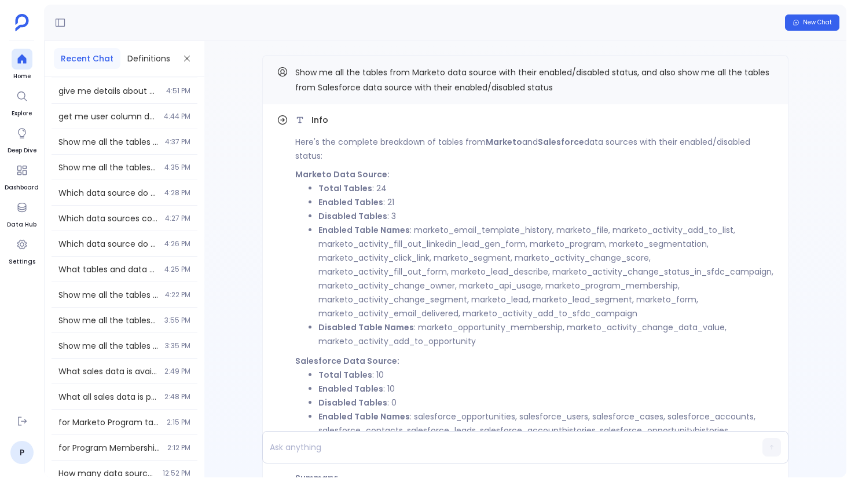
click at [352, 231] on strong "Enabled Table Names" at bounding box center [365, 230] width 92 height 12
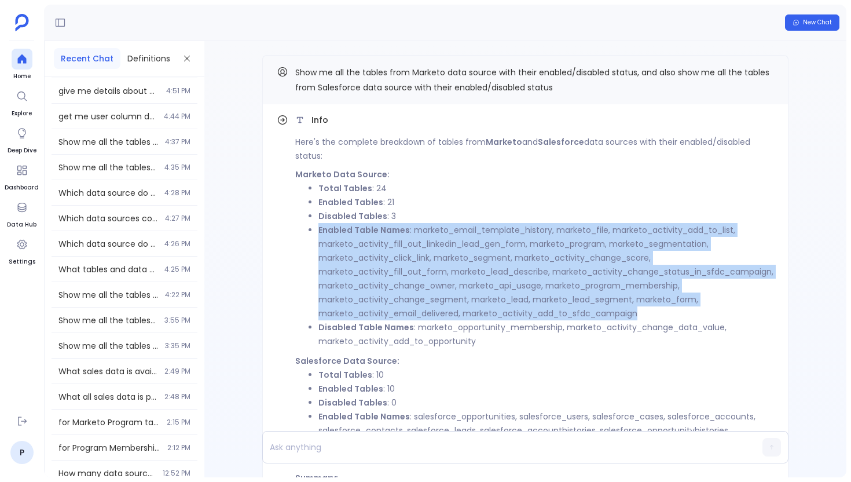
click at [352, 231] on strong "Enabled Table Names" at bounding box center [365, 230] width 92 height 12
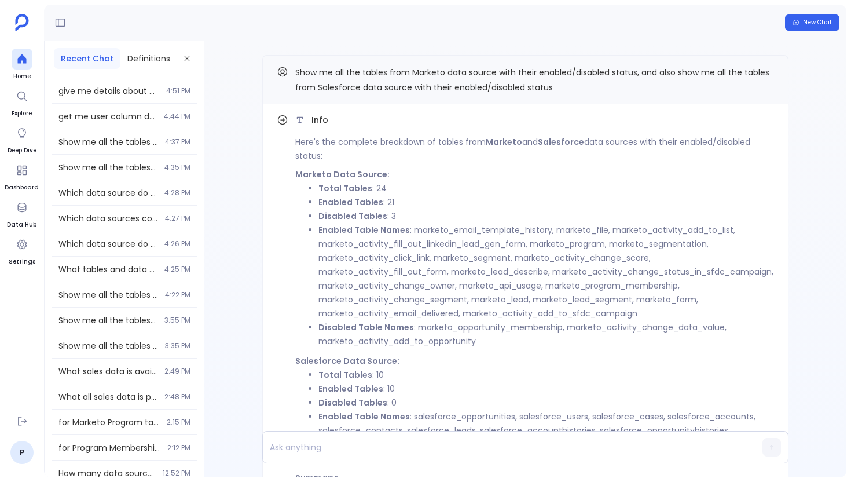
click at [368, 347] on li "Disabled Table Names : marketo_opportunity_membership, marketo_activity_change_…" at bounding box center [547, 334] width 456 height 28
click at [375, 333] on strong "Disabled Table Names" at bounding box center [367, 327] width 96 height 12
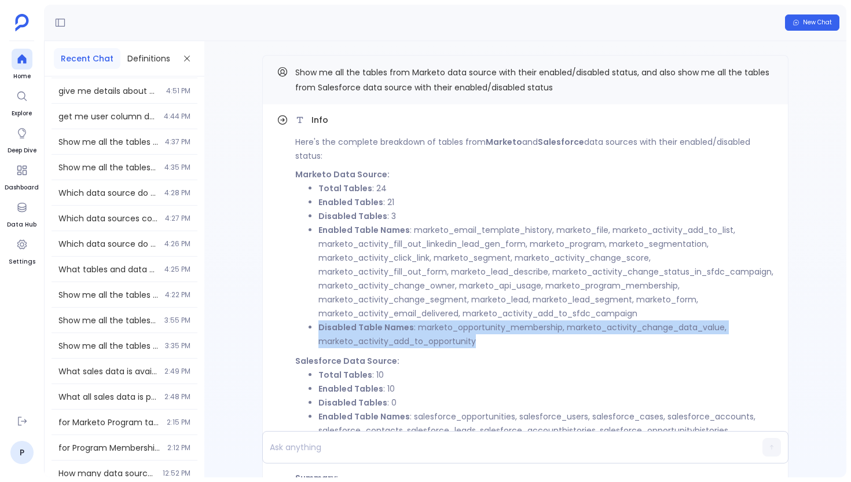
click at [375, 333] on strong "Disabled Table Names" at bounding box center [367, 327] width 96 height 12
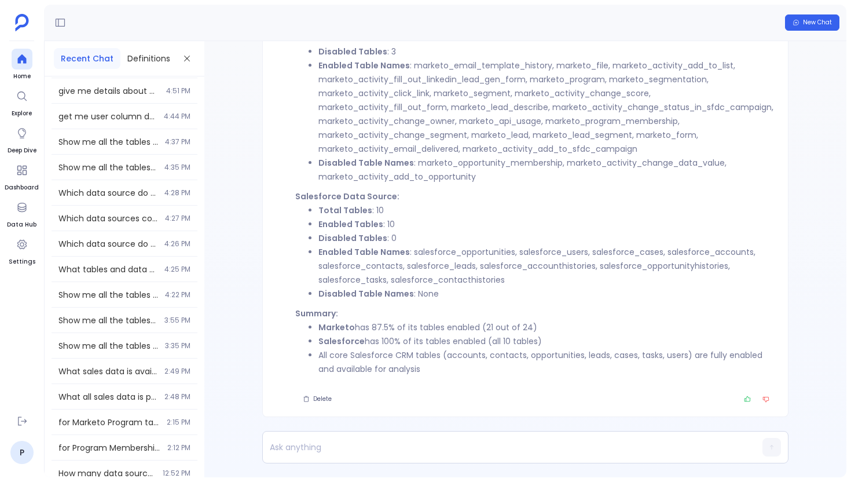
click at [433, 288] on li "Disabled Table Names : None" at bounding box center [547, 294] width 456 height 14
click at [437, 273] on li "Enabled Table Names : salesforce_opportunities, salesforce_users, salesforce_ca…" at bounding box center [547, 266] width 456 height 42
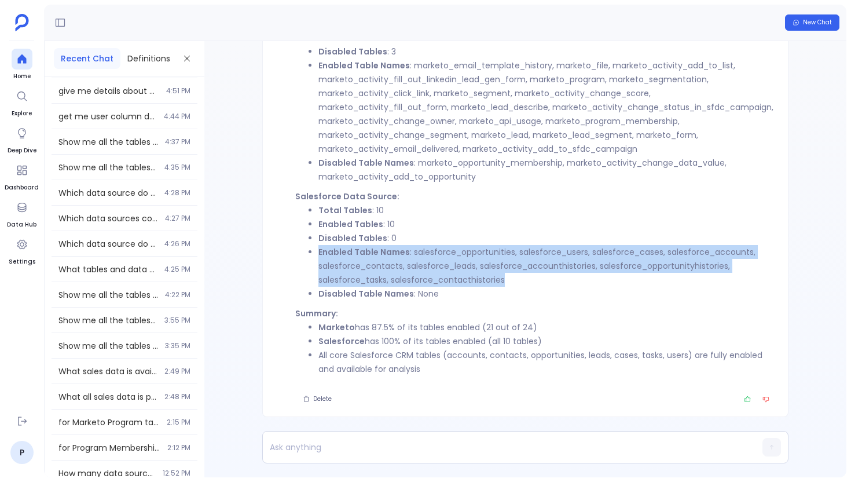
click at [437, 273] on li "Enabled Table Names : salesforce_opportunities, salesforce_users, salesforce_ca…" at bounding box center [547, 266] width 456 height 42
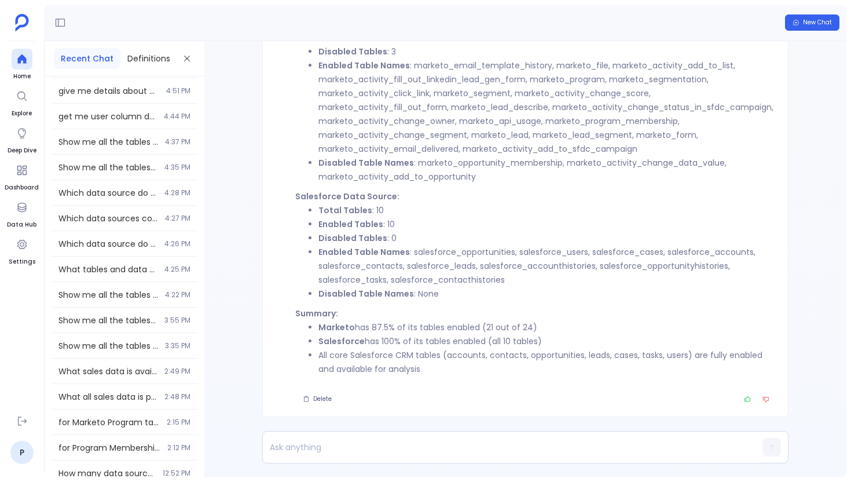
click at [416, 368] on li "All core Salesforce CRM tables (accounts, contacts, opportunities, leads, cases…" at bounding box center [547, 362] width 456 height 28
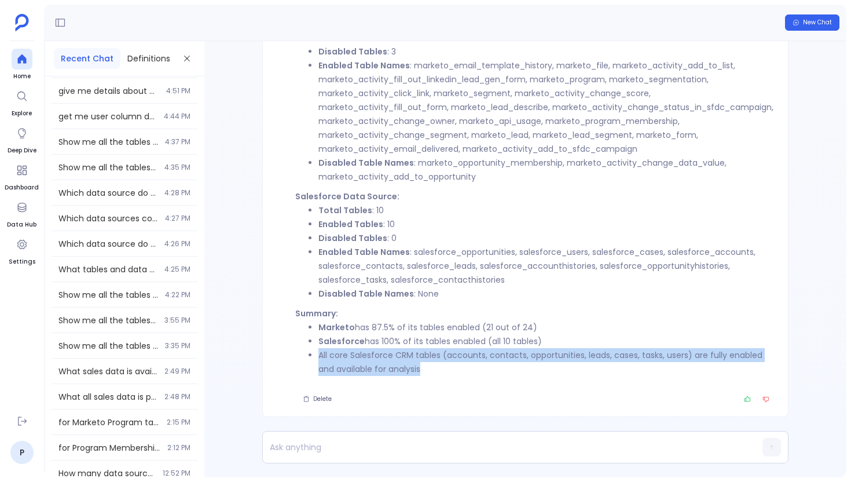
click at [416, 368] on li "All core Salesforce CRM tables (accounts, contacts, opportunities, leads, cases…" at bounding box center [547, 362] width 456 height 28
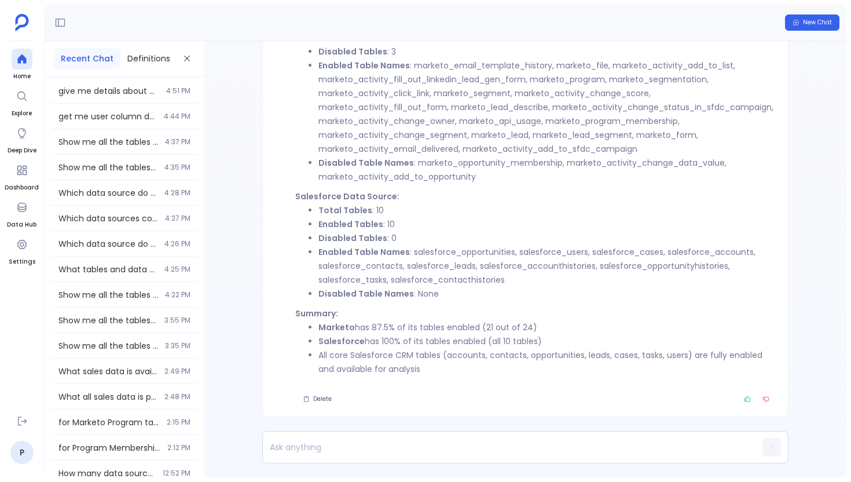
click at [416, 333] on li "Marketo has 87.5% of its tables enabled (21 out of 24)" at bounding box center [547, 327] width 456 height 14
click at [416, 340] on li "Salesforce has 100% of its tables enabled (all 10 tables)" at bounding box center [547, 341] width 456 height 14
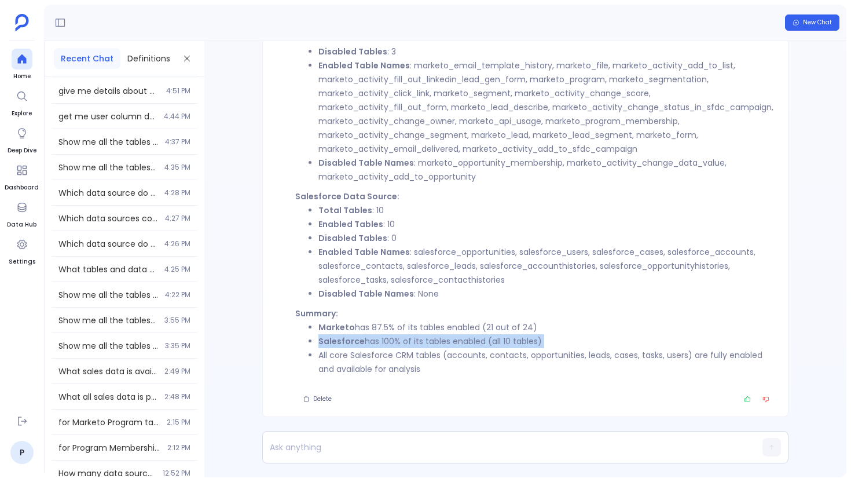
click at [416, 340] on li "Salesforce has 100% of its tables enabled (all 10 tables)" at bounding box center [547, 341] width 456 height 14
click at [415, 340] on li "Salesforce has 100% of its tables enabled (all 10 tables)" at bounding box center [547, 341] width 456 height 14
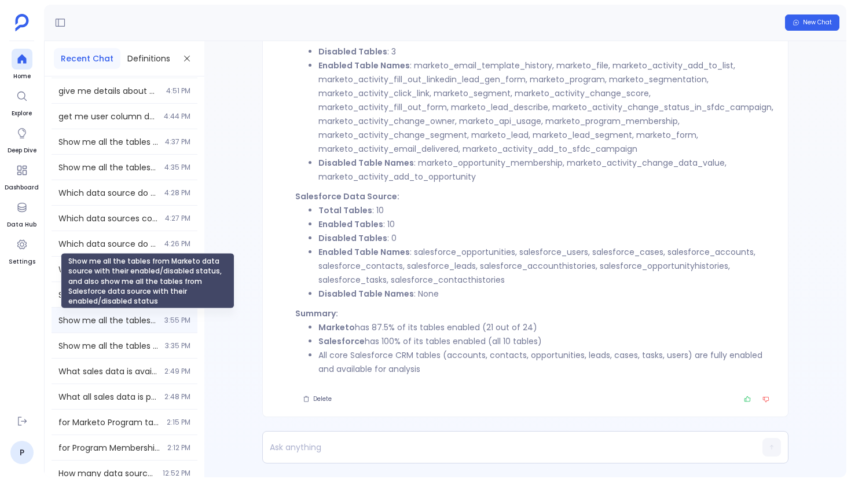
click at [135, 324] on span "Show me all the tables from Marketo data source with their enabled/disabled sta…" at bounding box center [107, 320] width 99 height 12
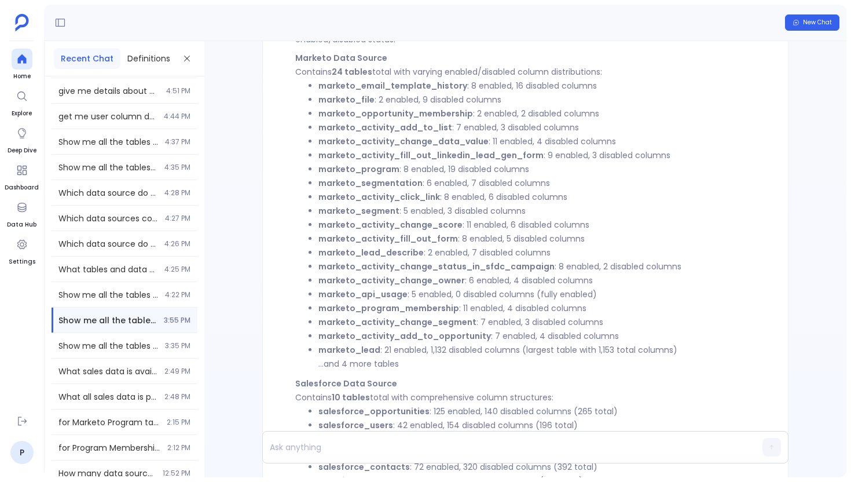
scroll to position [-359, 0]
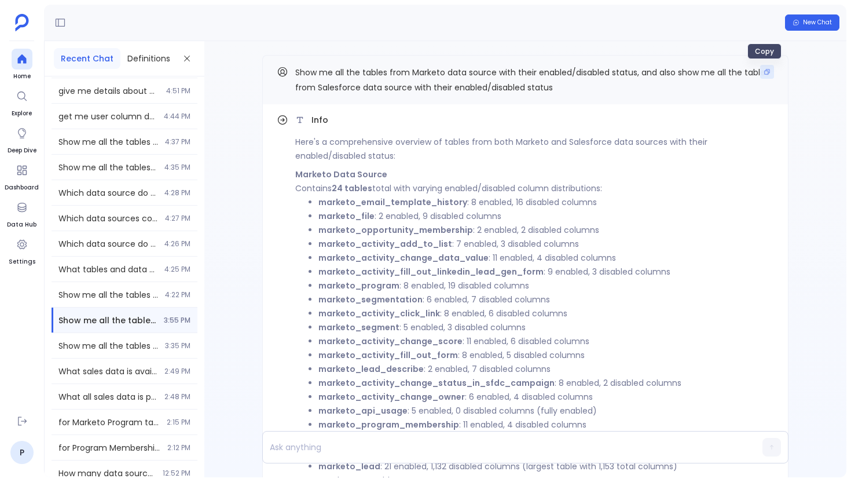
click at [765, 77] on button "Copy" at bounding box center [767, 72] width 14 height 14
click at [19, 59] on icon at bounding box center [21, 58] width 9 height 9
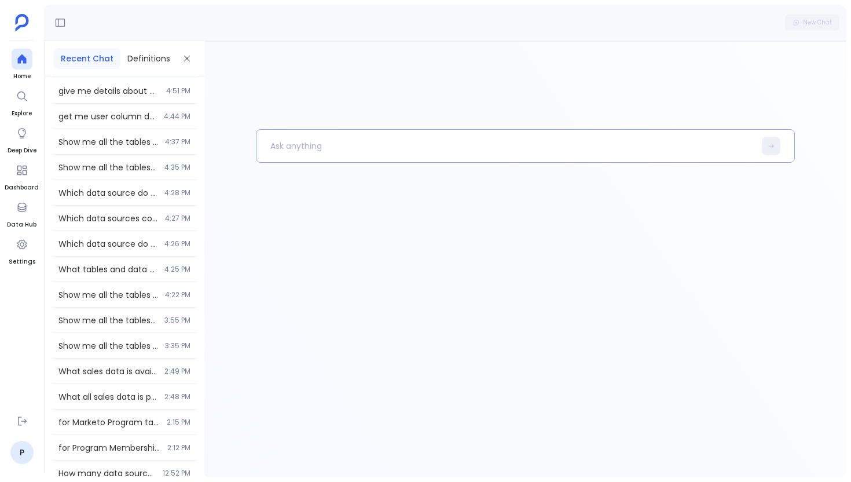
click at [314, 155] on p at bounding box center [506, 146] width 499 height 30
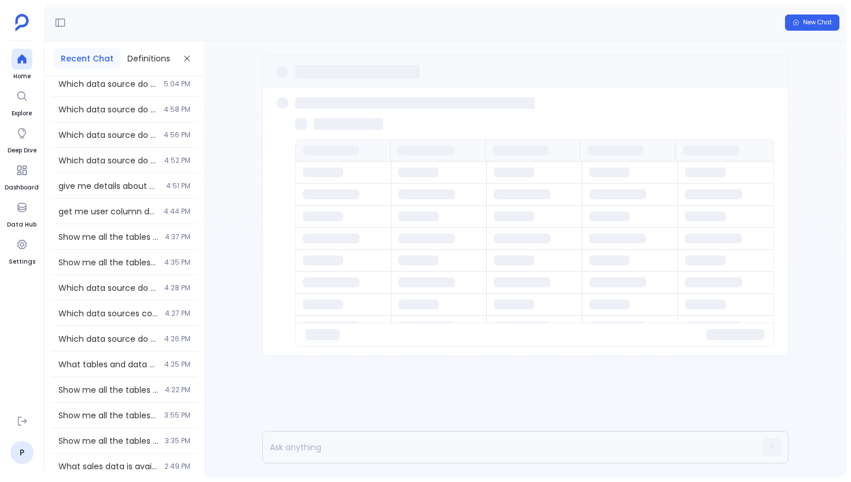
scroll to position [96, 0]
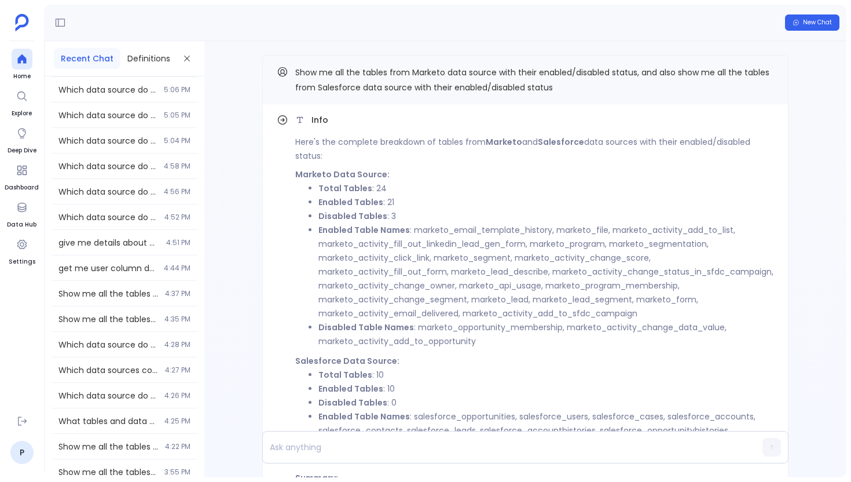
scroll to position [294, 0]
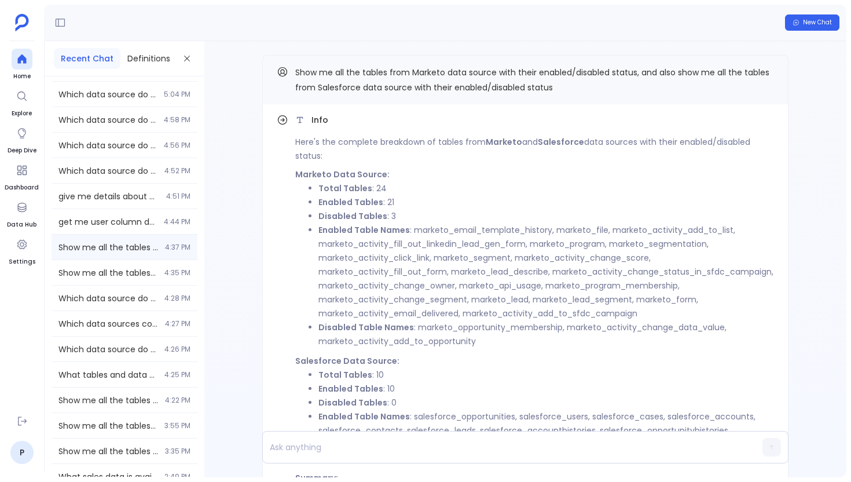
click at [112, 242] on span "Show me all the tables from Marketo data source with their enabled/disabled sta…" at bounding box center [108, 248] width 100 height 12
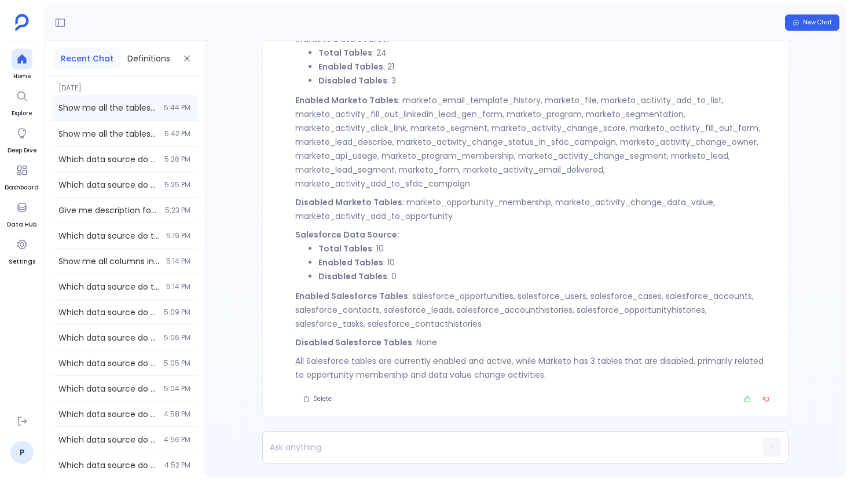
click at [152, 105] on span "Show me all the tables from Marketo data source with their enabled/disabled sta…" at bounding box center [107, 108] width 98 height 12
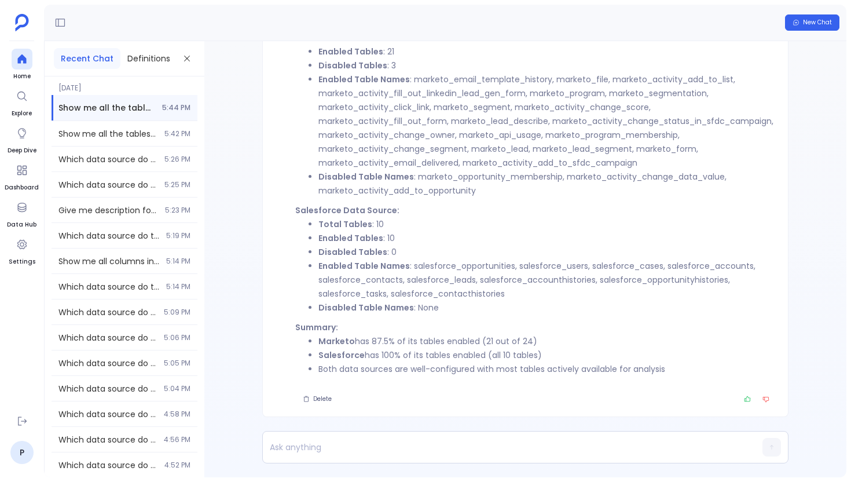
scroll to position [-164, 0]
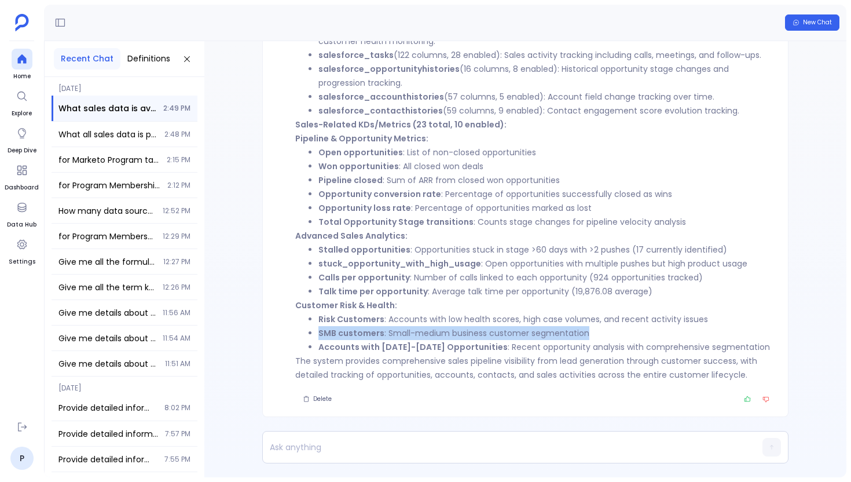
scroll to position [-309, 0]
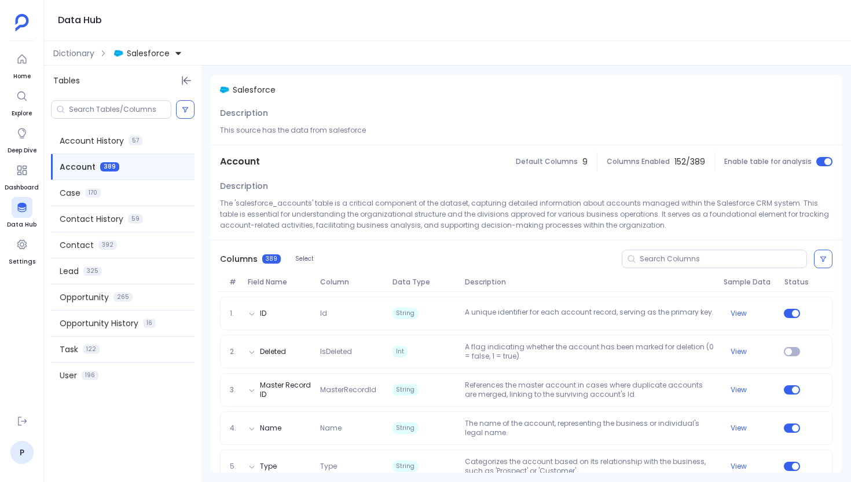
scroll to position [1287, 0]
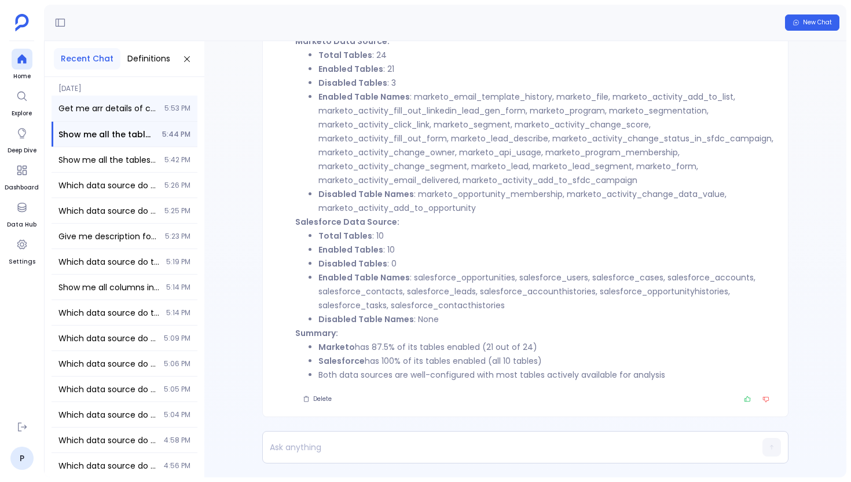
click at [148, 107] on span "Get me arr details of companies that starting with "a"" at bounding box center [107, 109] width 99 height 12
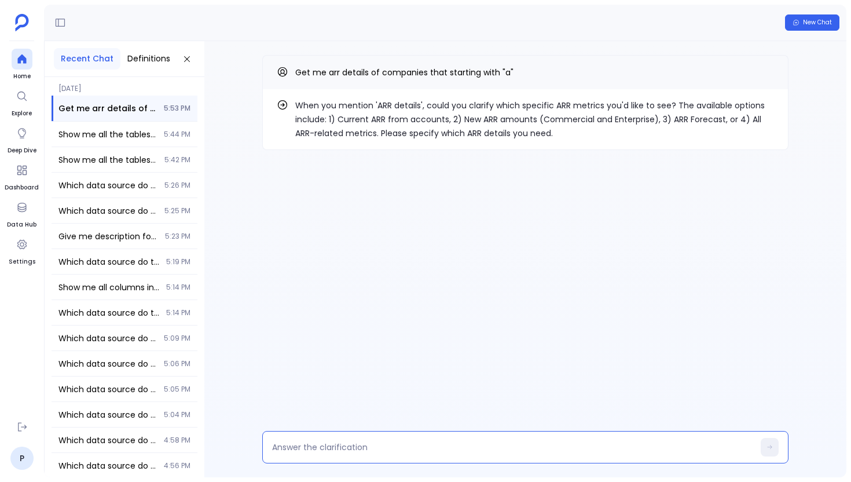
click at [310, 445] on textarea at bounding box center [512, 447] width 481 height 12
type textarea "1"
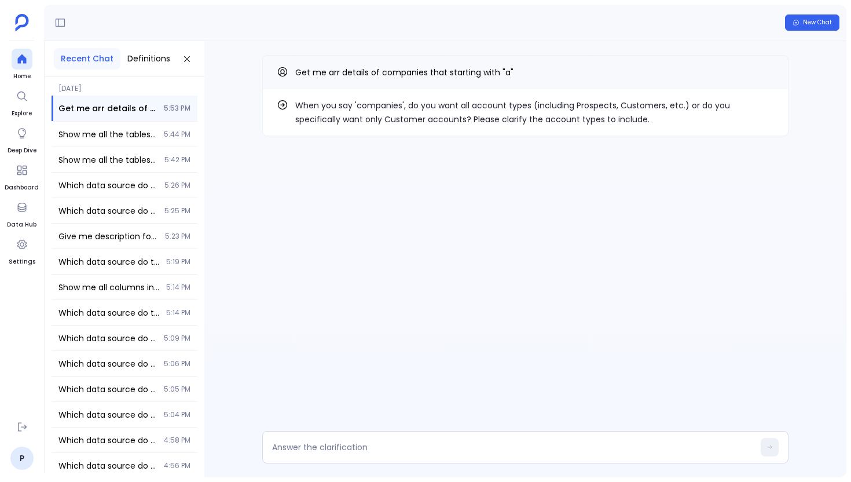
click at [648, 107] on p "When you say 'companies', do you want all account types (including Prospects, C…" at bounding box center [534, 112] width 479 height 28
copy p "Customers"
click at [400, 448] on textarea at bounding box center [512, 447] width 481 height 12
type textarea "Customers"
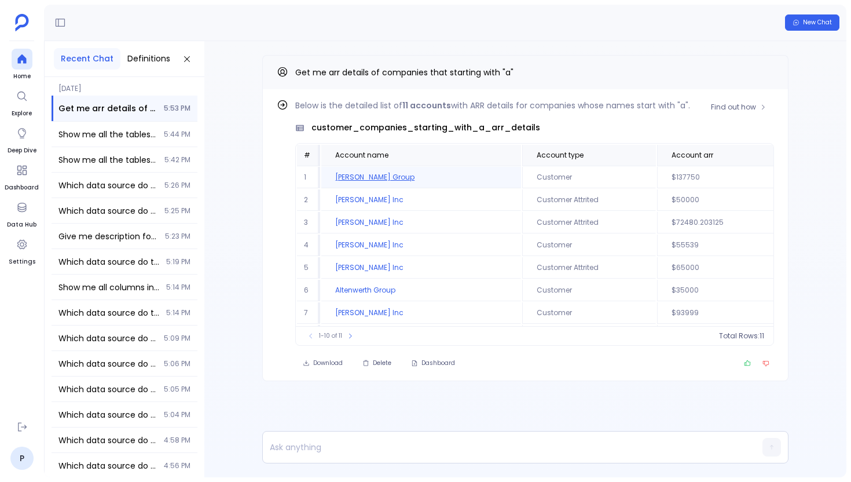
click at [355, 177] on td "[PERSON_NAME] Group" at bounding box center [421, 177] width 200 height 21
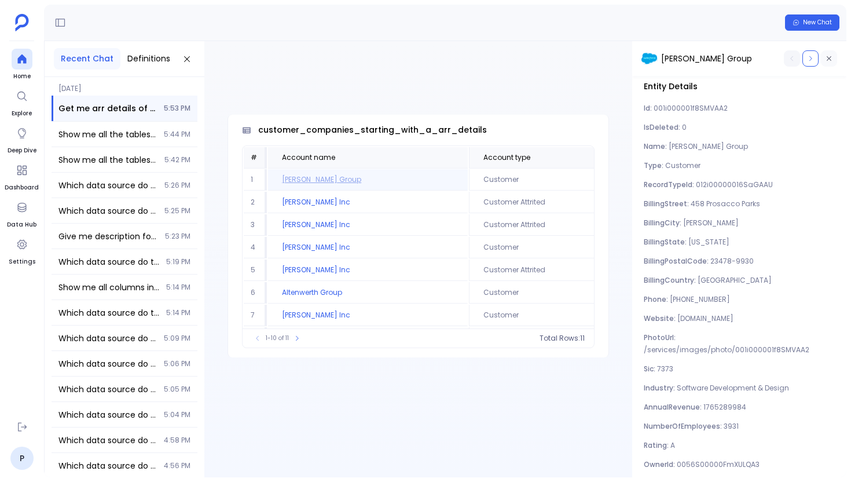
click at [826, 58] on icon "button" at bounding box center [829, 58] width 7 height 7
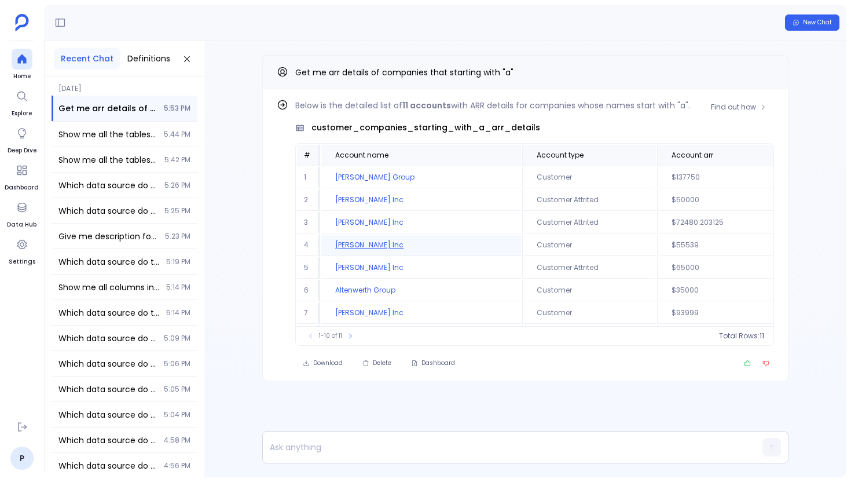
click at [347, 250] on td "[PERSON_NAME] Inc" at bounding box center [421, 245] width 200 height 21
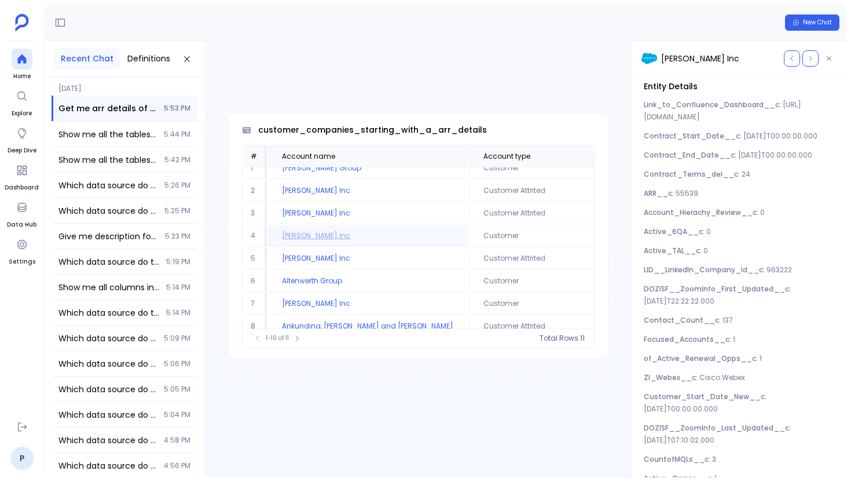
scroll to position [70, 0]
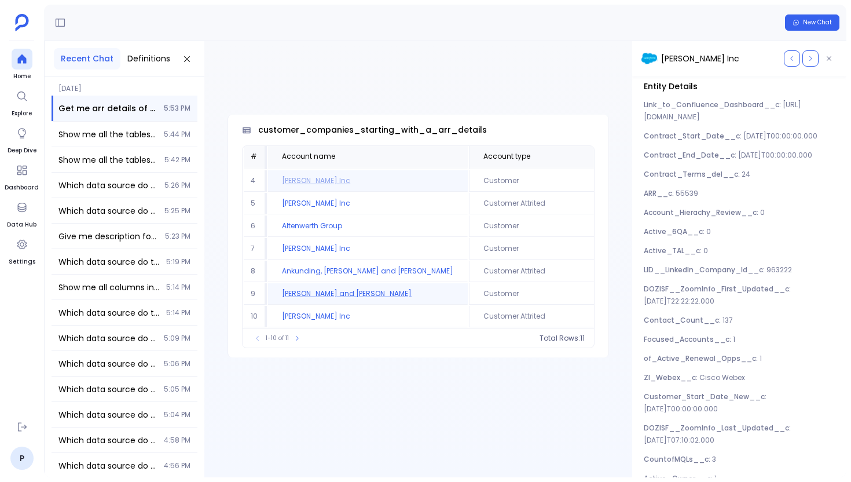
click at [339, 294] on td "[PERSON_NAME] and [PERSON_NAME]" at bounding box center [368, 293] width 200 height 21
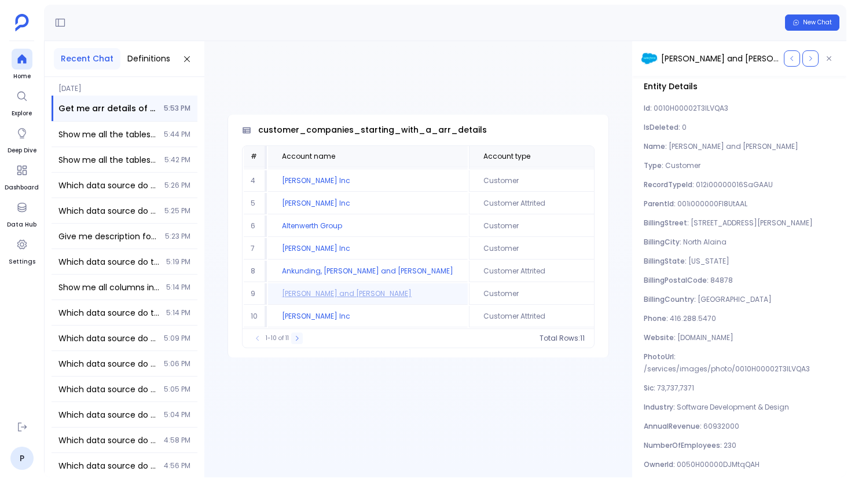
click at [298, 335] on icon at bounding box center [297, 338] width 7 height 7
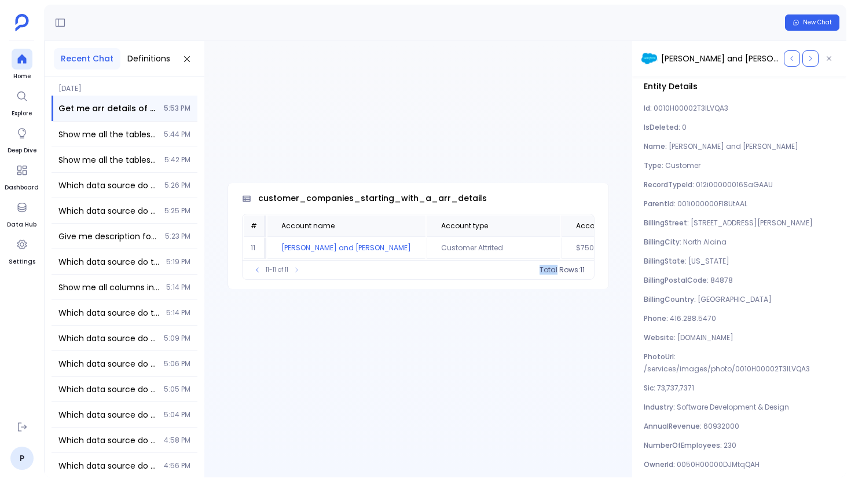
click at [298, 334] on div "customer_companies_starting_with_a_arr_details # Account name Account type Acco…" at bounding box center [418, 259] width 428 height 180
click at [350, 246] on td "Aufderhar, Tillman and Gutkowski" at bounding box center [347, 247] width 158 height 21
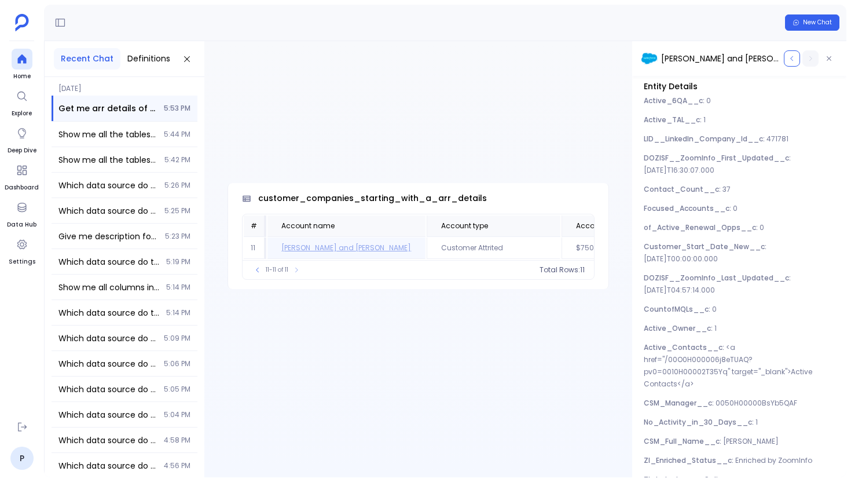
scroll to position [1067, 0]
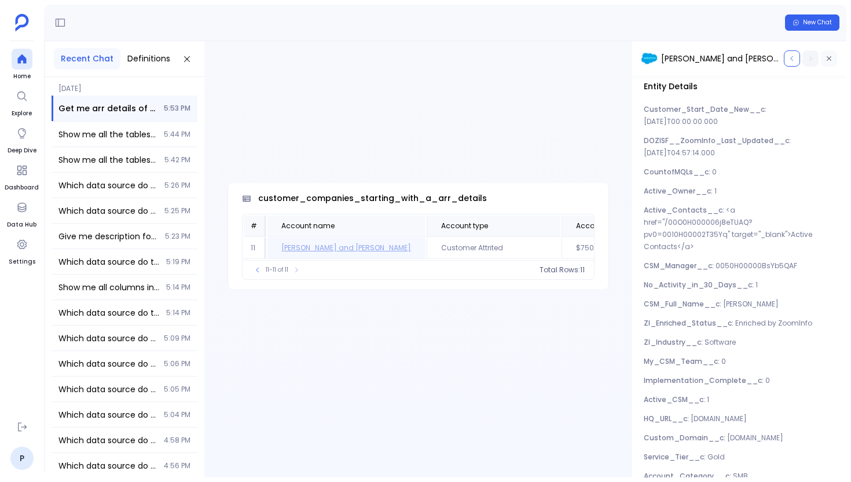
click at [828, 56] on icon "button" at bounding box center [829, 58] width 7 height 7
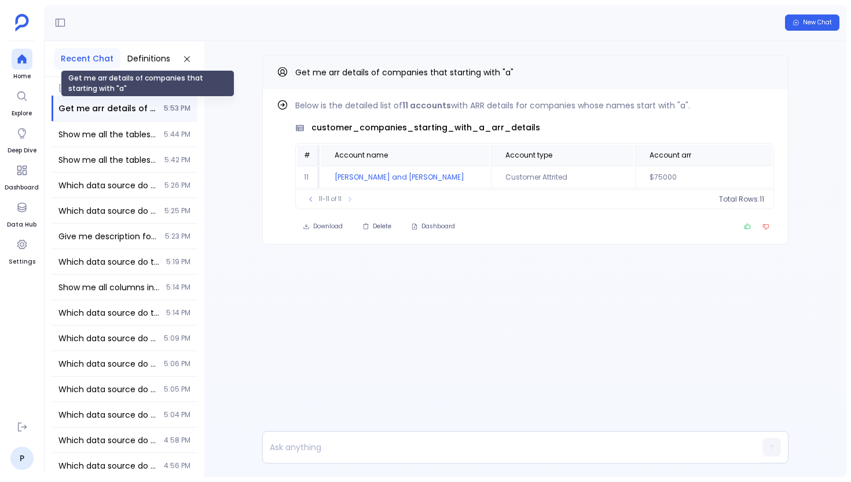
click at [103, 103] on span "Get me arr details of companies that starting with "a"" at bounding box center [107, 109] width 98 height 12
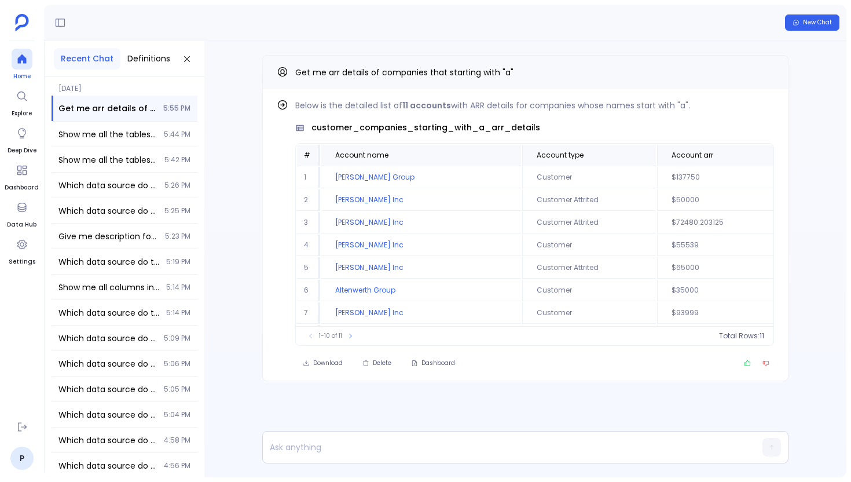
click at [22, 50] on div at bounding box center [22, 59] width 21 height 21
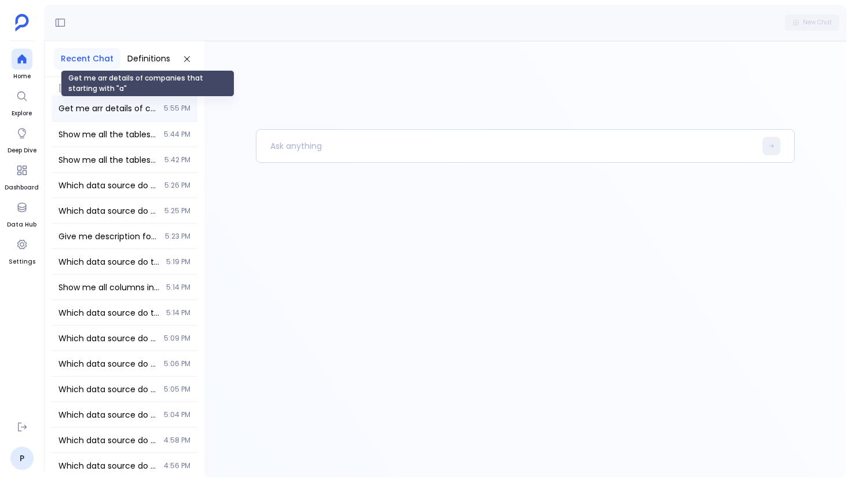
click at [152, 112] on span "Get me arr details of companies that starting with "a"" at bounding box center [107, 109] width 98 height 12
